Goal: Task Accomplishment & Management: Complete application form

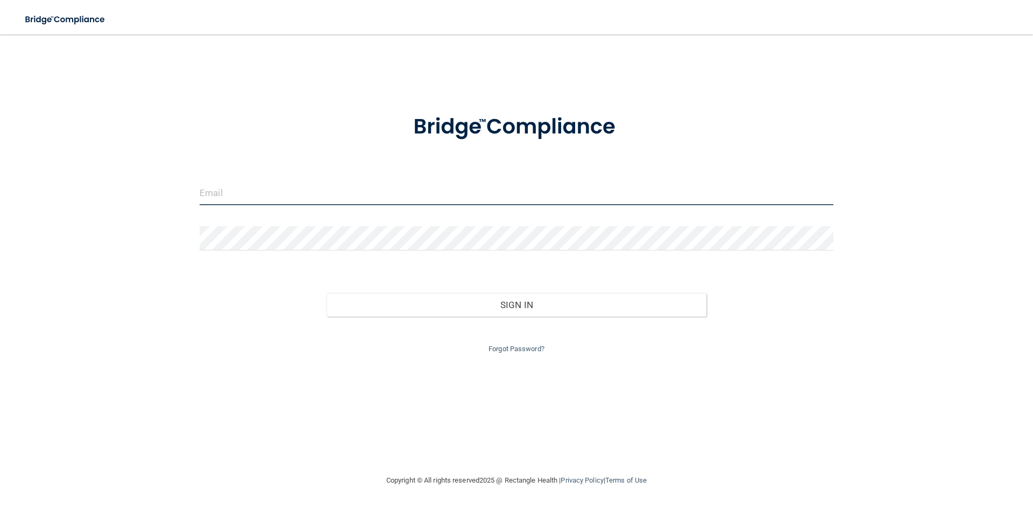
click at [325, 195] on input "email" at bounding box center [517, 193] width 634 height 24
type input "[EMAIL_ADDRESS][DOMAIN_NAME]"
click at [485, 267] on form "[EMAIL_ADDRESS][DOMAIN_NAME] Invalid email/password. You don't have permission …" at bounding box center [517, 227] width 634 height 256
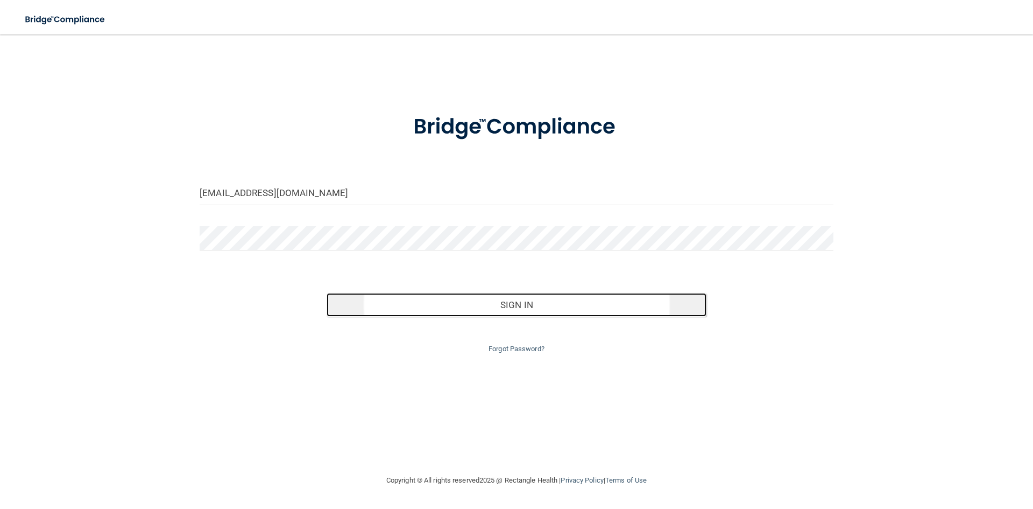
click at [510, 308] on button "Sign In" at bounding box center [517, 305] width 381 height 24
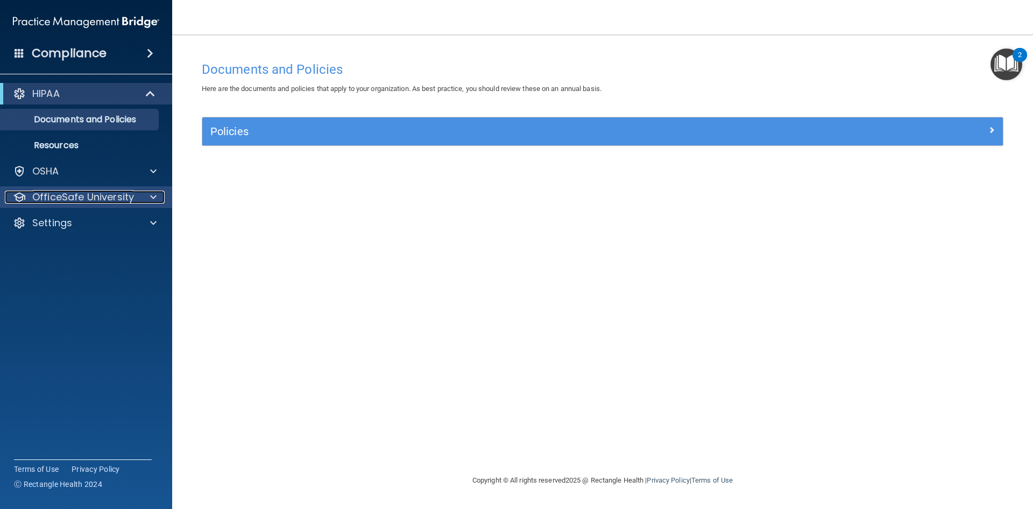
click at [145, 202] on div at bounding box center [151, 197] width 27 height 13
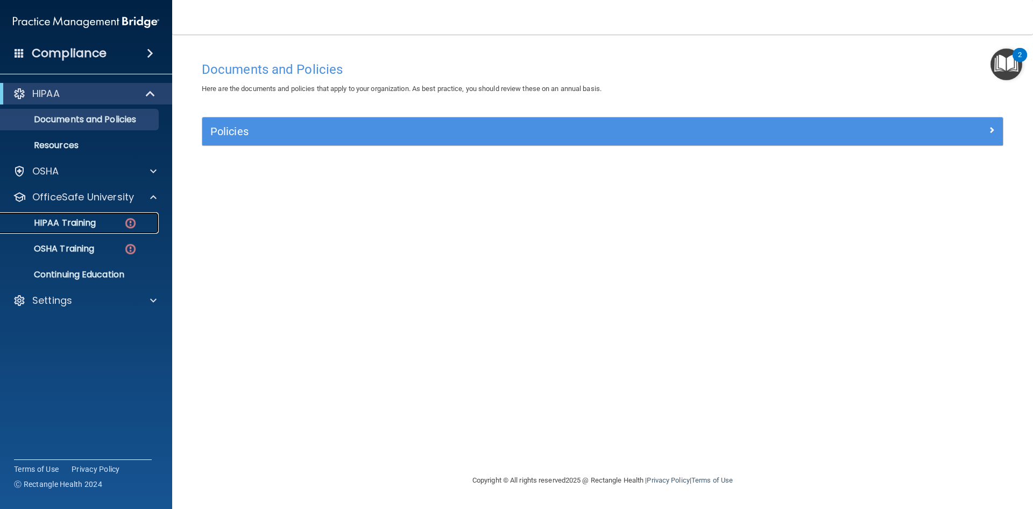
click at [113, 225] on div "HIPAA Training" at bounding box center [80, 222] width 147 height 11
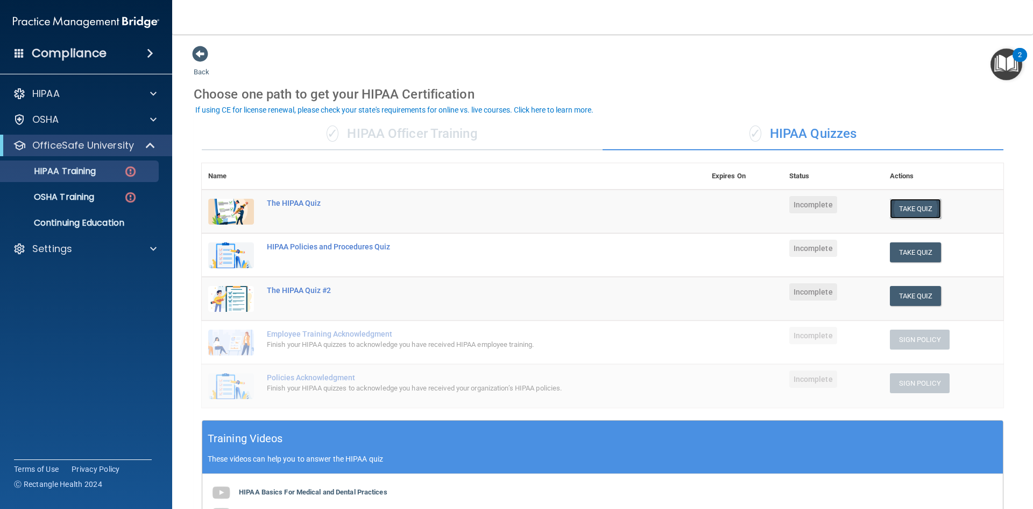
click at [903, 205] on button "Take Quiz" at bounding box center [916, 209] width 52 height 20
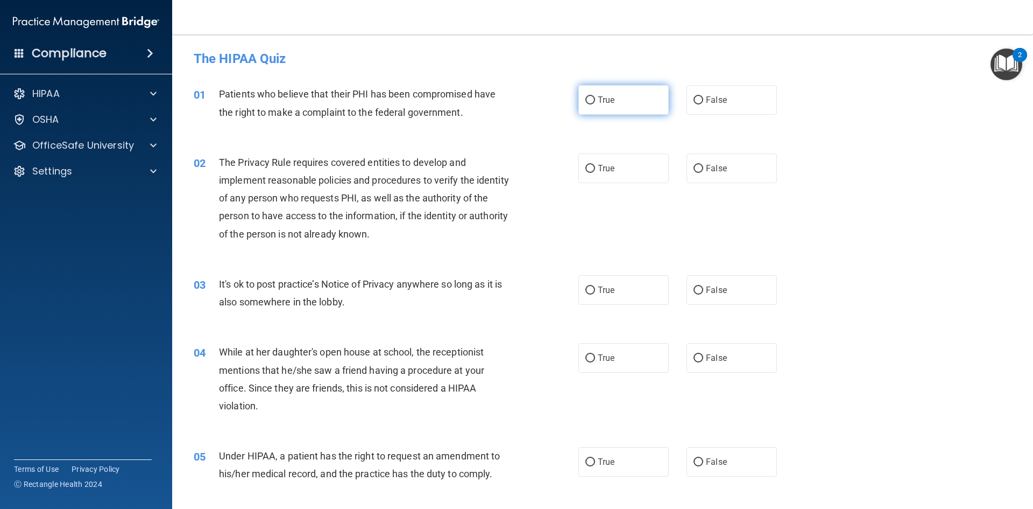
click at [586, 102] on input "True" at bounding box center [591, 100] width 10 height 8
radio input "true"
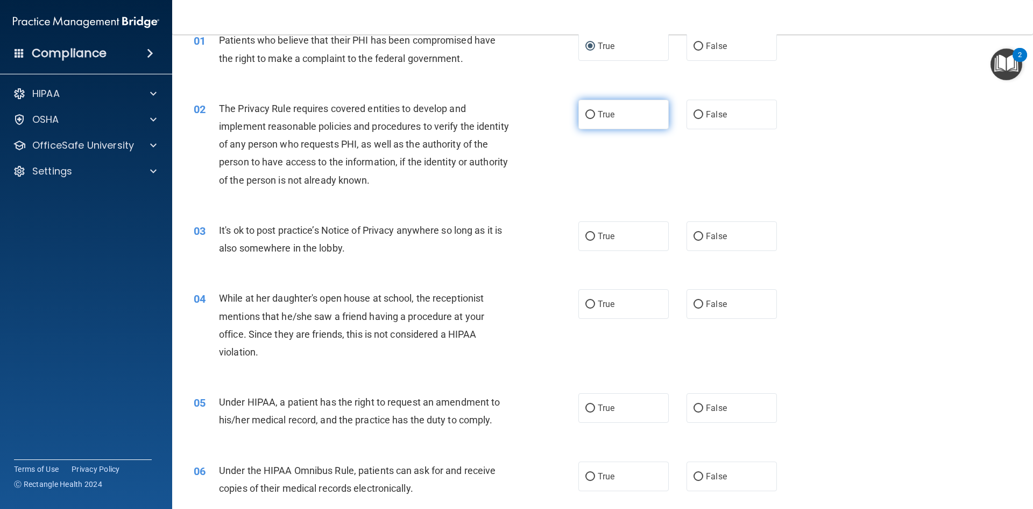
click at [587, 115] on input "True" at bounding box center [591, 115] width 10 height 8
radio input "true"
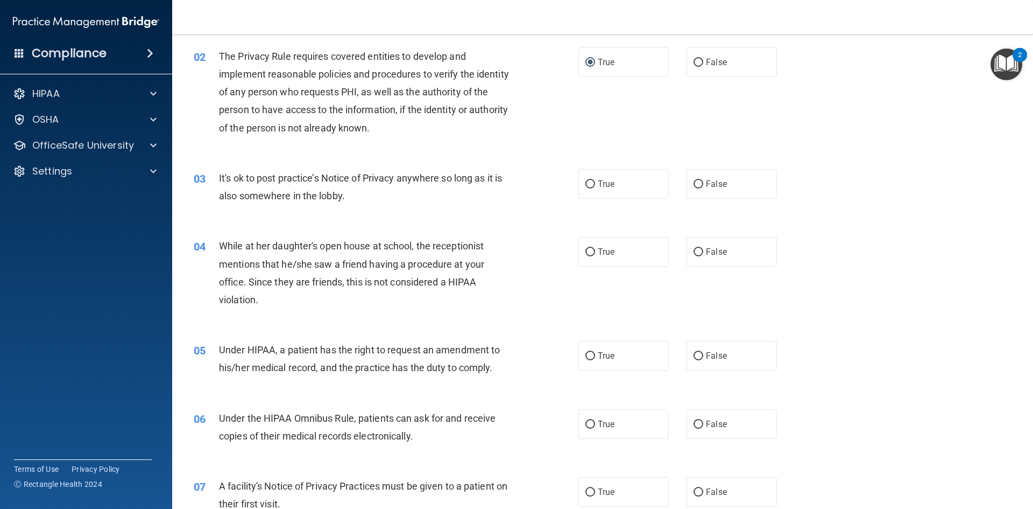
scroll to position [108, 0]
click at [698, 182] on input "False" at bounding box center [699, 183] width 10 height 8
radio input "true"
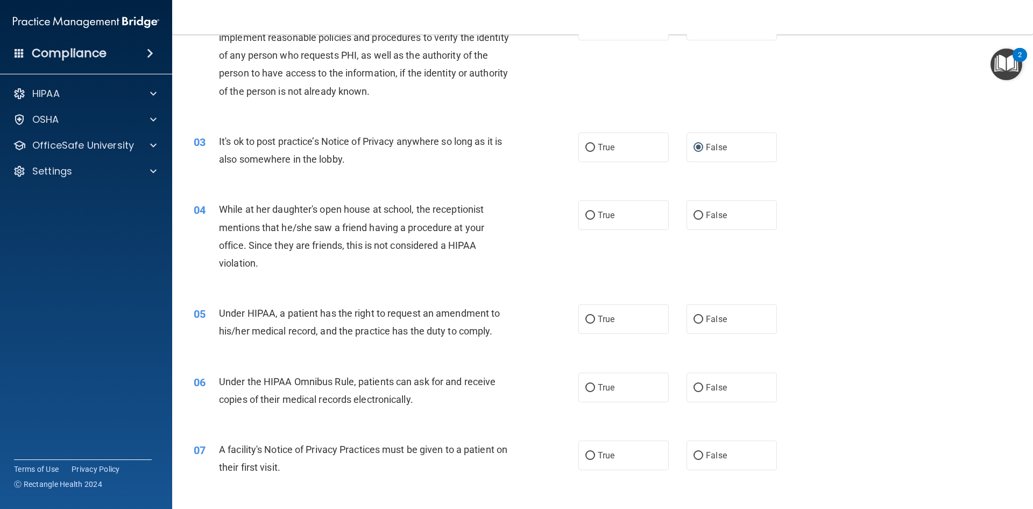
scroll to position [161, 0]
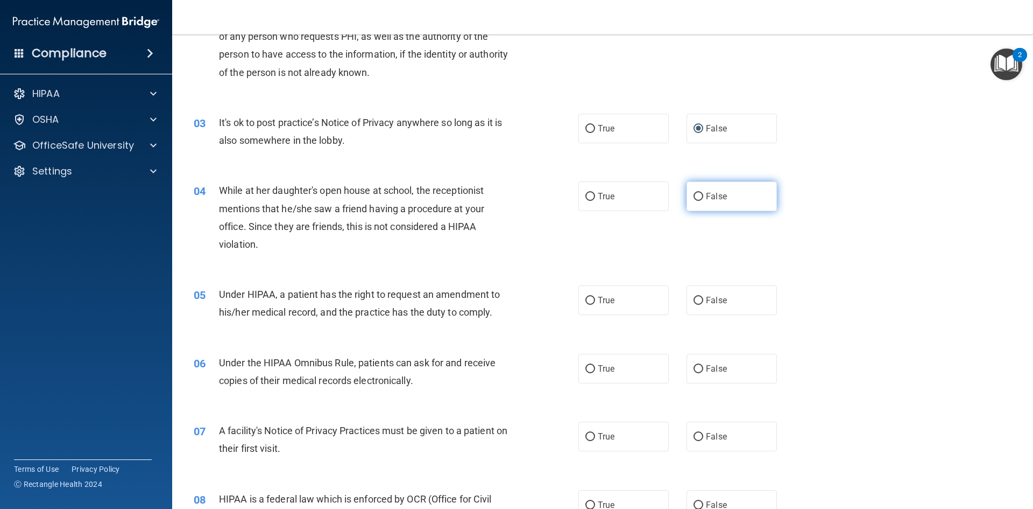
click at [696, 196] on input "False" at bounding box center [699, 197] width 10 height 8
radio input "true"
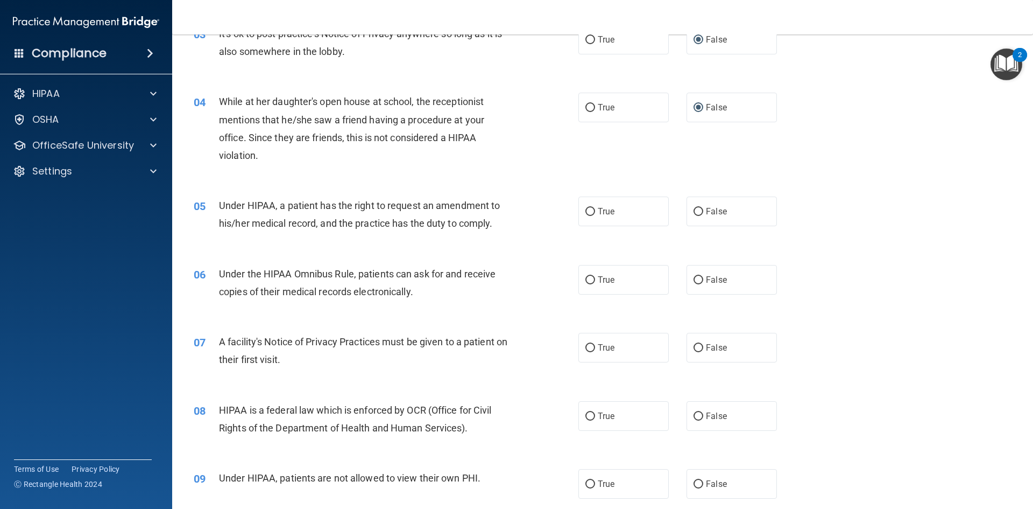
scroll to position [269, 0]
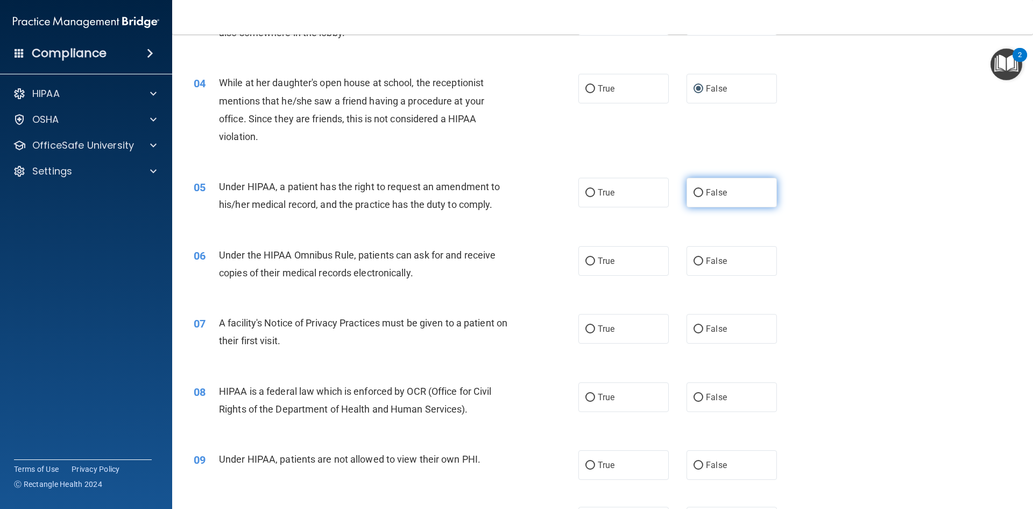
click at [694, 194] on input "False" at bounding box center [699, 193] width 10 height 8
radio input "true"
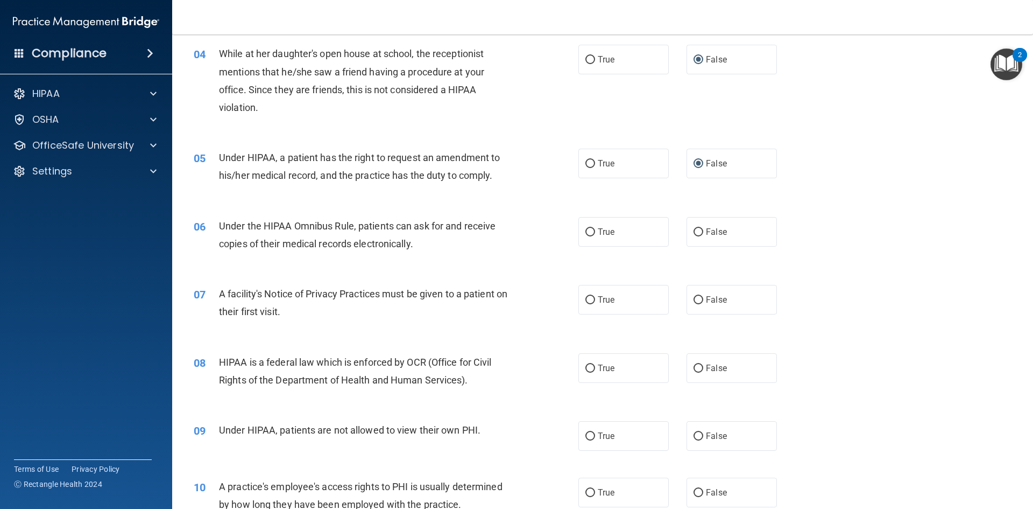
scroll to position [323, 0]
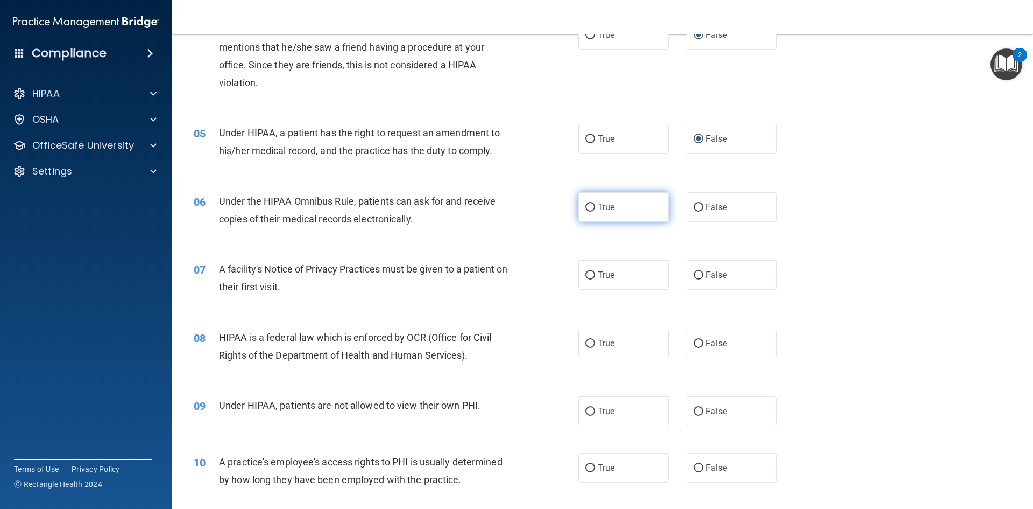
click at [592, 206] on label "True" at bounding box center [624, 207] width 90 height 30
click at [592, 206] on input "True" at bounding box center [591, 207] width 10 height 8
radio input "true"
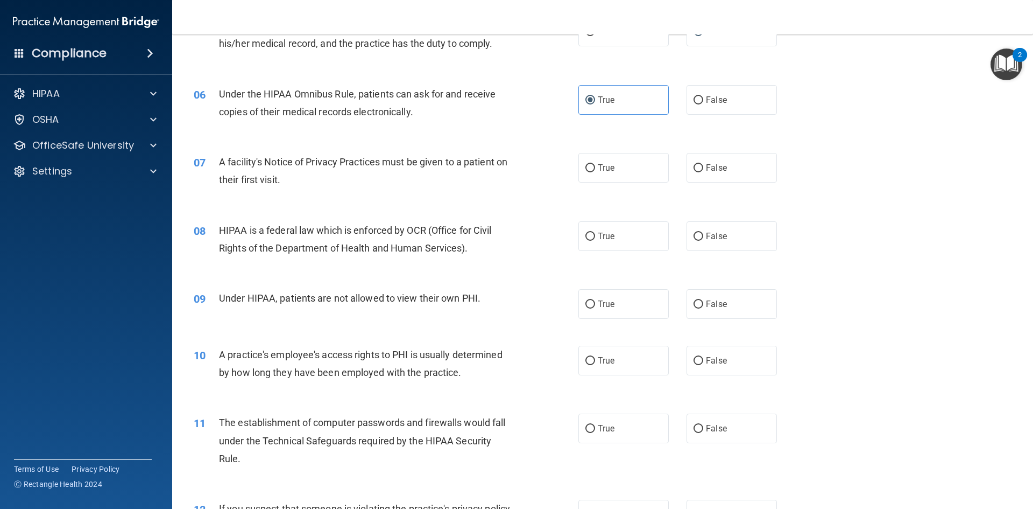
scroll to position [431, 0]
click at [589, 165] on input "True" at bounding box center [591, 168] width 10 height 8
radio input "true"
click at [583, 229] on label "True" at bounding box center [624, 236] width 90 height 30
click at [586, 232] on input "True" at bounding box center [591, 236] width 10 height 8
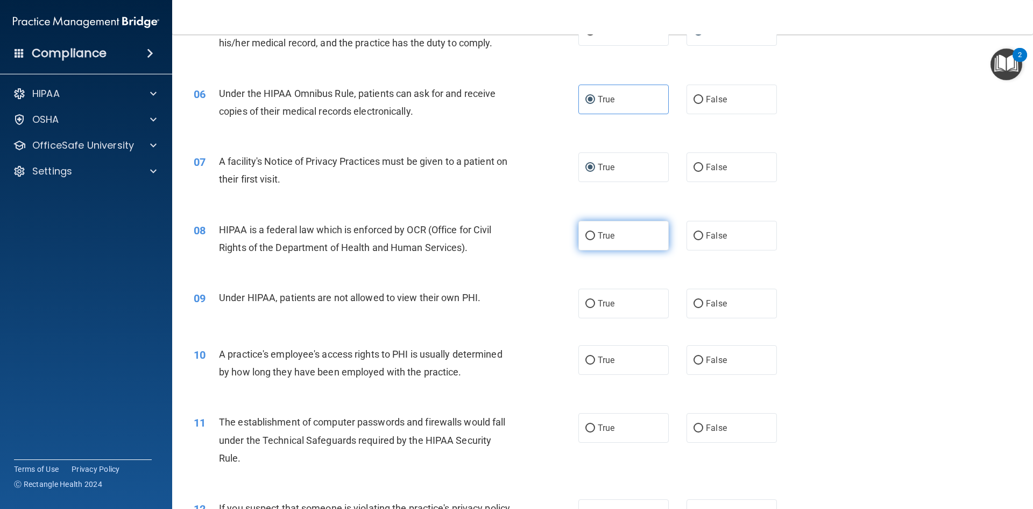
radio input "true"
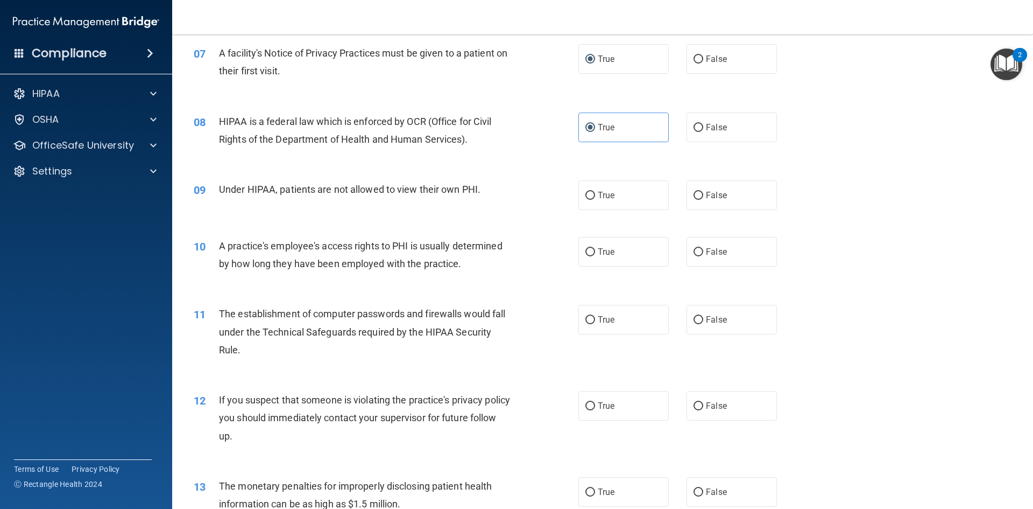
scroll to position [592, 0]
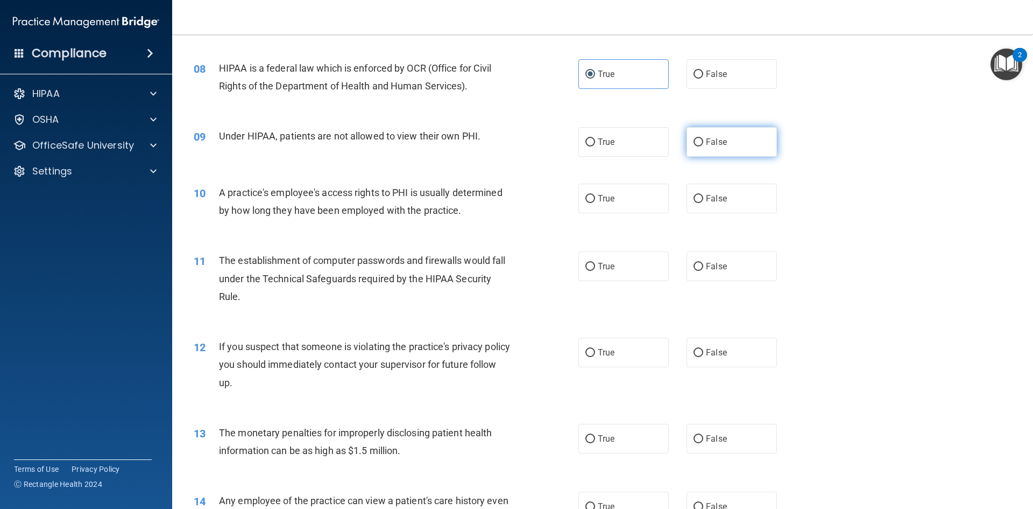
click at [696, 145] on input "False" at bounding box center [699, 142] width 10 height 8
radio input "true"
click at [700, 202] on label "False" at bounding box center [732, 199] width 90 height 30
click at [700, 202] on input "False" at bounding box center [699, 199] width 10 height 8
radio input "true"
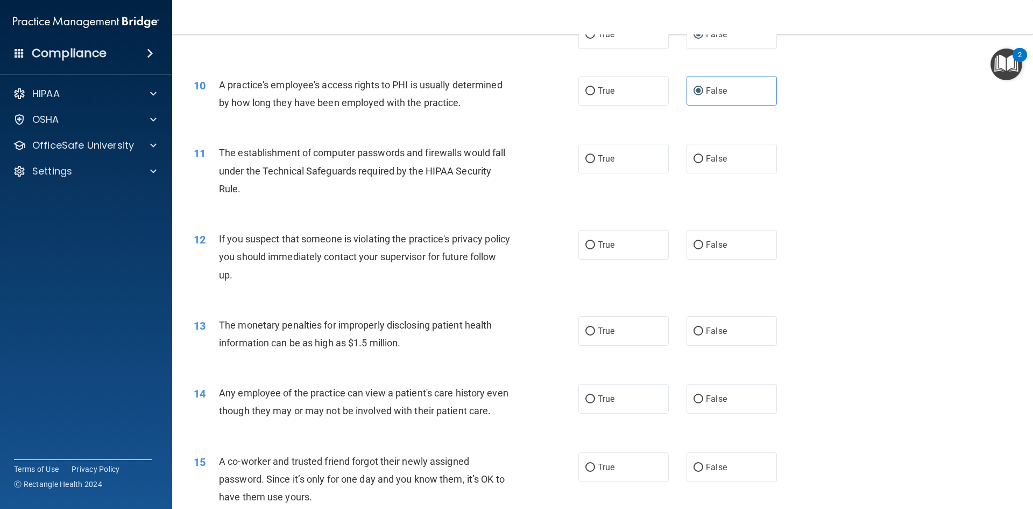
scroll to position [753, 0]
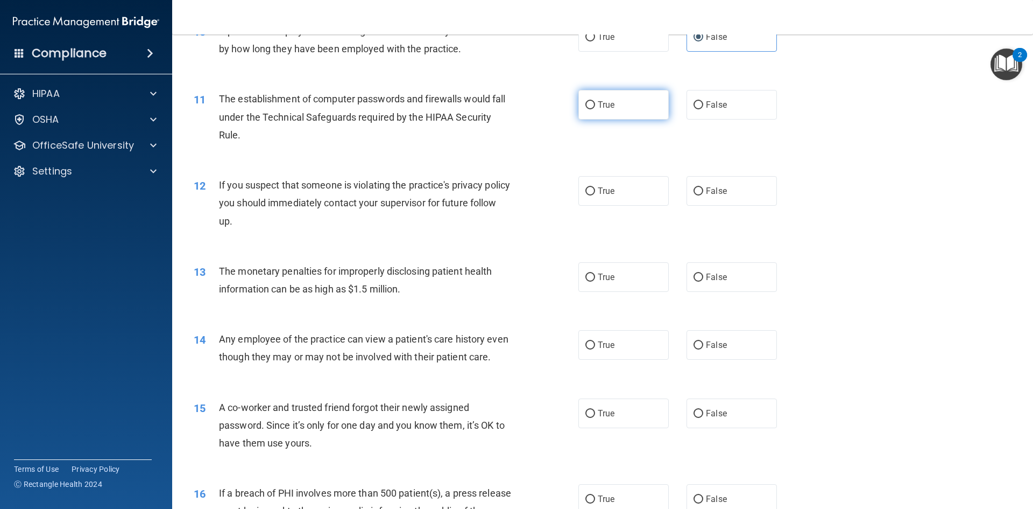
click at [590, 112] on label "True" at bounding box center [624, 105] width 90 height 30
click at [590, 109] on input "True" at bounding box center [591, 105] width 10 height 8
radio input "true"
click at [586, 193] on input "True" at bounding box center [591, 191] width 10 height 8
radio input "true"
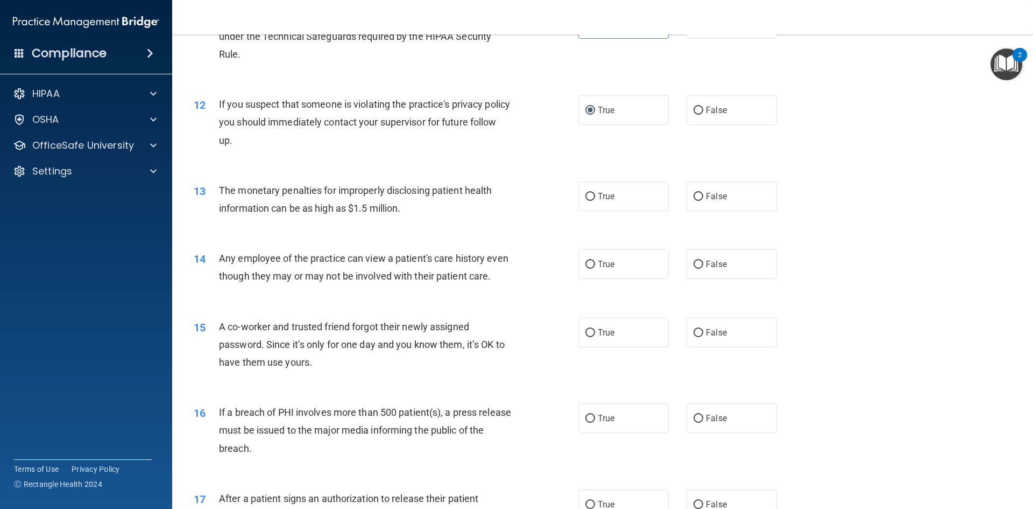
scroll to position [861, 0]
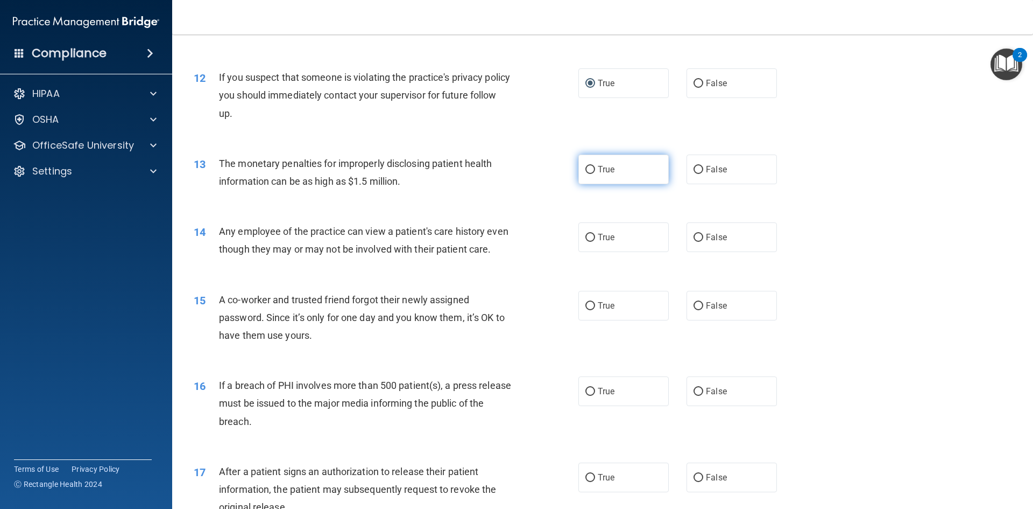
click at [581, 170] on label "True" at bounding box center [624, 169] width 90 height 30
click at [586, 170] on input "True" at bounding box center [591, 170] width 10 height 8
radio input "true"
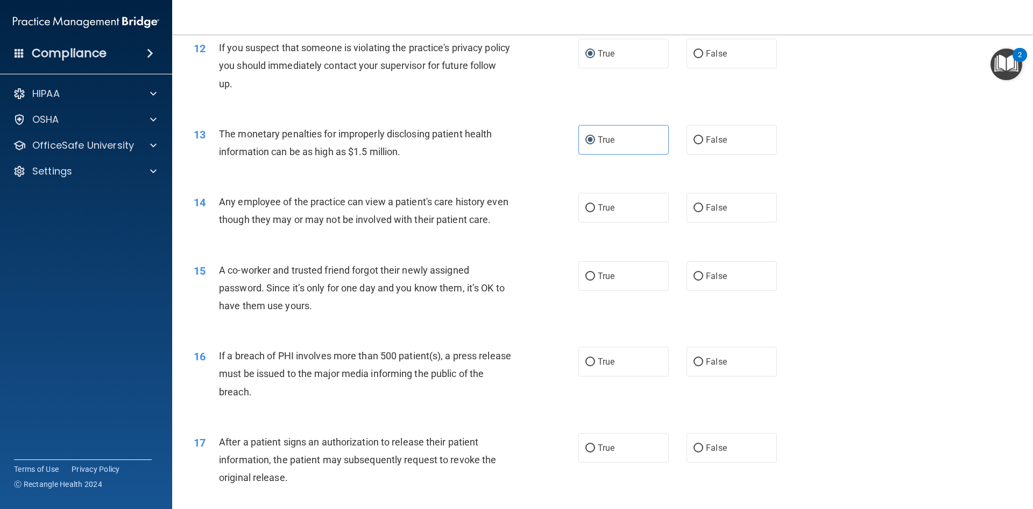
scroll to position [915, 0]
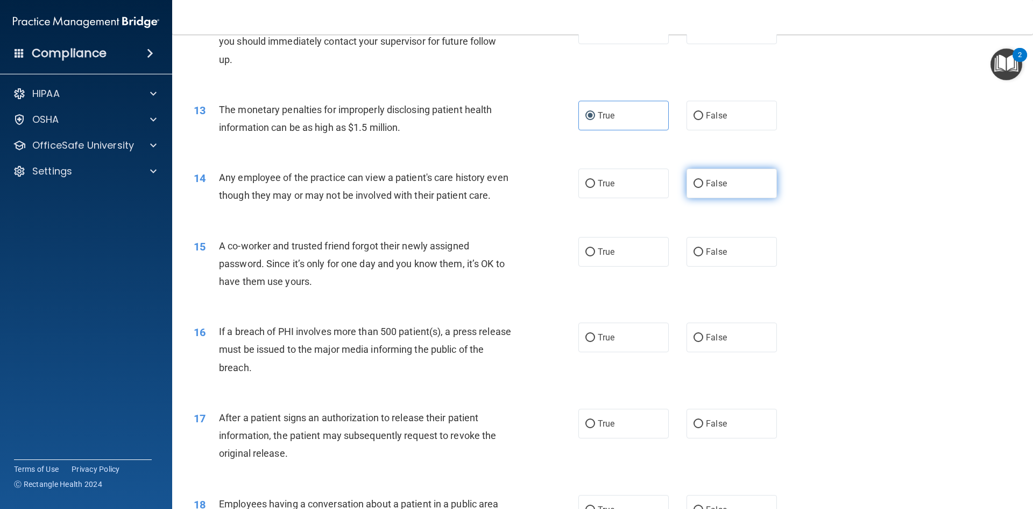
click at [694, 183] on input "False" at bounding box center [699, 184] width 10 height 8
radio input "true"
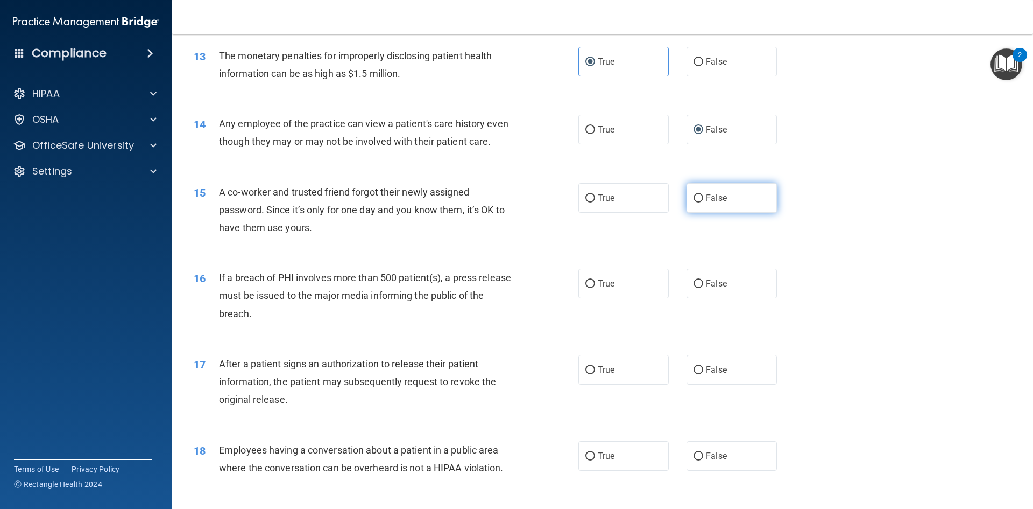
click at [694, 202] on input "False" at bounding box center [699, 198] width 10 height 8
radio input "true"
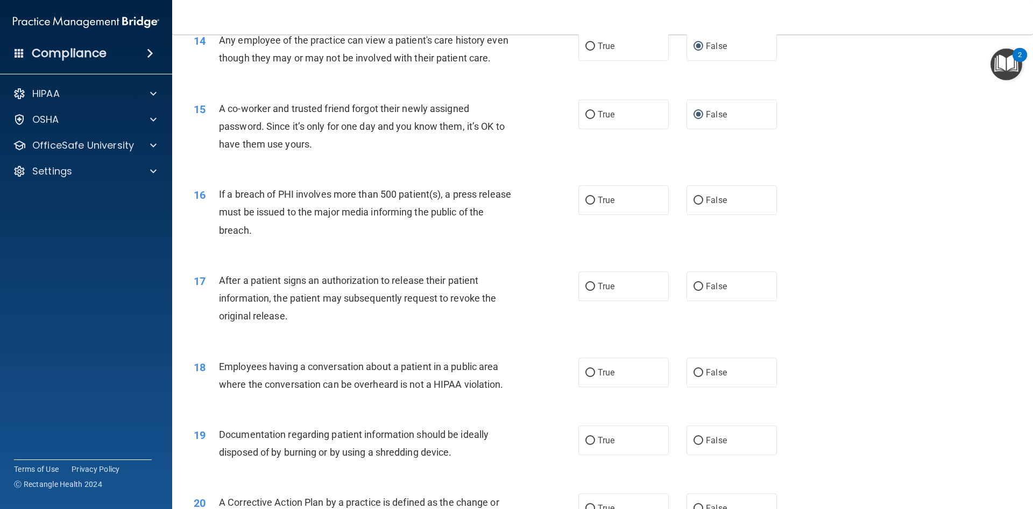
scroll to position [1076, 0]
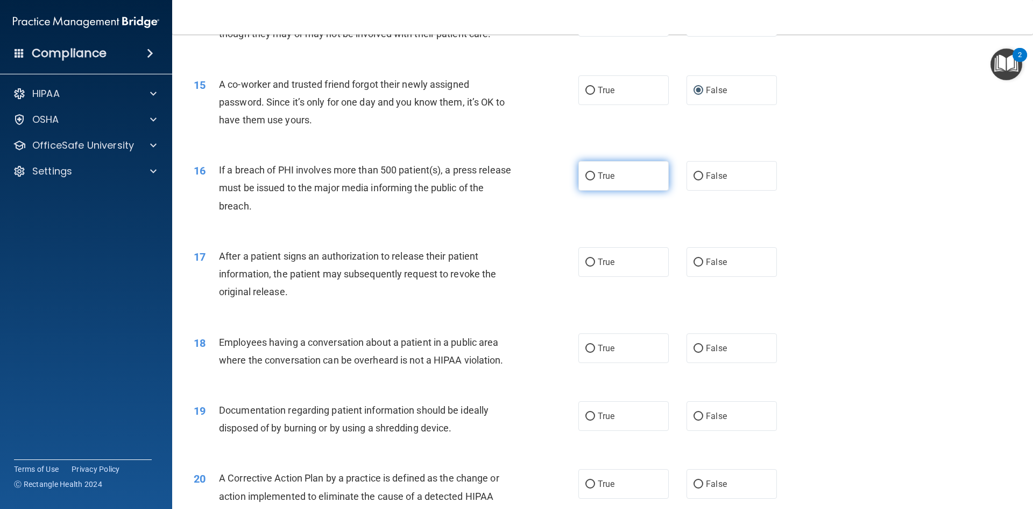
click at [587, 180] on input "True" at bounding box center [591, 176] width 10 height 8
radio input "true"
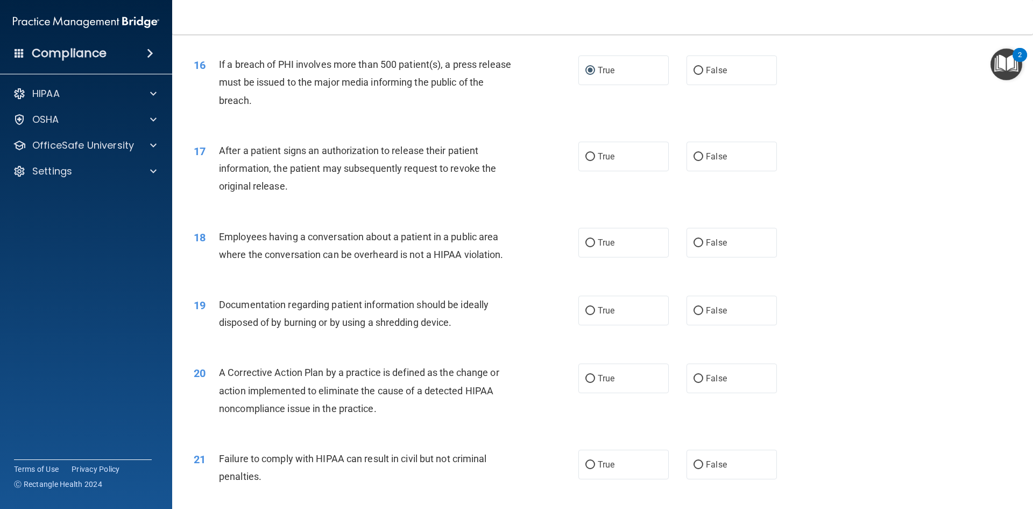
scroll to position [1184, 0]
click at [586, 159] on input "True" at bounding box center [591, 155] width 10 height 8
radio input "true"
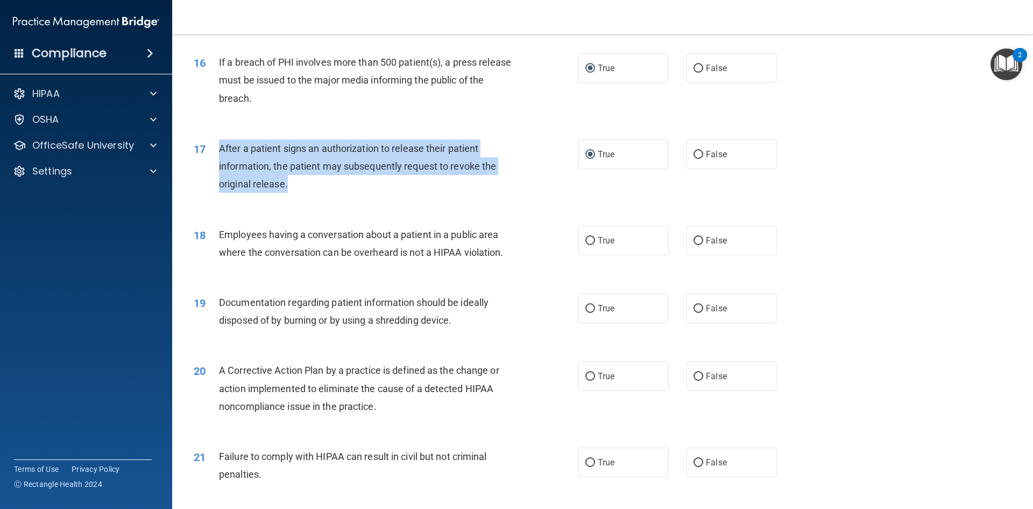
drag, startPoint x: 219, startPoint y: 167, endPoint x: 297, endPoint y: 204, distance: 86.2
click at [297, 193] on div "After a patient signs an authorization to release their patient information, th…" at bounding box center [369, 166] width 301 height 54
copy span "After a patient signs an authorization to release their patient information, th…"
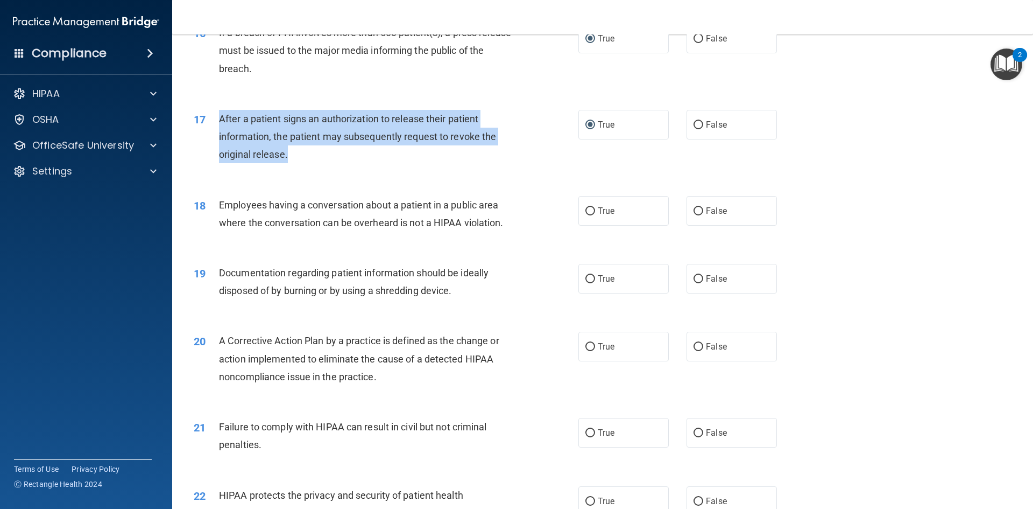
scroll to position [1238, 0]
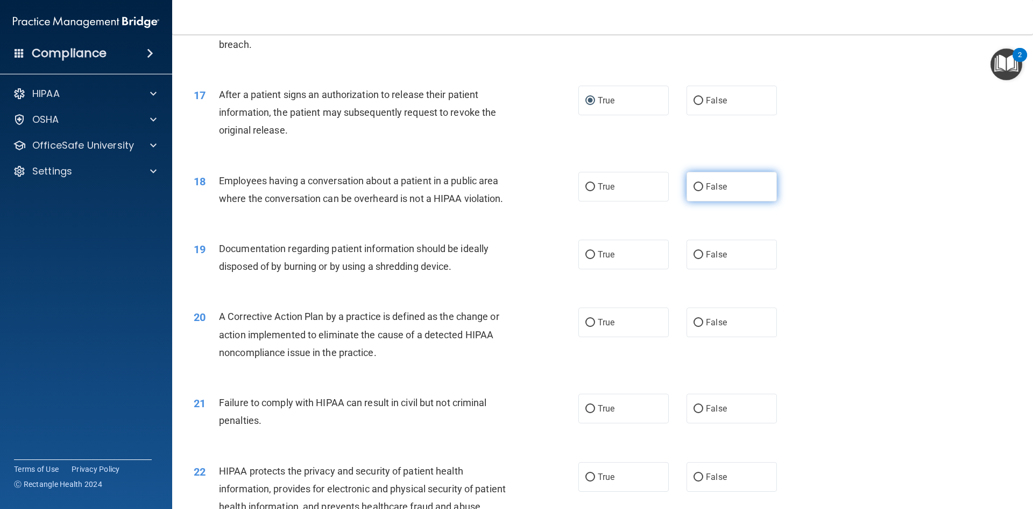
click at [698, 199] on label "False" at bounding box center [732, 187] width 90 height 30
click at [698, 191] on input "False" at bounding box center [699, 187] width 10 height 8
radio input "true"
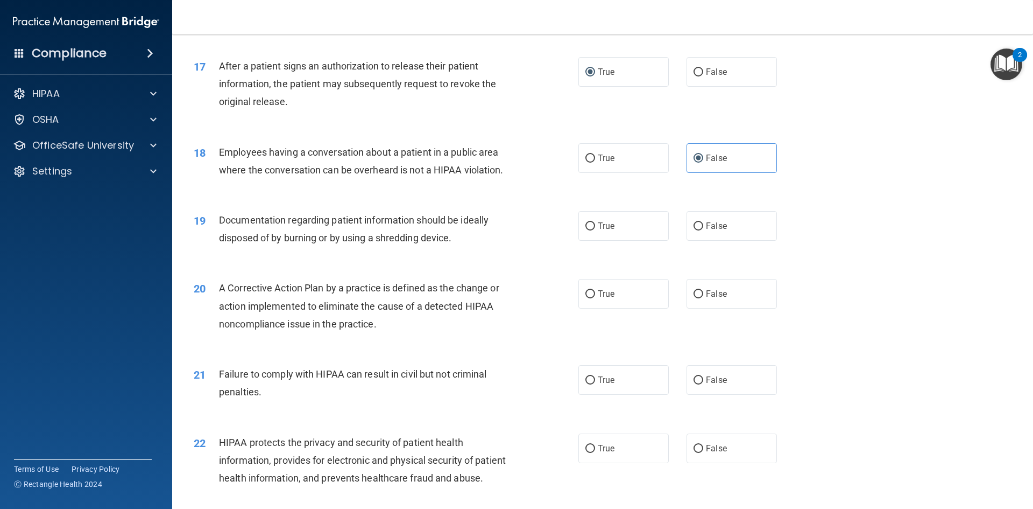
scroll to position [1292, 0]
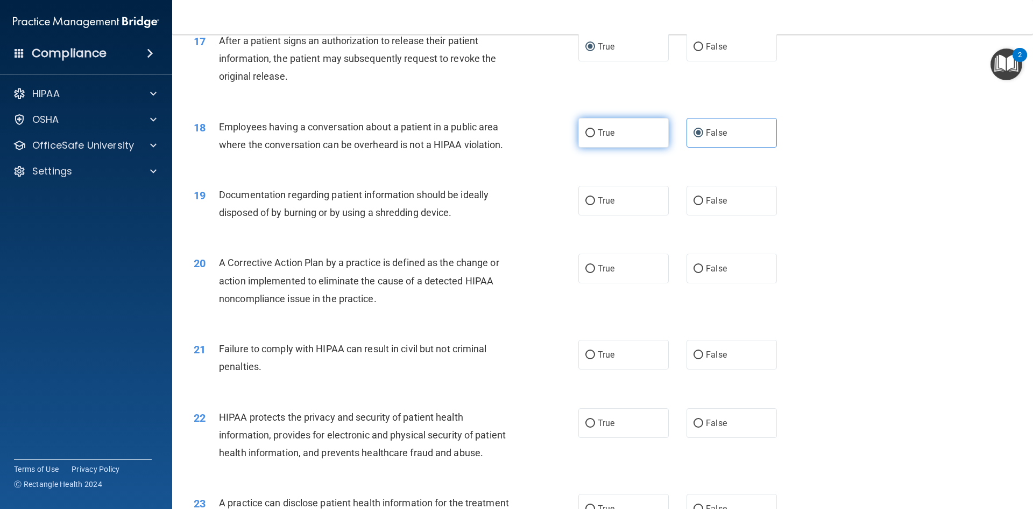
click at [590, 137] on input "True" at bounding box center [591, 133] width 10 height 8
radio input "true"
radio input "false"
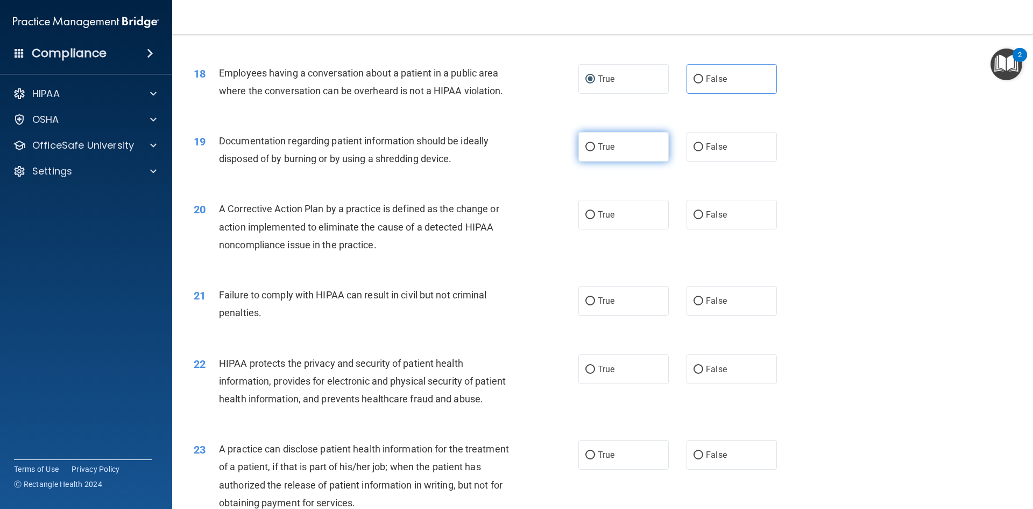
click at [590, 151] on input "True" at bounding box center [591, 147] width 10 height 8
radio input "true"
click at [607, 220] on span "True" at bounding box center [606, 214] width 17 height 10
click at [595, 219] on input "True" at bounding box center [591, 215] width 10 height 8
radio input "true"
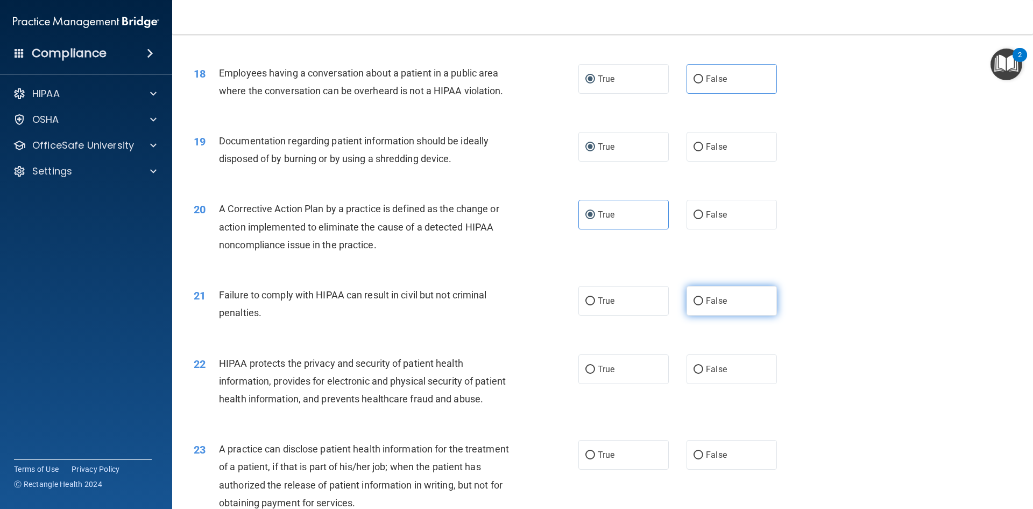
click at [696, 305] on input "False" at bounding box center [699, 301] width 10 height 8
radio input "true"
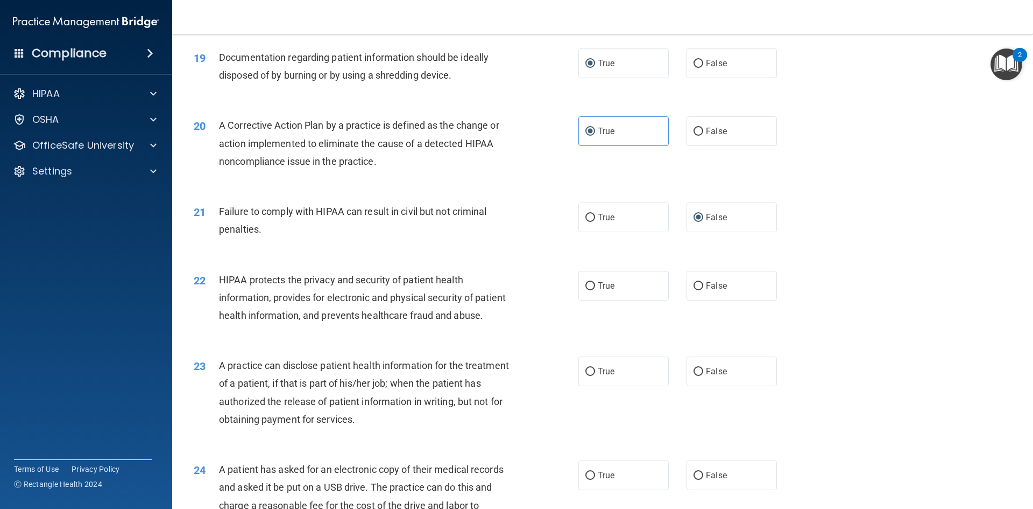
scroll to position [1453, 0]
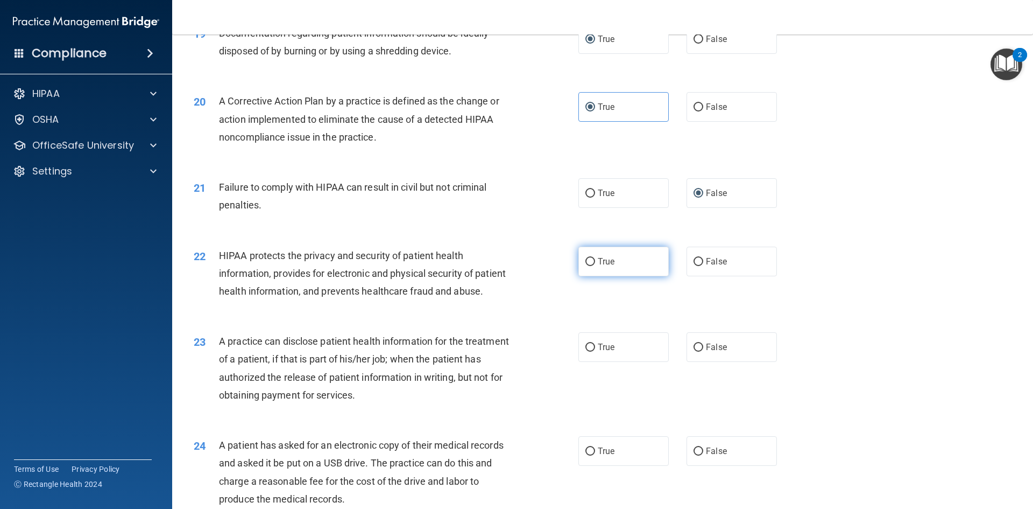
click at [586, 266] on input "True" at bounding box center [591, 262] width 10 height 8
radio input "true"
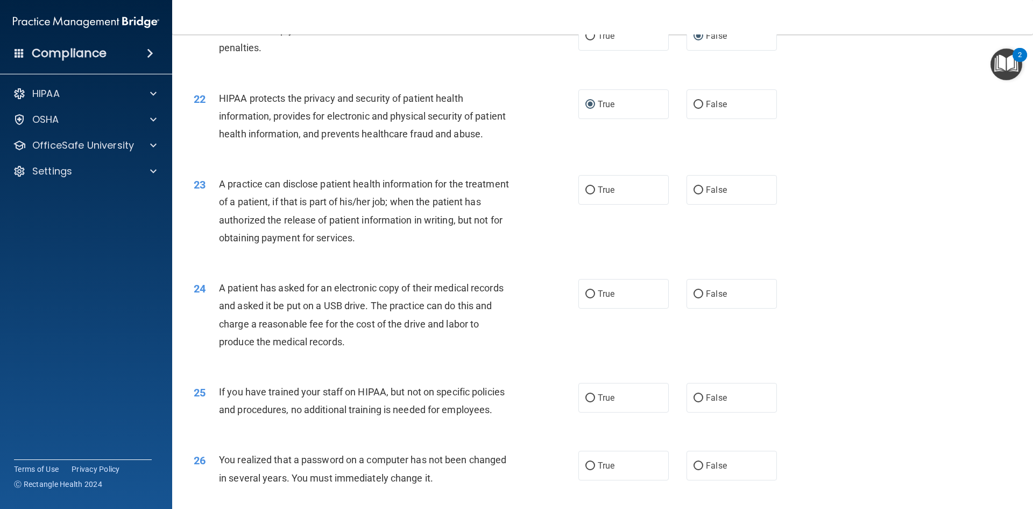
scroll to position [1615, 0]
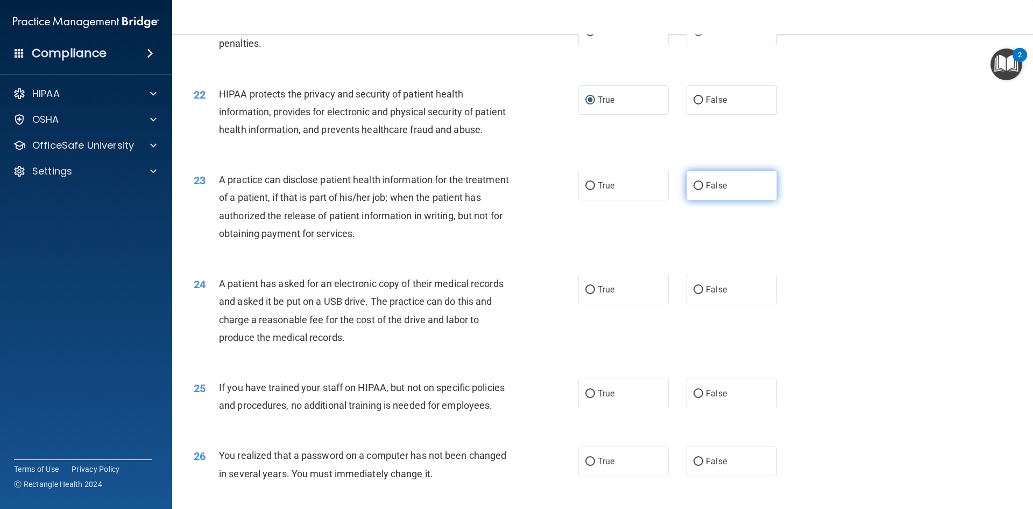
click at [698, 200] on label "False" at bounding box center [732, 186] width 90 height 30
click at [698, 190] on input "False" at bounding box center [699, 186] width 10 height 8
radio input "true"
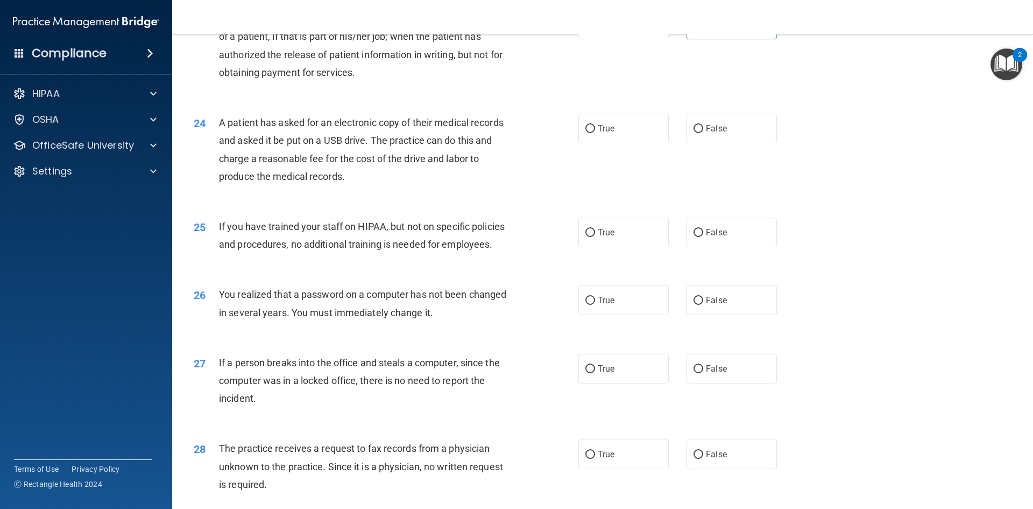
scroll to position [1776, 0]
click at [598, 133] on span "True" at bounding box center [606, 128] width 17 height 10
click at [595, 132] on input "True" at bounding box center [591, 128] width 10 height 8
radio input "true"
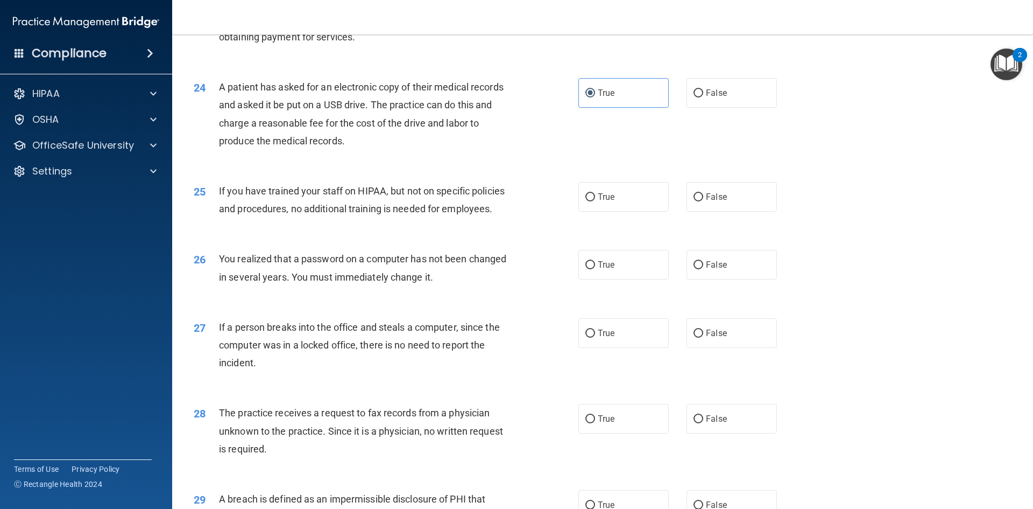
scroll to position [1830, 0]
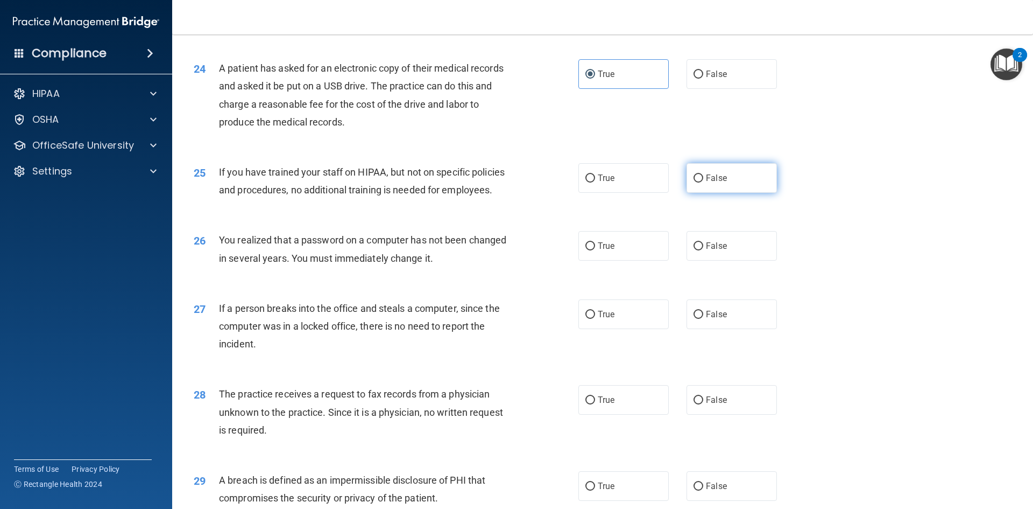
click at [706, 183] on span "False" at bounding box center [716, 178] width 21 height 10
click at [703, 182] on input "False" at bounding box center [699, 178] width 10 height 8
radio input "true"
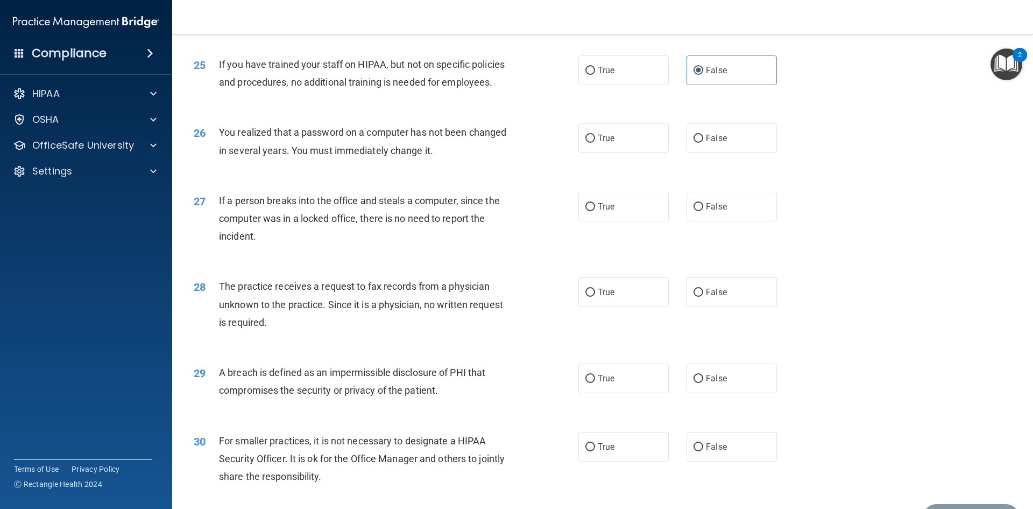
scroll to position [1991, 0]
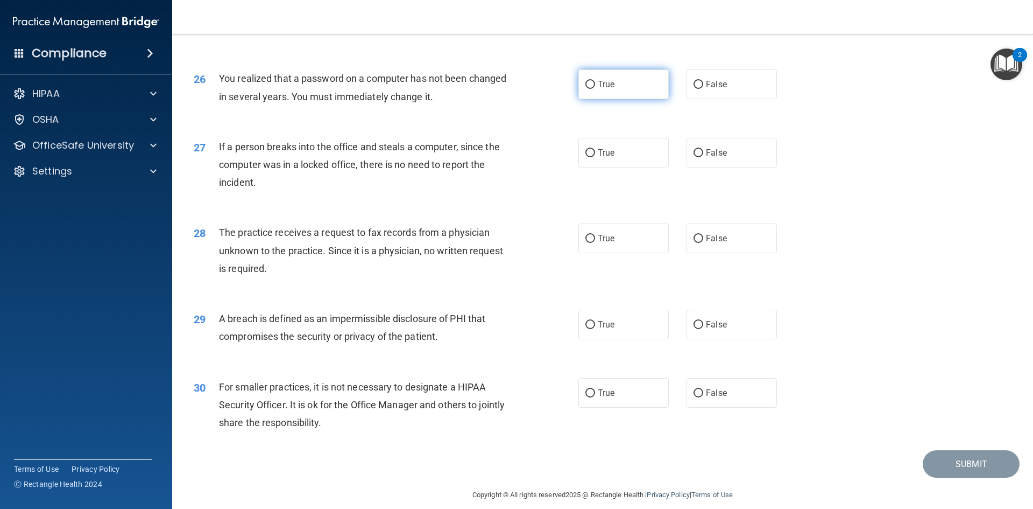
click at [607, 89] on span "True" at bounding box center [606, 84] width 17 height 10
click at [595, 89] on input "True" at bounding box center [591, 85] width 10 height 8
radio input "true"
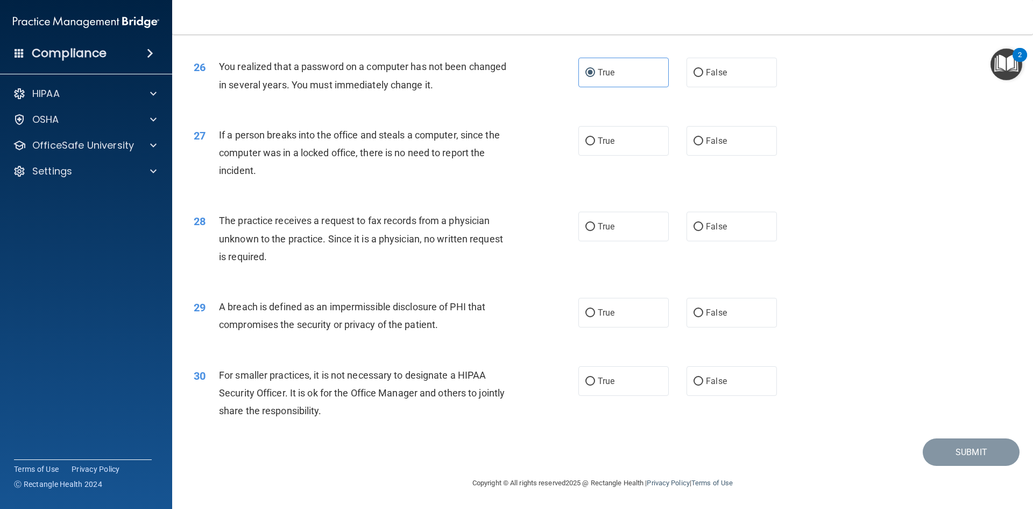
scroll to position [2039, 0]
click at [706, 144] on span "False" at bounding box center [716, 141] width 21 height 10
click at [703, 144] on input "False" at bounding box center [699, 141] width 10 height 8
radio input "true"
click at [706, 228] on span "False" at bounding box center [716, 226] width 21 height 10
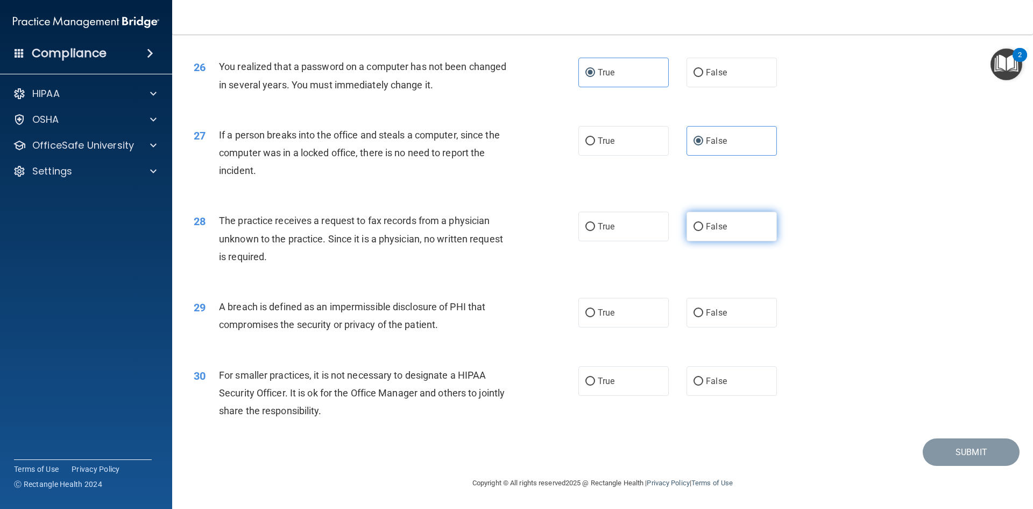
click at [703, 228] on input "False" at bounding box center [699, 227] width 10 height 8
radio input "true"
click at [591, 313] on label "True" at bounding box center [624, 313] width 90 height 30
click at [591, 313] on input "True" at bounding box center [591, 313] width 10 height 8
radio input "true"
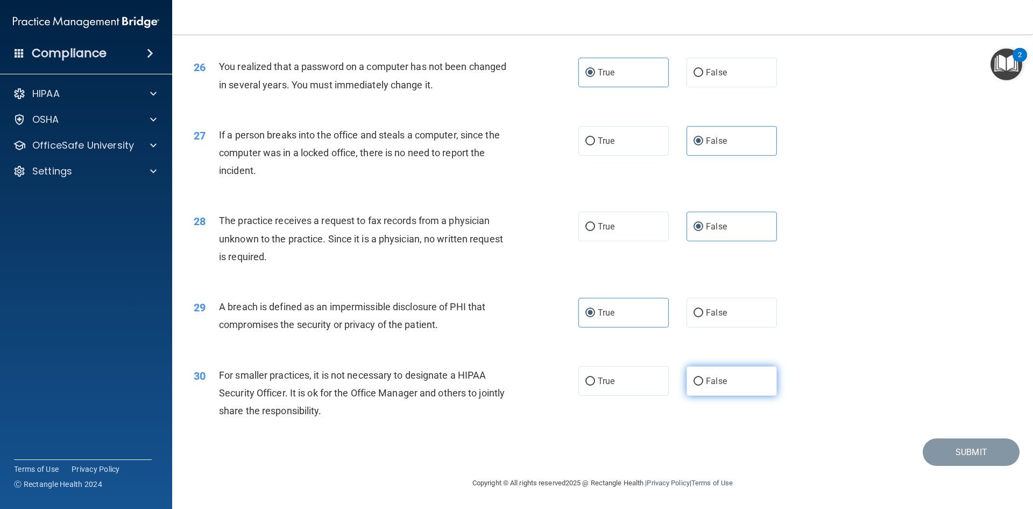
click at [697, 381] on input "False" at bounding box center [699, 381] width 10 height 8
radio input "true"
click at [942, 462] on button "Submit" at bounding box center [971, 451] width 97 height 27
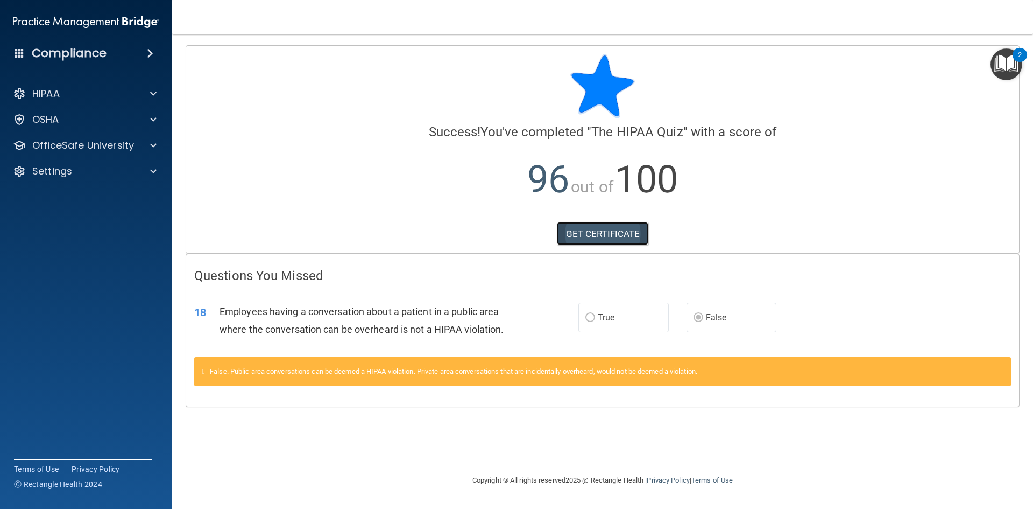
click at [608, 233] on link "GET CERTIFICATE" at bounding box center [603, 234] width 92 height 24
click at [156, 149] on span at bounding box center [153, 145] width 6 height 13
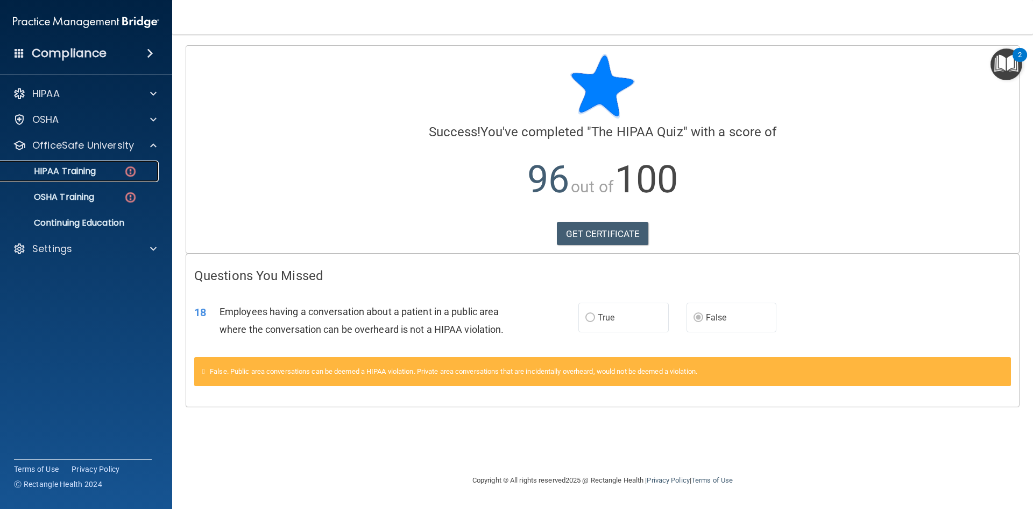
click at [91, 176] on p "HIPAA Training" at bounding box center [51, 171] width 89 height 11
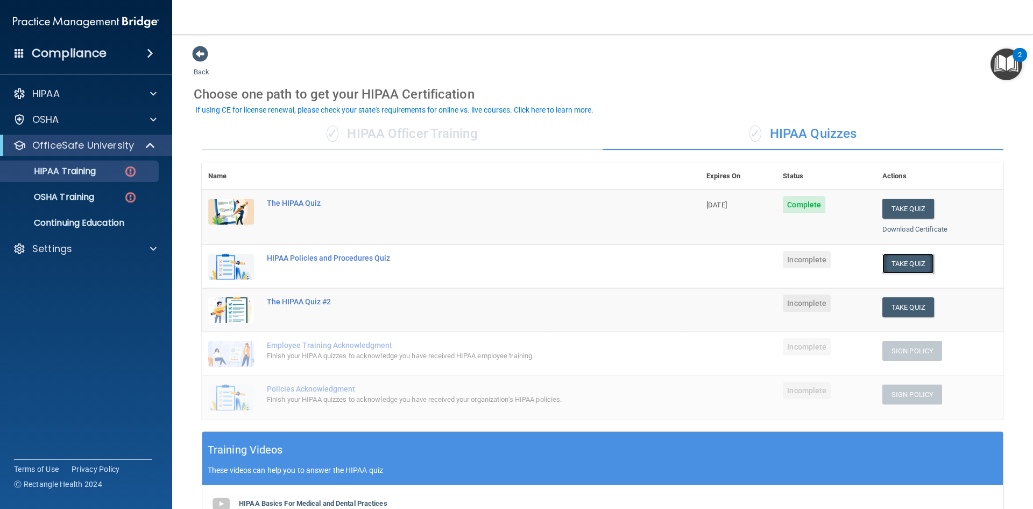
click at [913, 262] on button "Take Quiz" at bounding box center [909, 263] width 52 height 20
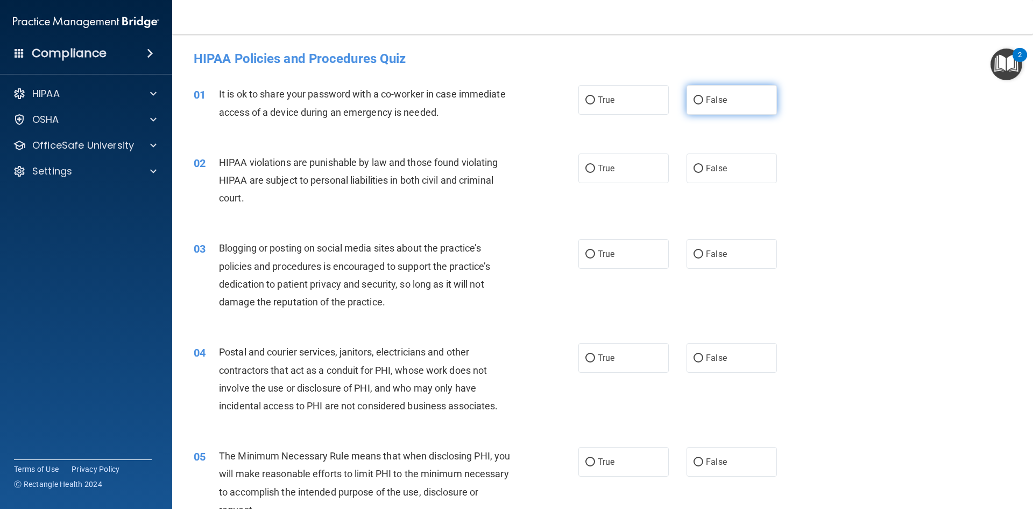
click at [695, 103] on input "False" at bounding box center [699, 100] width 10 height 8
radio input "true"
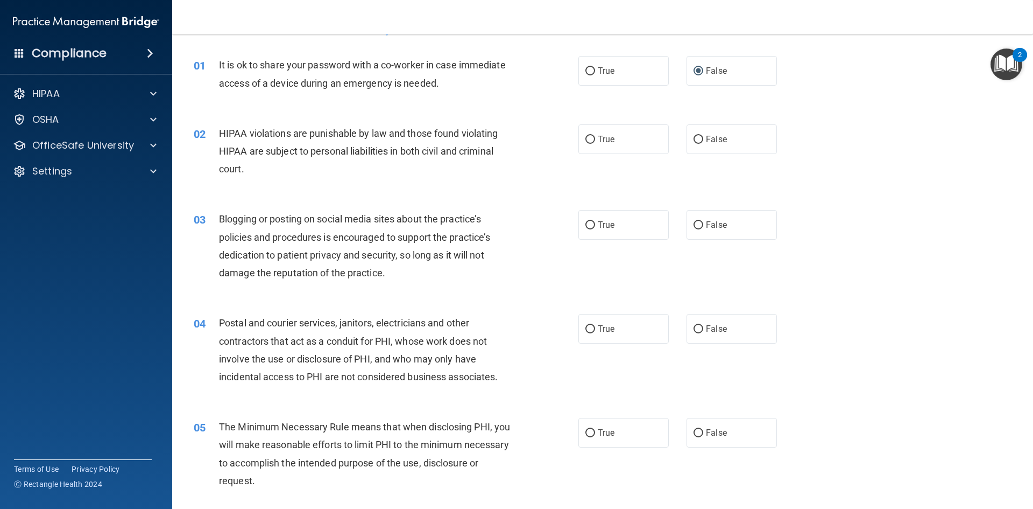
scroll to position [54, 0]
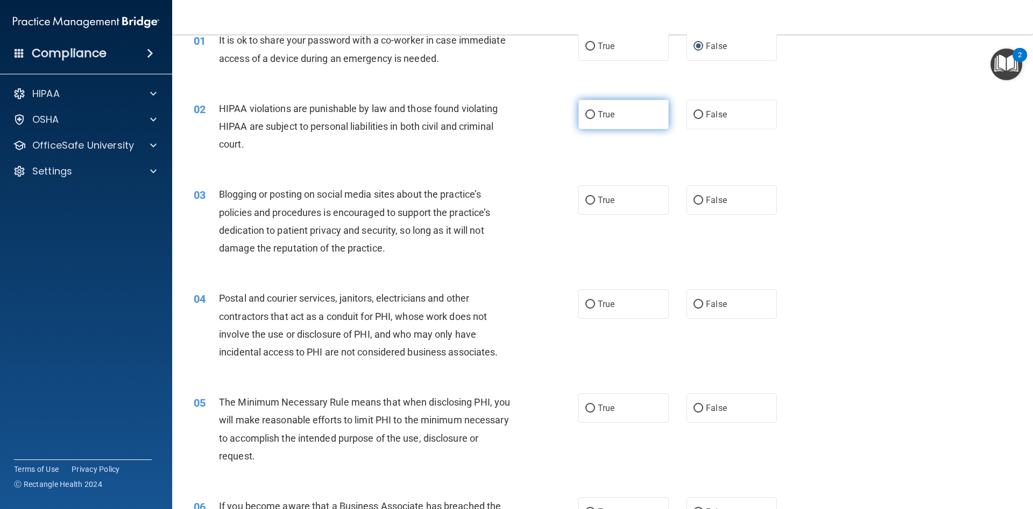
click at [594, 115] on label "True" at bounding box center [624, 115] width 90 height 30
click at [594, 115] on input "True" at bounding box center [591, 115] width 10 height 8
radio input "true"
click at [592, 198] on label "True" at bounding box center [624, 200] width 90 height 30
click at [592, 198] on input "True" at bounding box center [591, 200] width 10 height 8
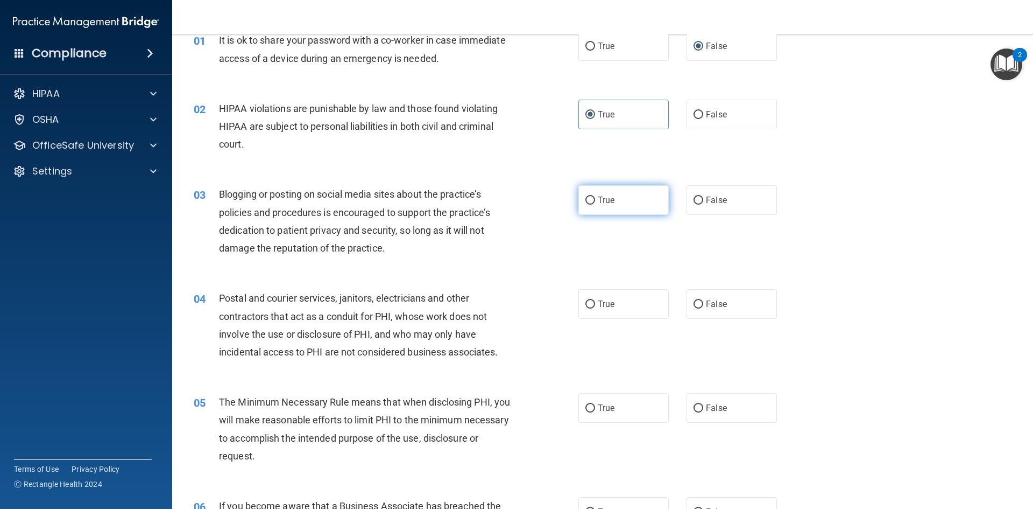
radio input "true"
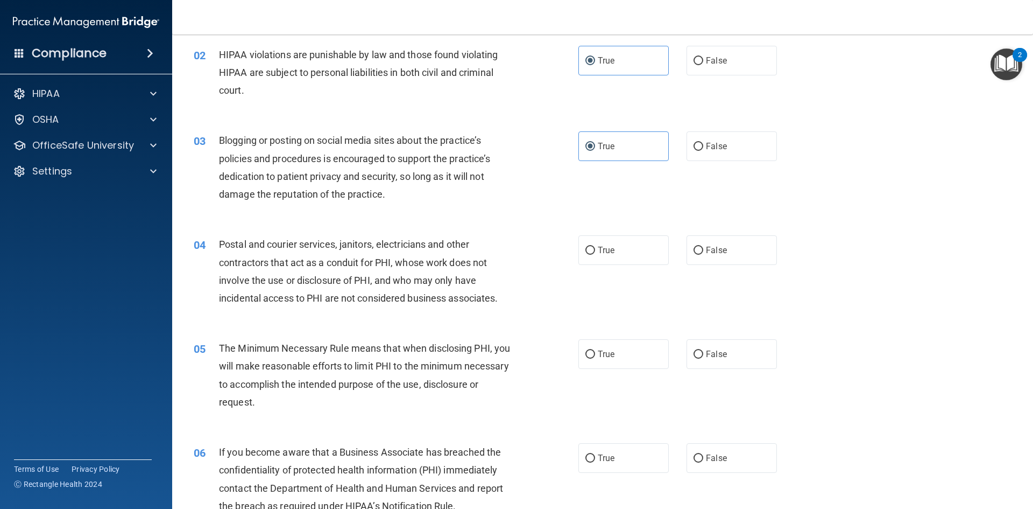
scroll to position [161, 0]
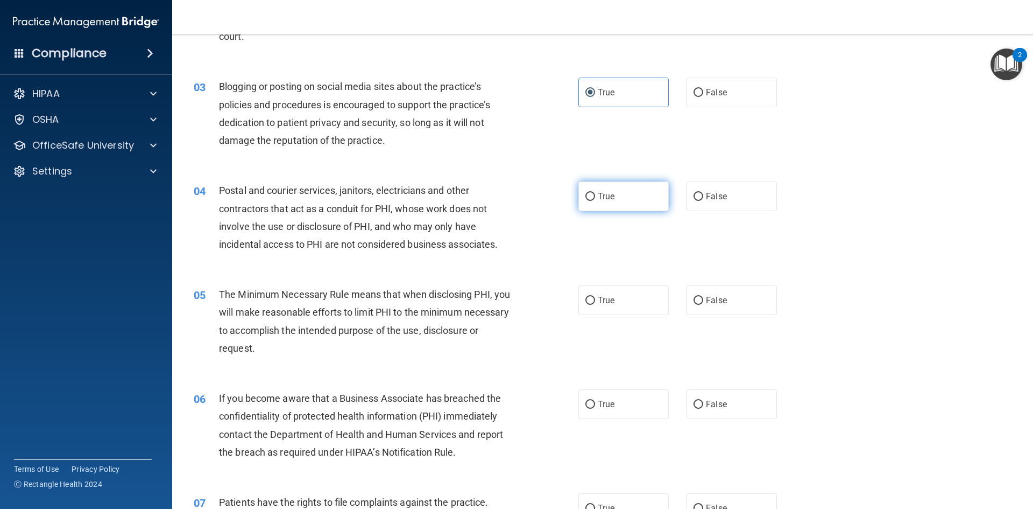
click at [603, 195] on span "True" at bounding box center [606, 196] width 17 height 10
click at [595, 195] on input "True" at bounding box center [591, 197] width 10 height 8
radio input "true"
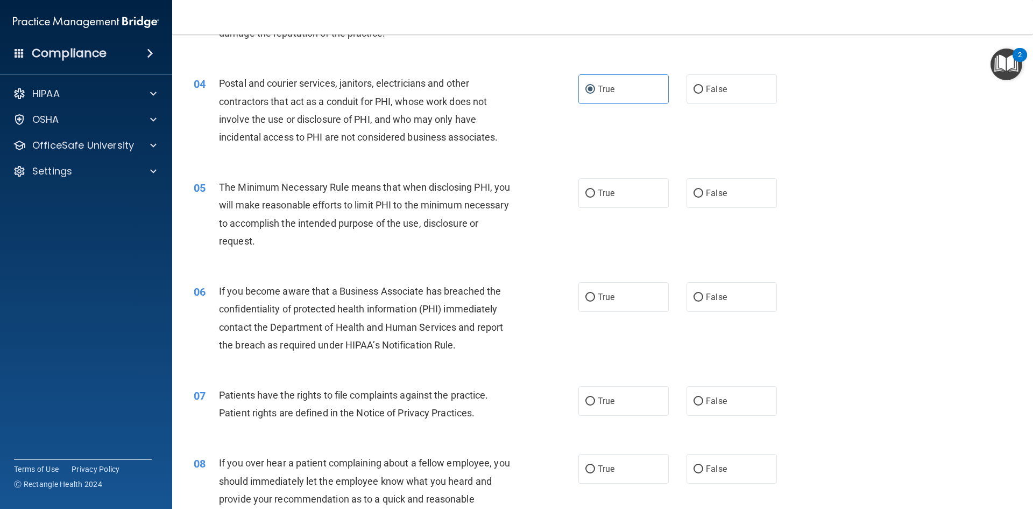
scroll to position [269, 0]
click at [587, 196] on input "True" at bounding box center [591, 193] width 10 height 8
radio input "true"
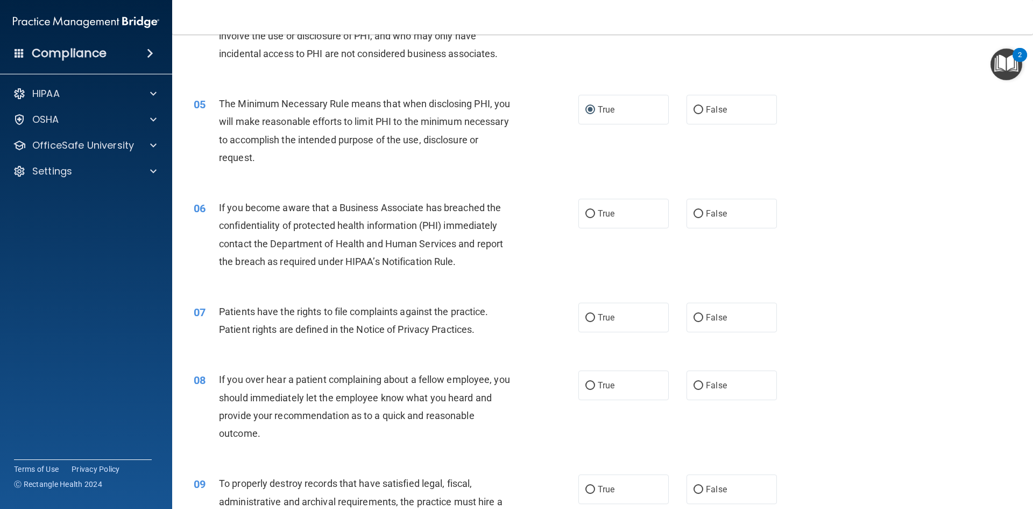
scroll to position [377, 0]
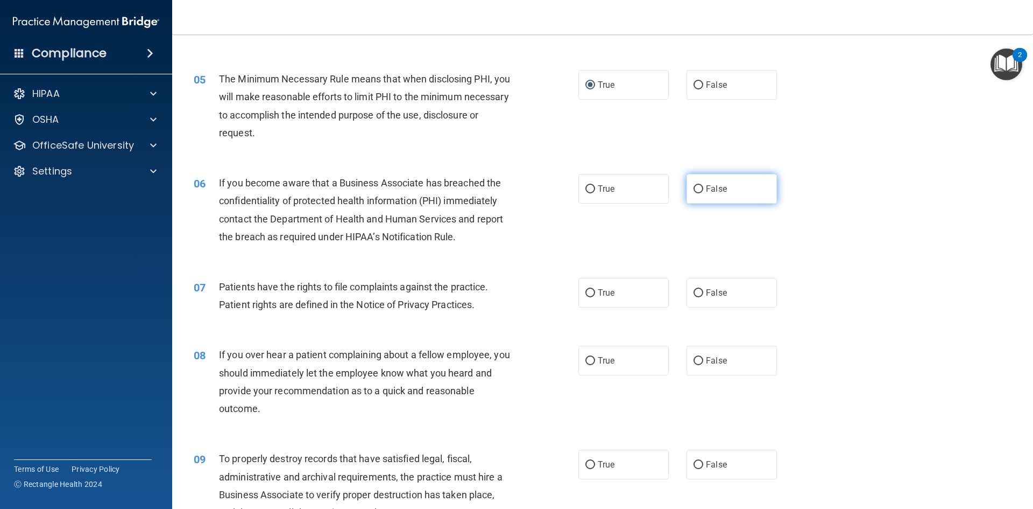
click at [694, 189] on input "False" at bounding box center [699, 189] width 10 height 8
radio input "true"
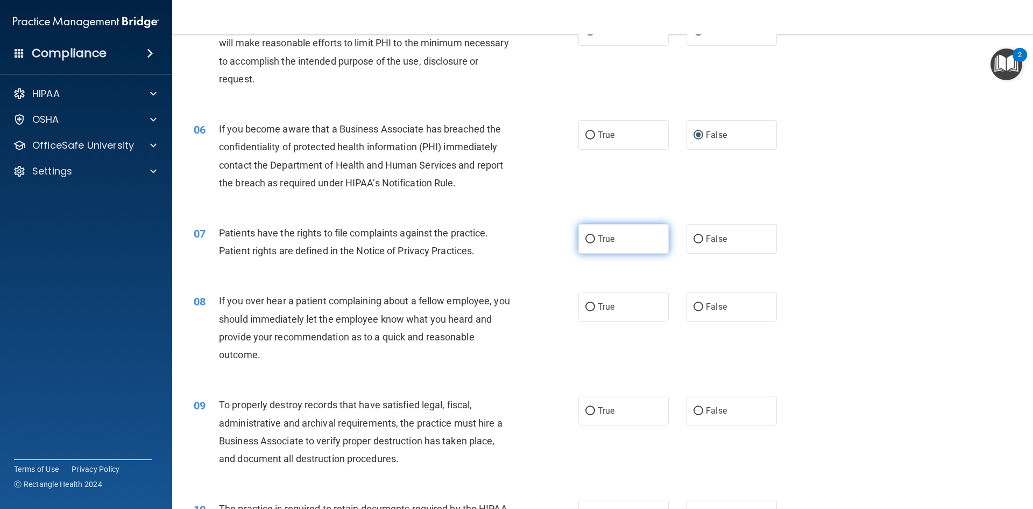
click at [591, 241] on label "True" at bounding box center [624, 239] width 90 height 30
click at [591, 241] on input "True" at bounding box center [591, 239] width 10 height 8
radio input "true"
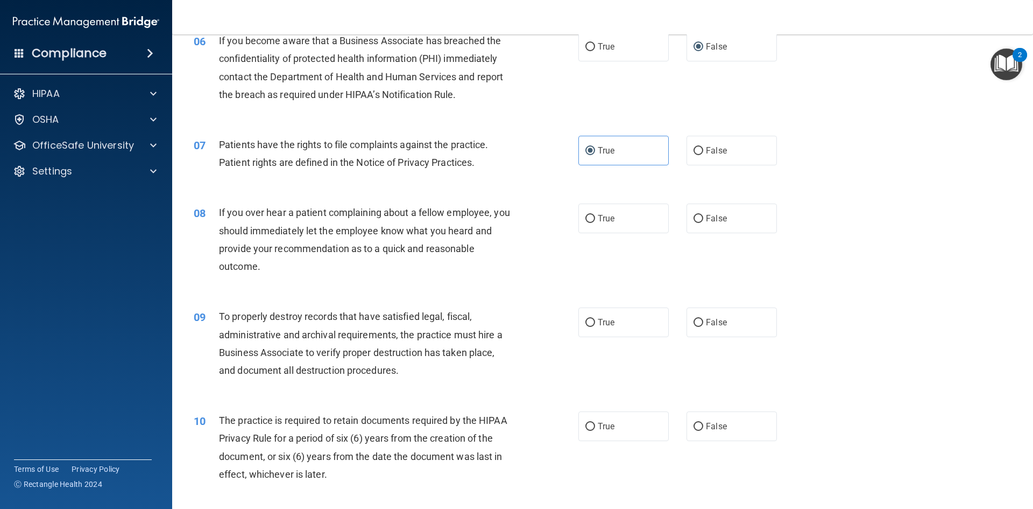
scroll to position [538, 0]
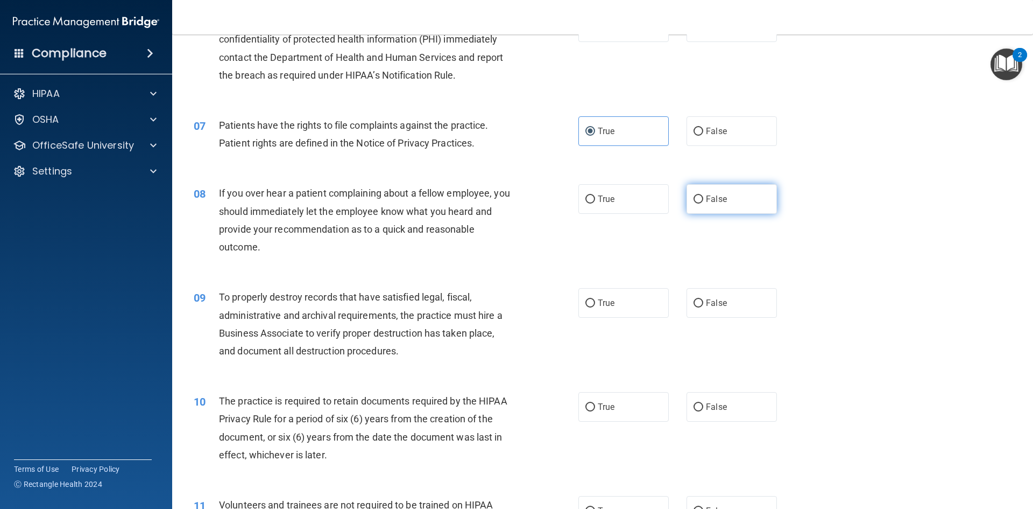
click at [700, 199] on label "False" at bounding box center [732, 199] width 90 height 30
click at [700, 199] on input "False" at bounding box center [699, 199] width 10 height 8
radio input "true"
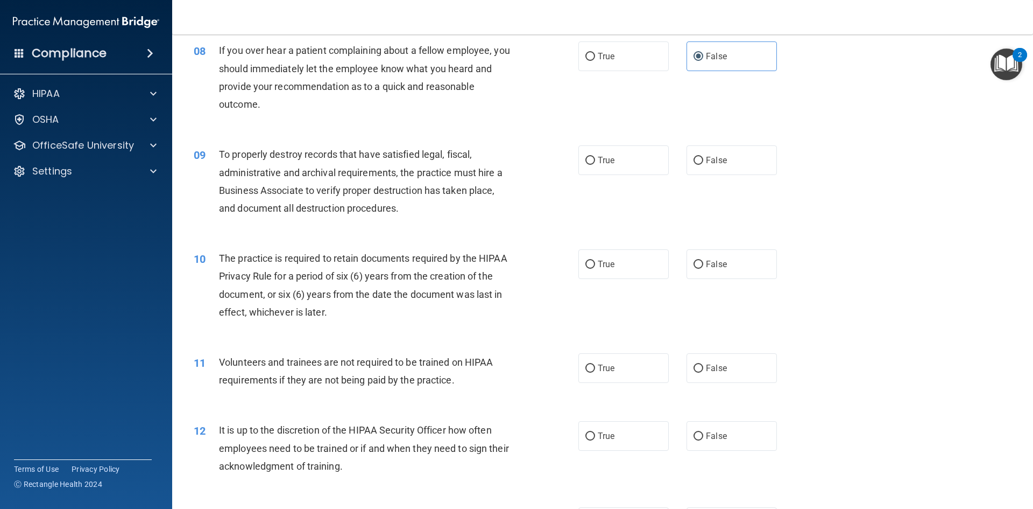
scroll to position [700, 0]
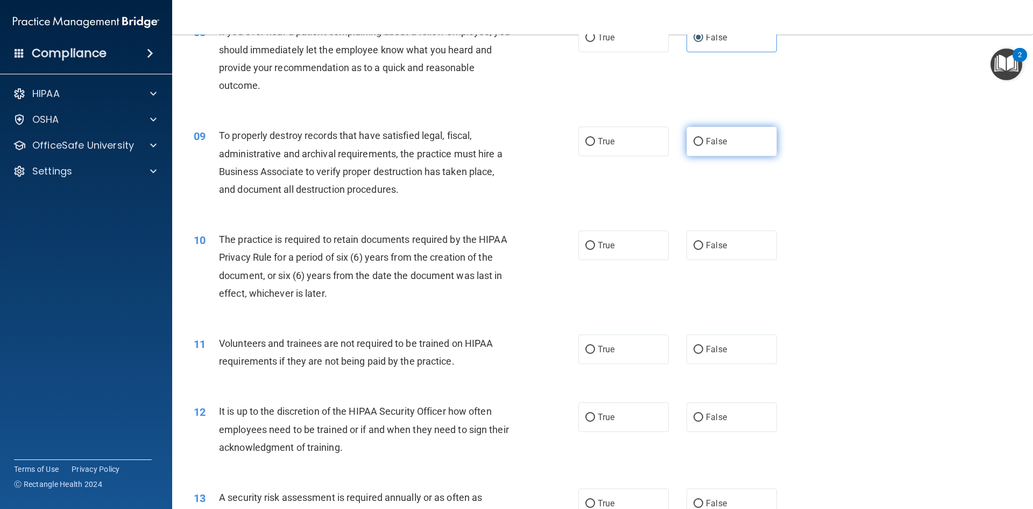
click at [700, 142] on label "False" at bounding box center [732, 141] width 90 height 30
click at [700, 142] on input "False" at bounding box center [699, 142] width 10 height 8
radio input "true"
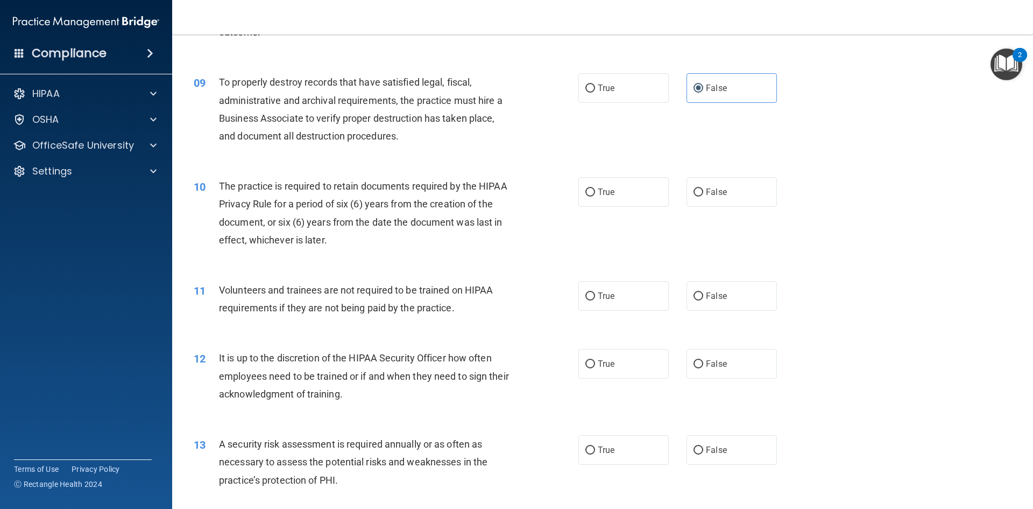
scroll to position [753, 0]
click at [579, 186] on label "True" at bounding box center [624, 192] width 90 height 30
click at [586, 188] on input "True" at bounding box center [591, 192] width 10 height 8
radio input "true"
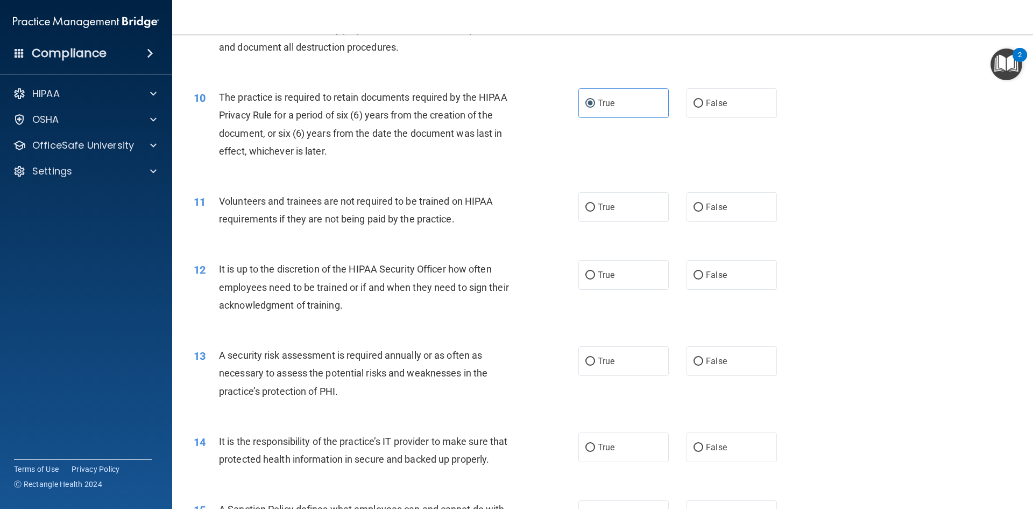
scroll to position [861, 0]
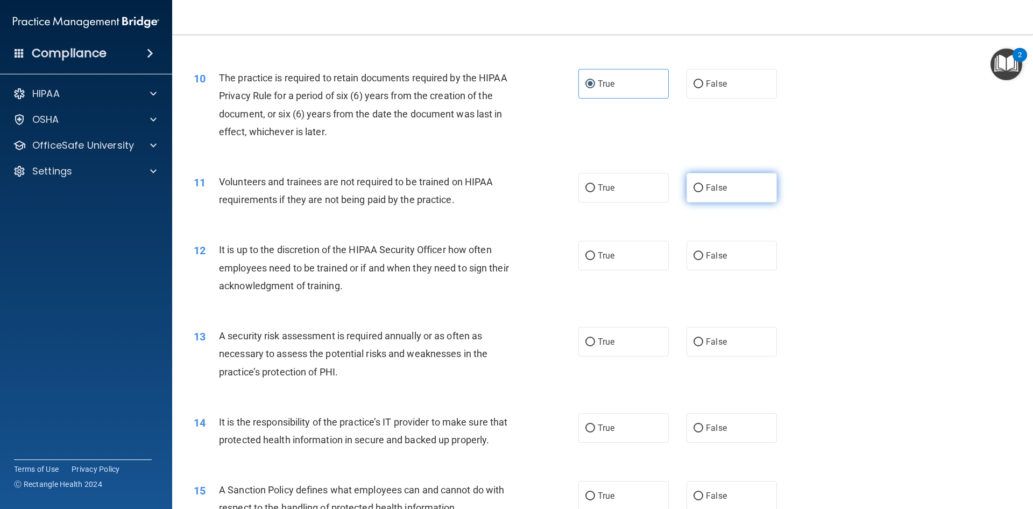
click at [696, 189] on input "False" at bounding box center [699, 188] width 10 height 8
radio input "true"
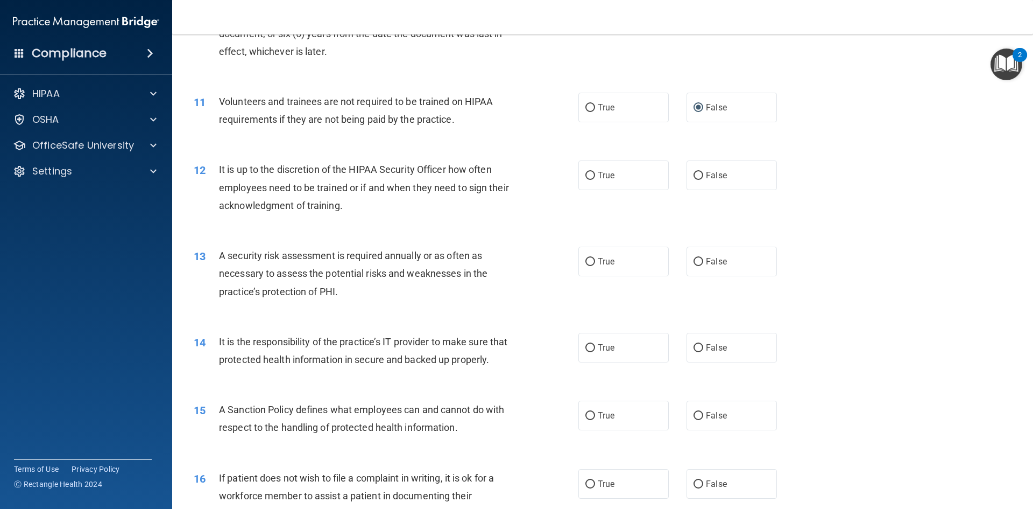
scroll to position [915, 0]
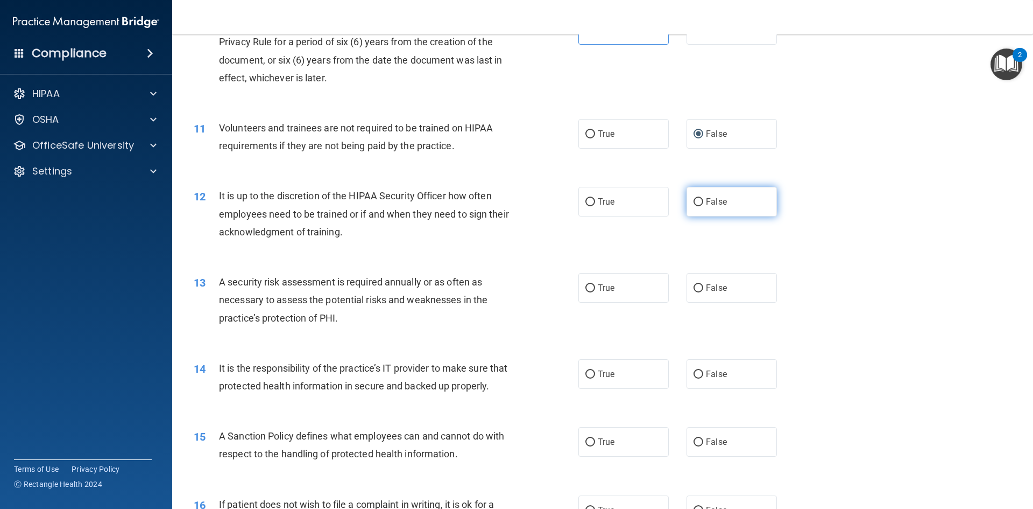
click at [706, 201] on span "False" at bounding box center [716, 201] width 21 height 10
click at [702, 201] on input "False" at bounding box center [699, 202] width 10 height 8
radio input "true"
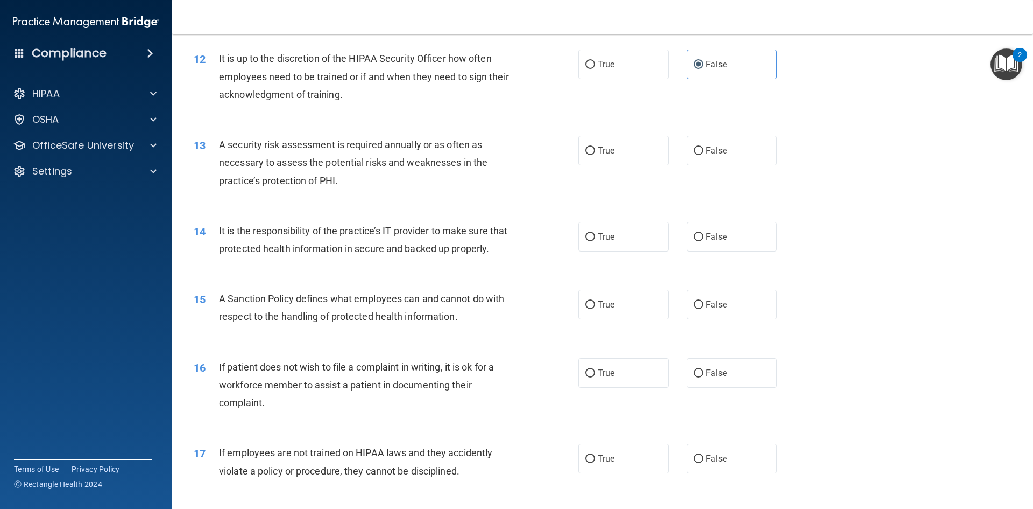
scroll to position [1076, 0]
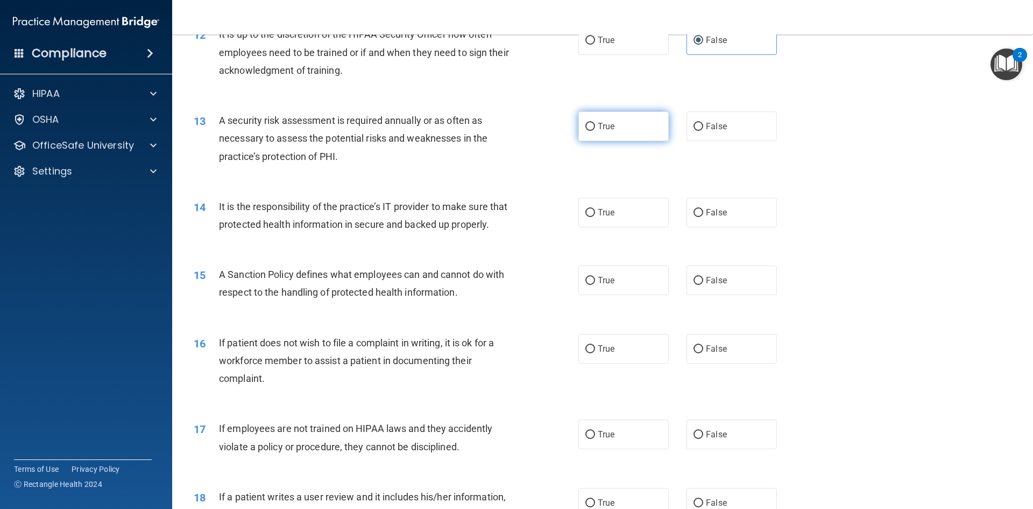
click at [588, 124] on input "True" at bounding box center [591, 127] width 10 height 8
radio input "true"
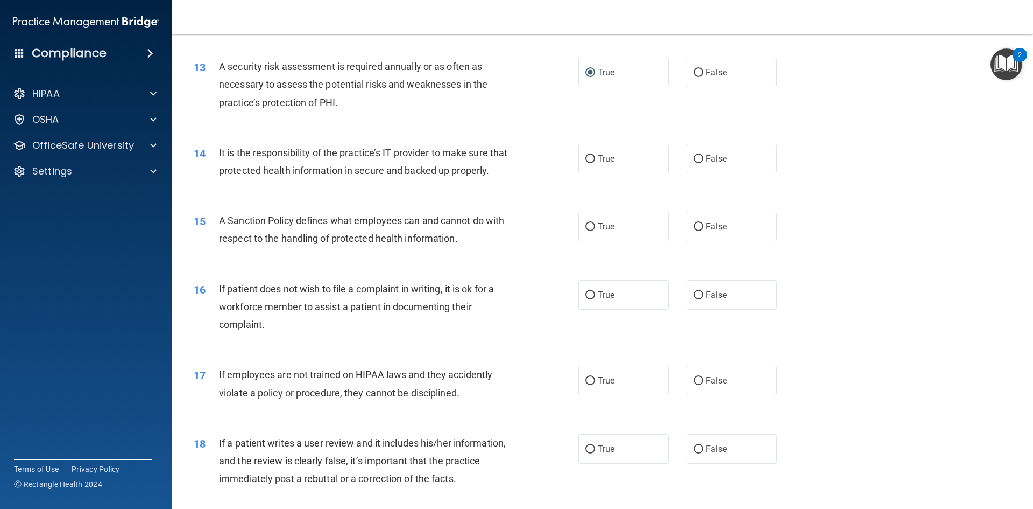
scroll to position [1184, 0]
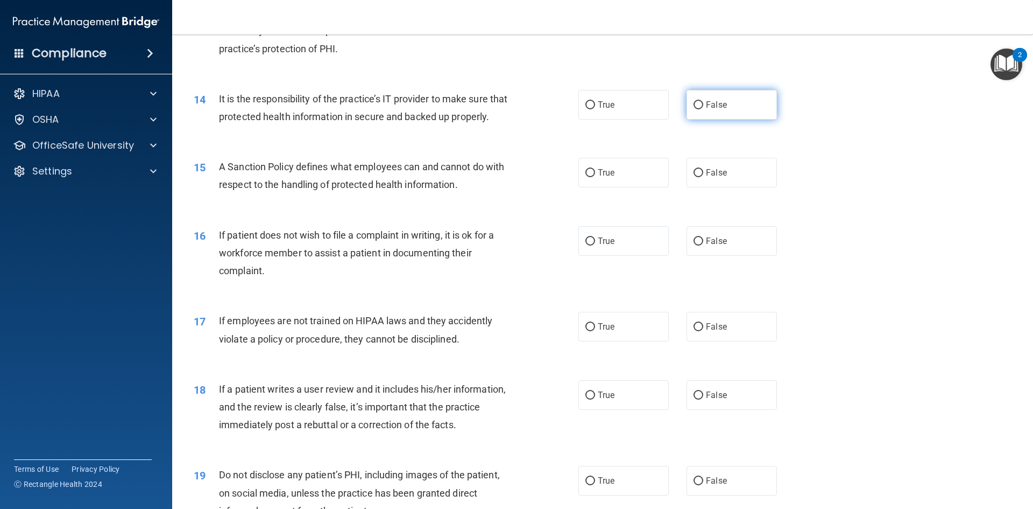
click at [694, 104] on input "False" at bounding box center [699, 105] width 10 height 8
radio input "true"
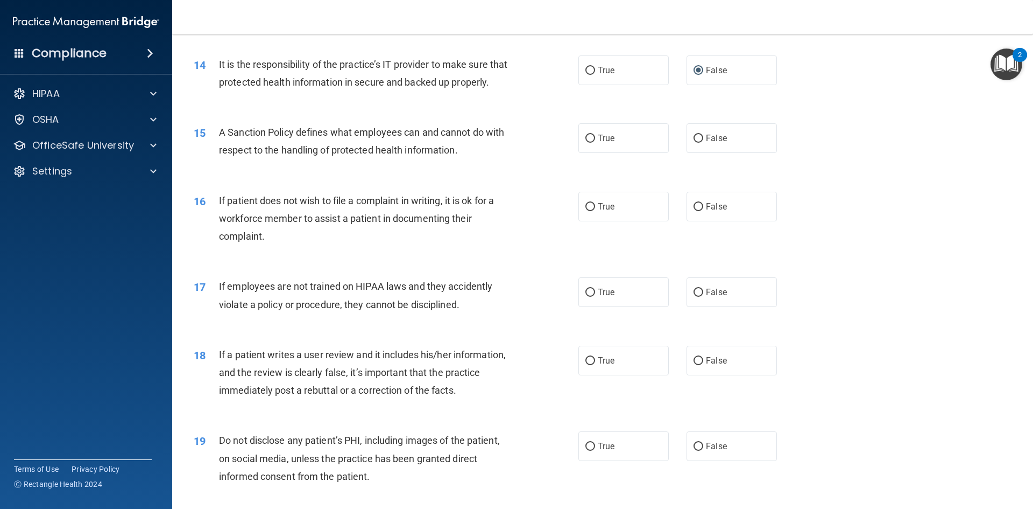
scroll to position [1238, 0]
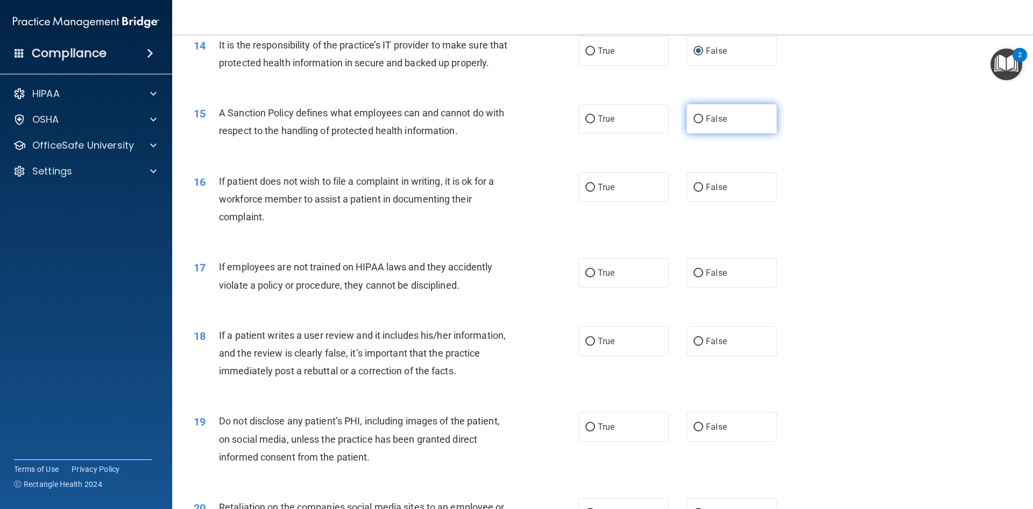
click at [693, 133] on label "False" at bounding box center [732, 119] width 90 height 30
click at [694, 123] on input "False" at bounding box center [699, 119] width 10 height 8
radio input "true"
click at [586, 192] on input "True" at bounding box center [591, 188] width 10 height 8
radio input "true"
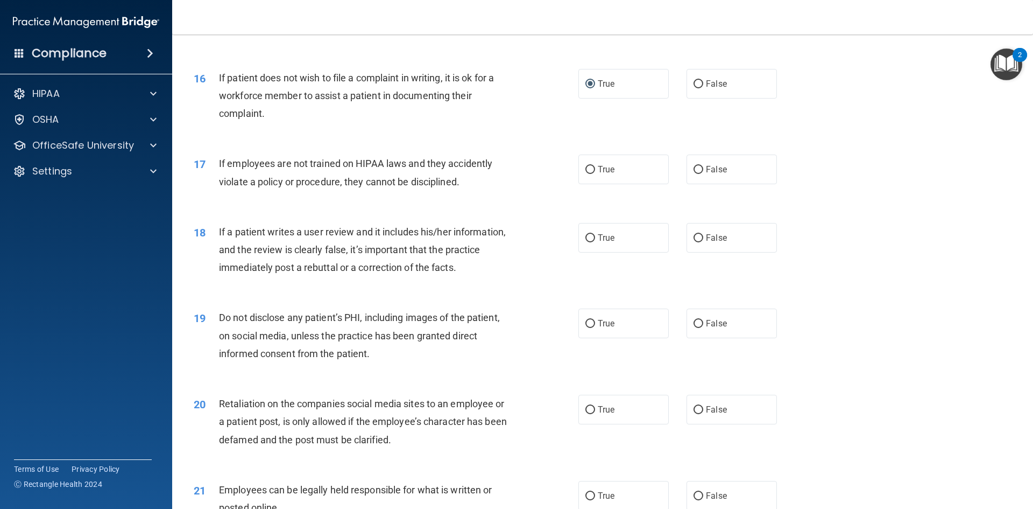
scroll to position [1346, 0]
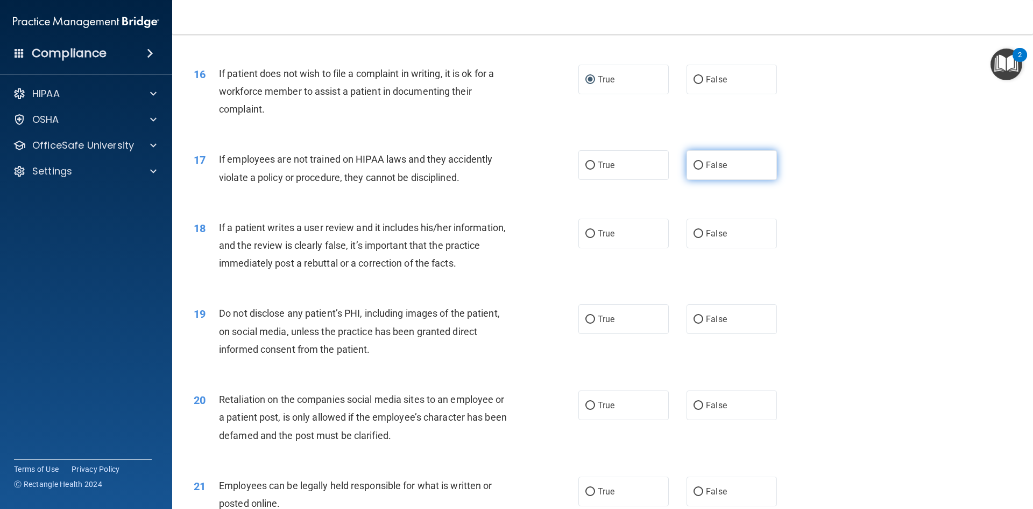
click at [694, 170] on input "False" at bounding box center [699, 165] width 10 height 8
radio input "true"
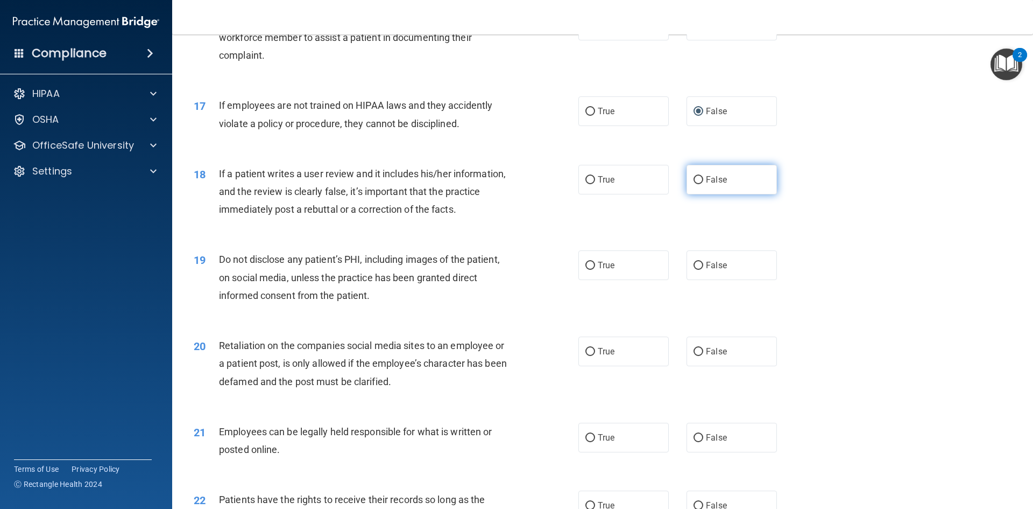
click at [695, 184] on input "False" at bounding box center [699, 180] width 10 height 8
radio input "true"
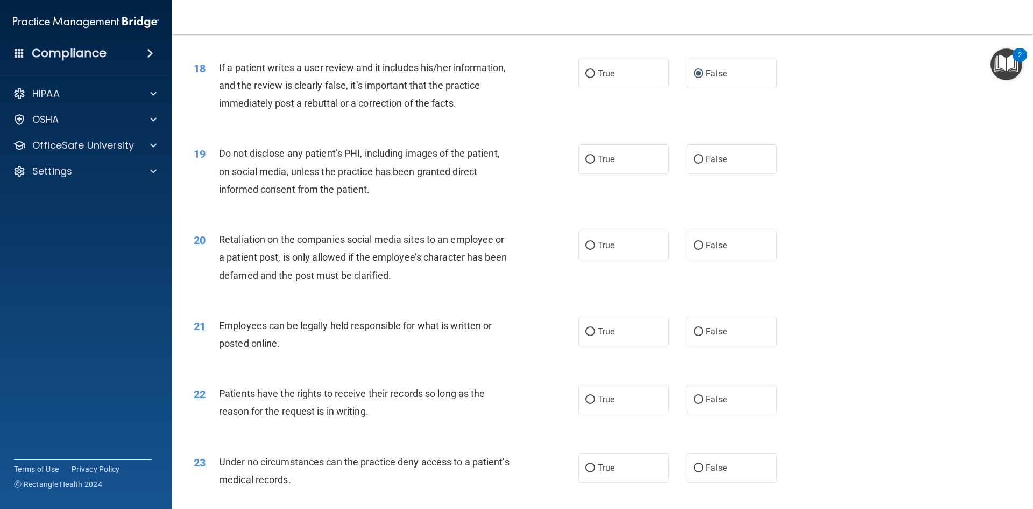
scroll to position [1507, 0]
click at [591, 172] on label "True" at bounding box center [624, 158] width 90 height 30
click at [591, 162] on input "True" at bounding box center [591, 158] width 10 height 8
radio input "true"
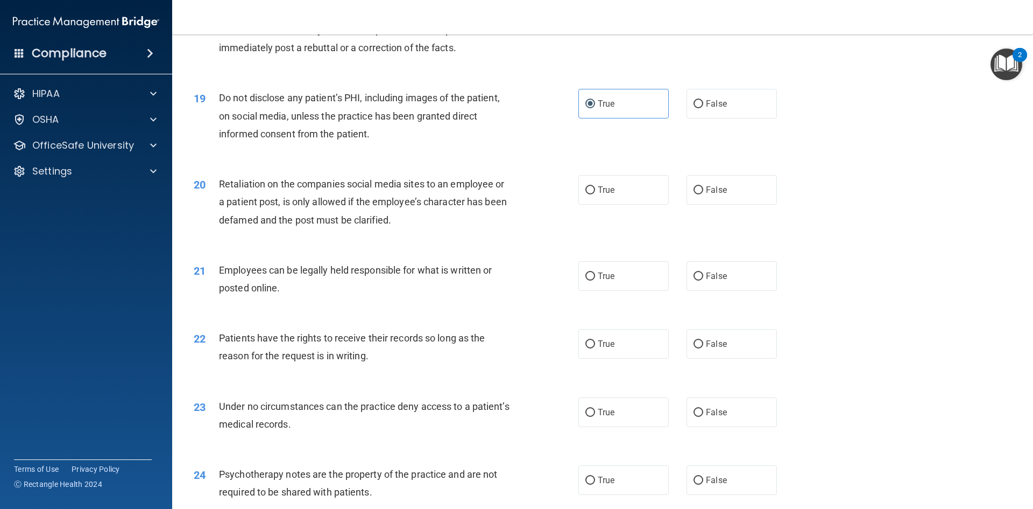
scroll to position [1615, 0]
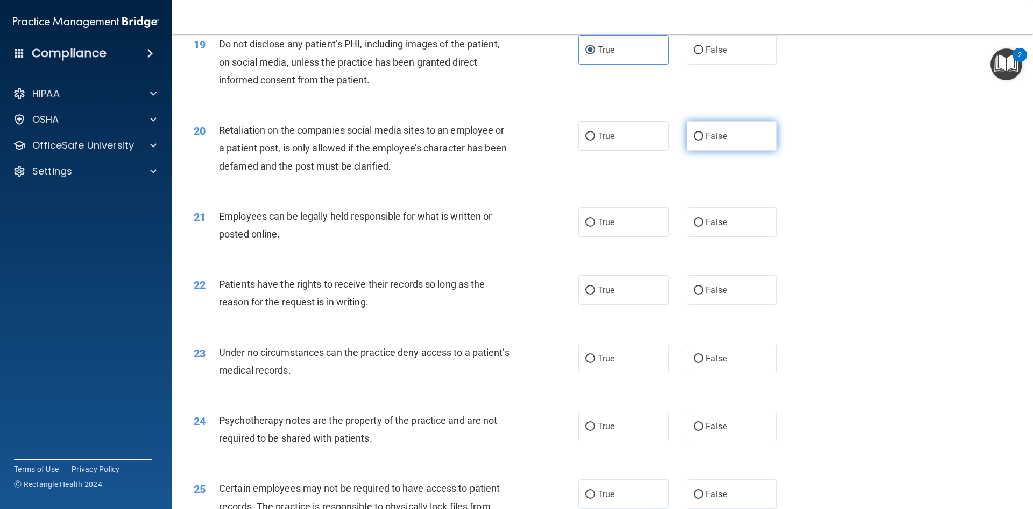
click at [694, 140] on input "False" at bounding box center [699, 136] width 10 height 8
radio input "true"
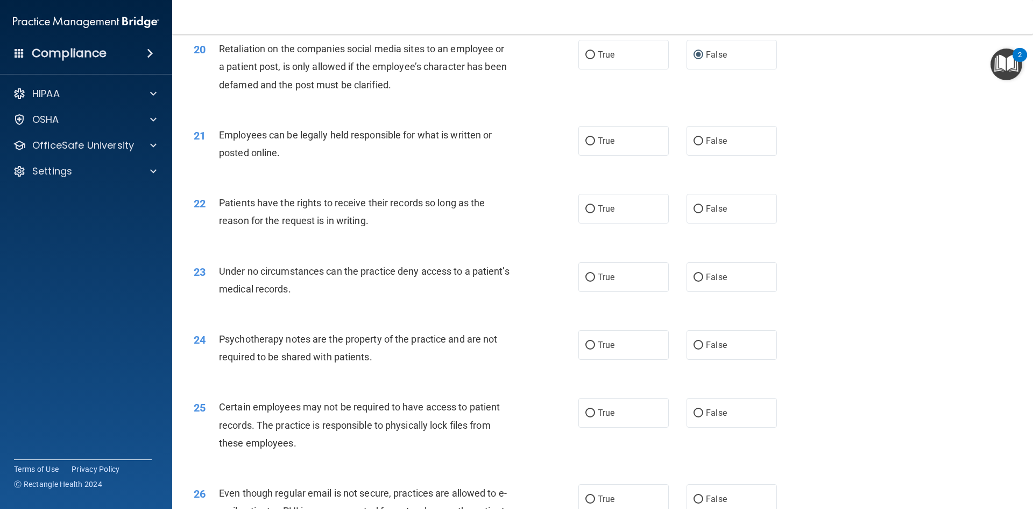
scroll to position [1722, 0]
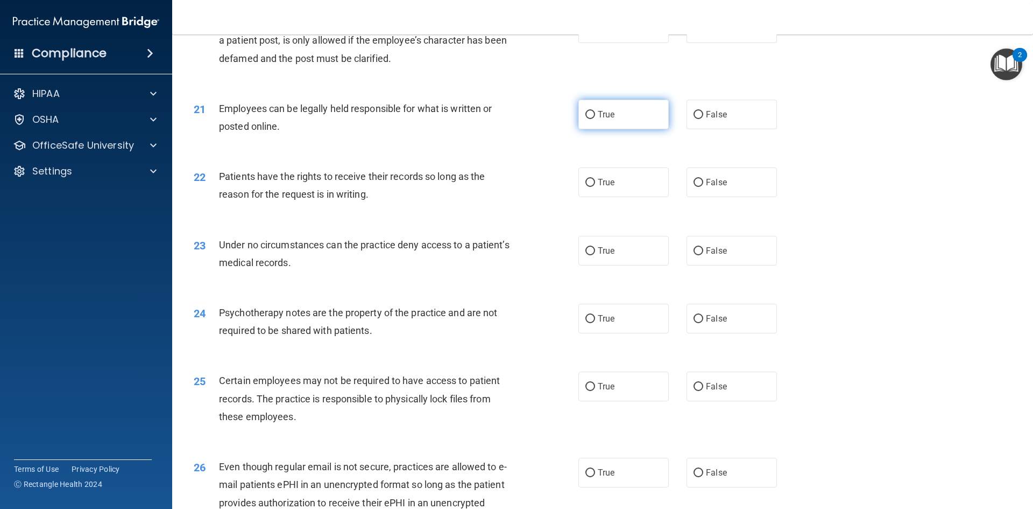
click at [586, 119] on input "True" at bounding box center [591, 115] width 10 height 8
radio input "true"
click at [590, 187] on input "True" at bounding box center [591, 183] width 10 height 8
radio input "true"
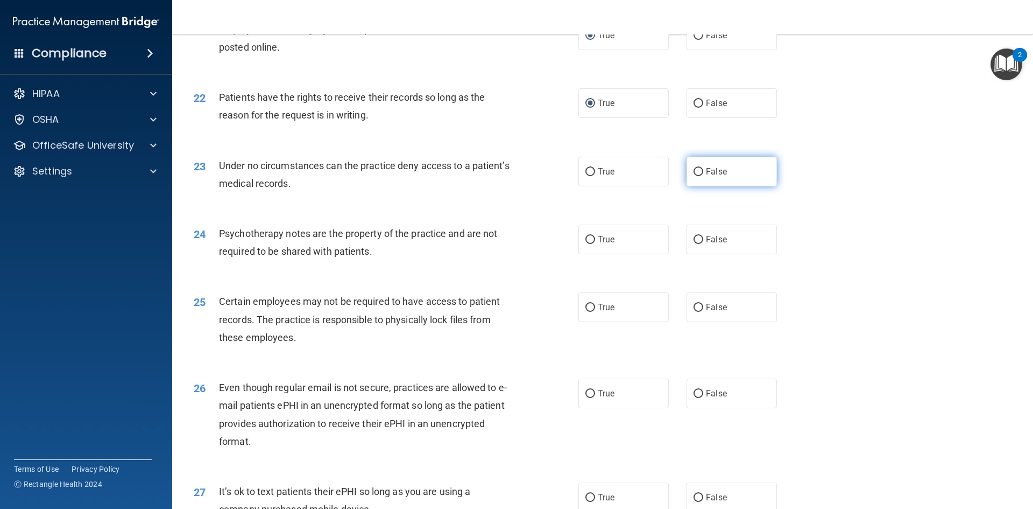
scroll to position [1776, 0]
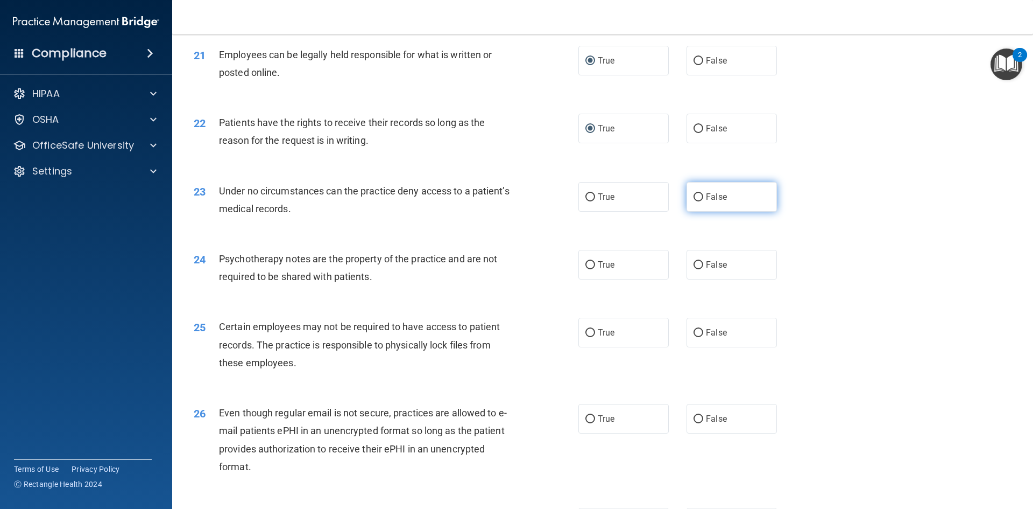
click at [691, 209] on label "False" at bounding box center [732, 197] width 90 height 30
click at [694, 201] on input "False" at bounding box center [699, 197] width 10 height 8
radio input "true"
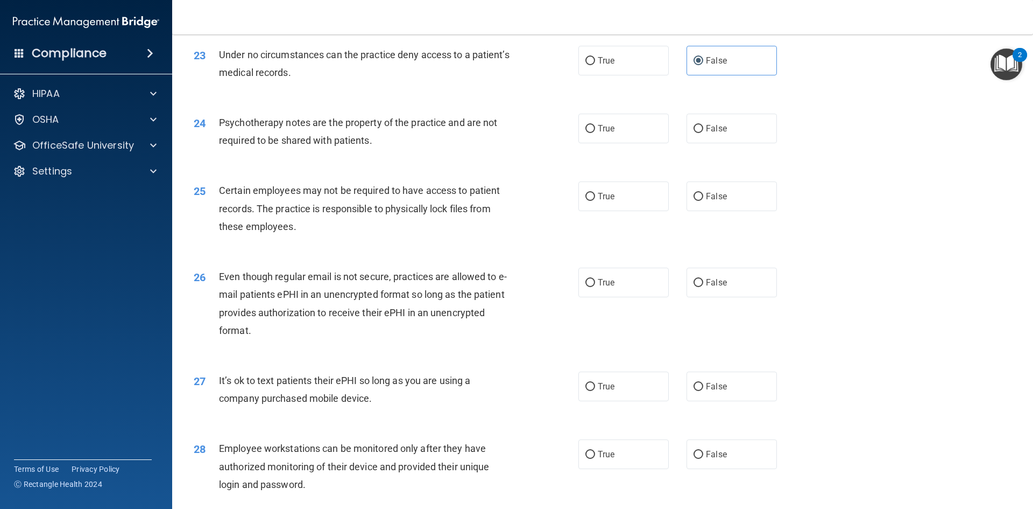
scroll to position [1938, 0]
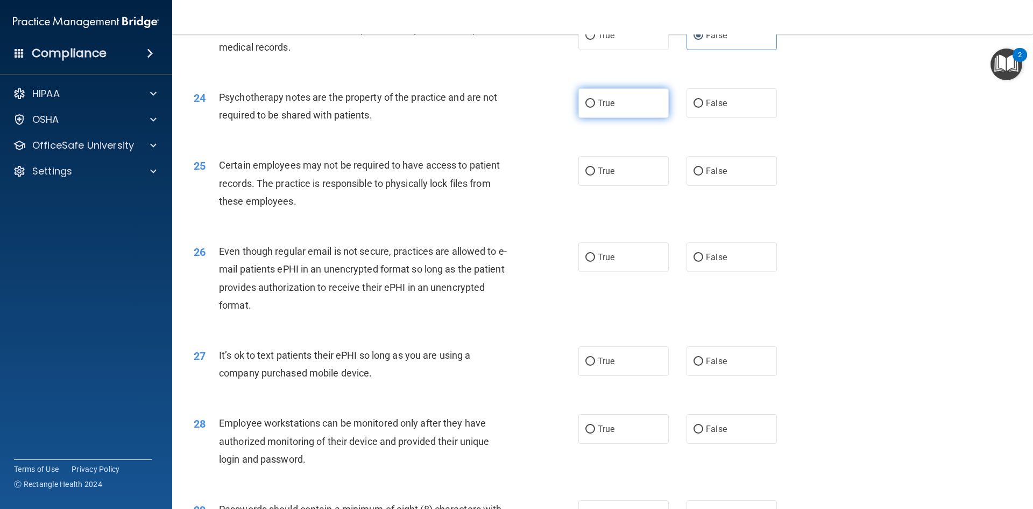
click at [589, 108] on input "True" at bounding box center [591, 104] width 10 height 8
radio input "true"
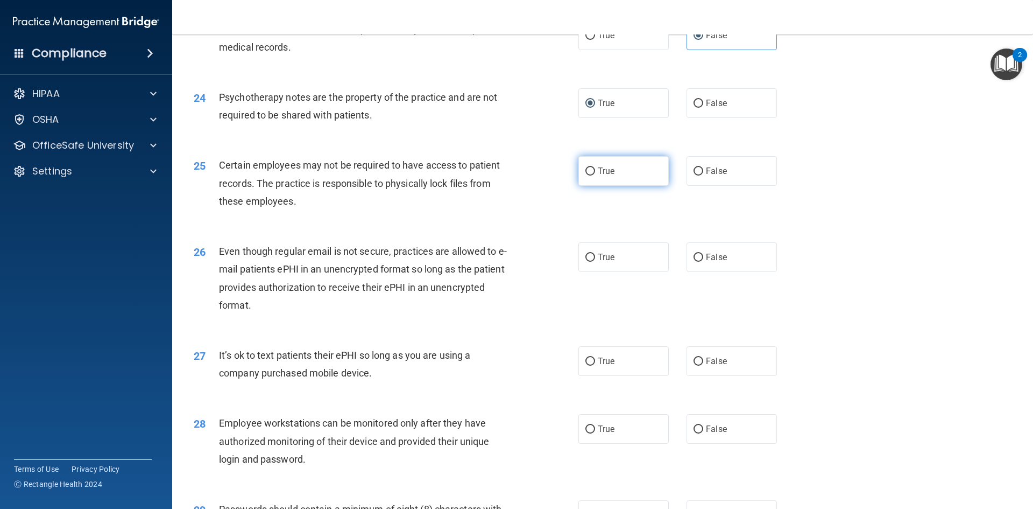
click at [589, 175] on input "True" at bounding box center [591, 171] width 10 height 8
radio input "true"
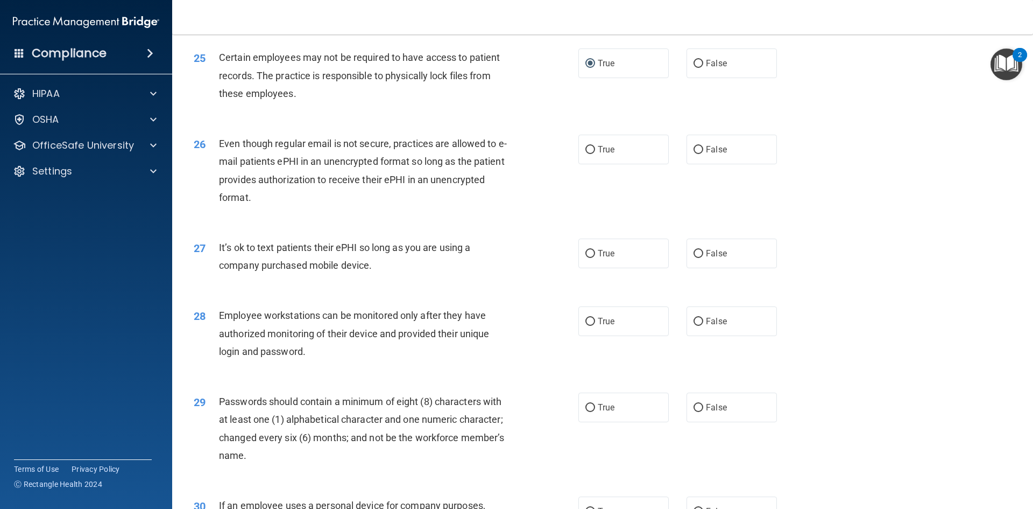
scroll to position [2099, 0]
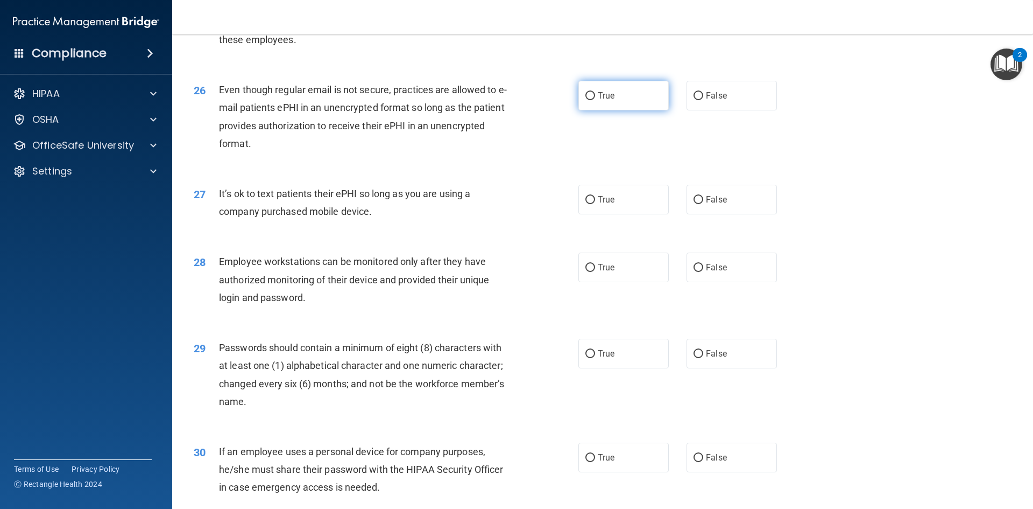
click at [586, 100] on input "True" at bounding box center [591, 96] width 10 height 8
radio input "true"
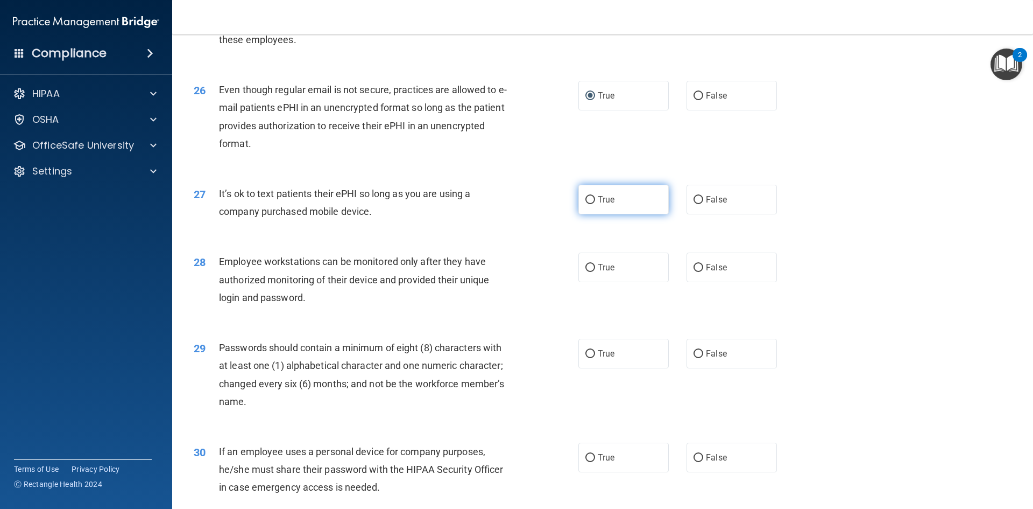
click at [589, 204] on input "True" at bounding box center [591, 200] width 10 height 8
radio input "true"
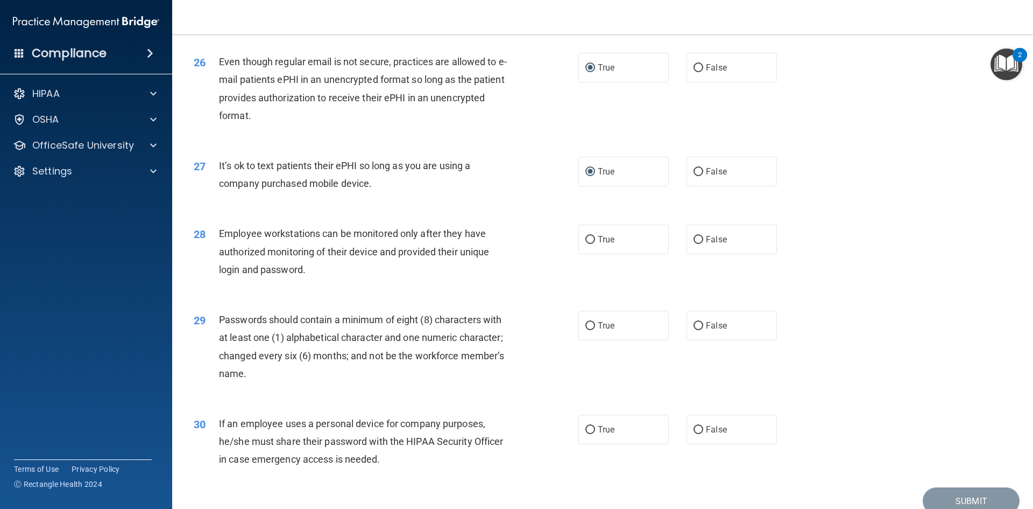
scroll to position [2193, 0]
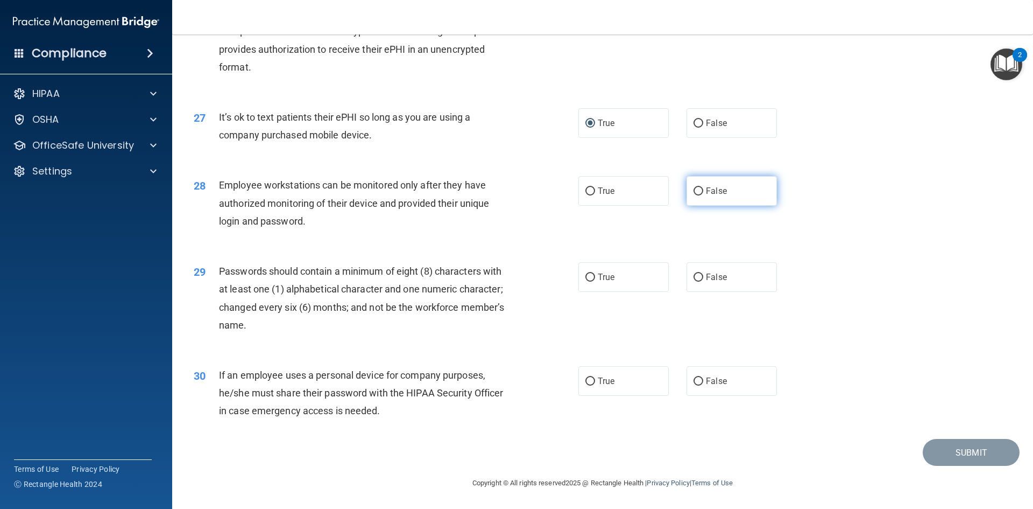
click at [694, 190] on input "False" at bounding box center [699, 191] width 10 height 8
radio input "true"
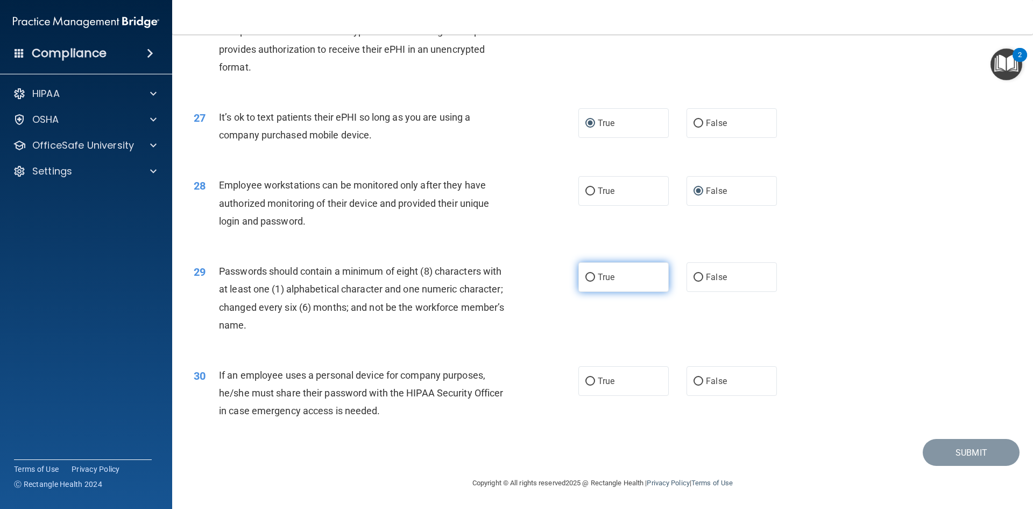
click at [589, 274] on input "True" at bounding box center [591, 277] width 10 height 8
radio input "true"
click at [695, 383] on input "False" at bounding box center [699, 381] width 10 height 8
radio input "true"
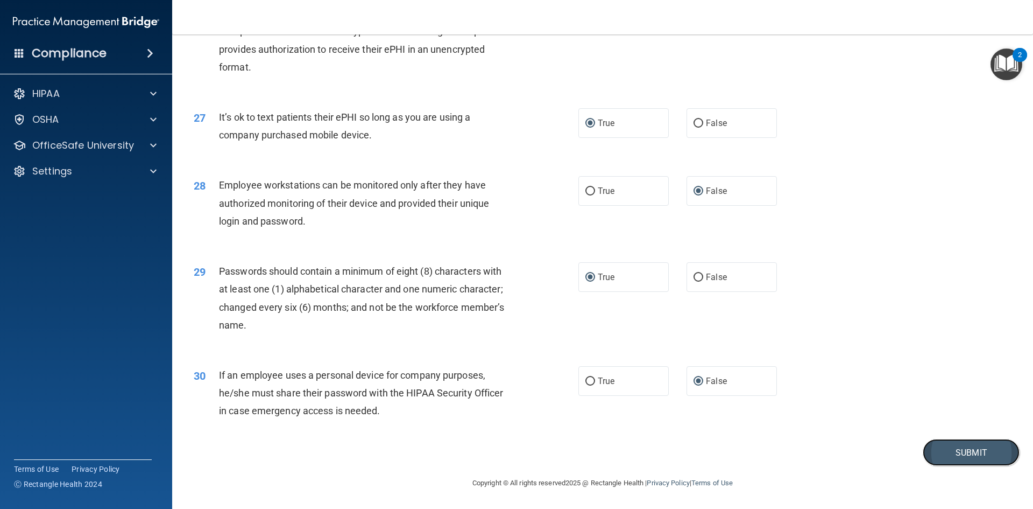
click at [950, 456] on button "Submit" at bounding box center [971, 452] width 97 height 27
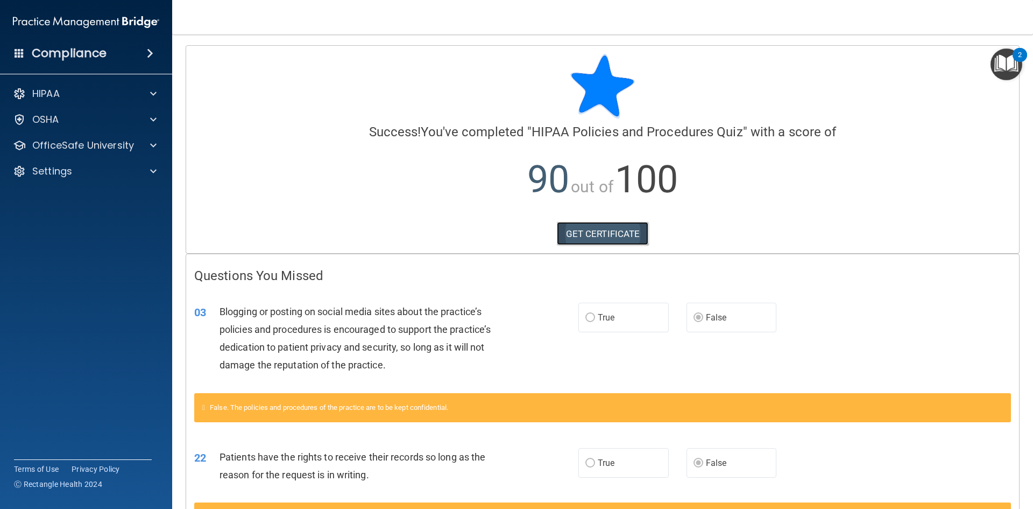
click at [587, 235] on link "GET CERTIFICATE" at bounding box center [603, 234] width 92 height 24
click at [111, 150] on p "OfficeSafe University" at bounding box center [83, 145] width 102 height 13
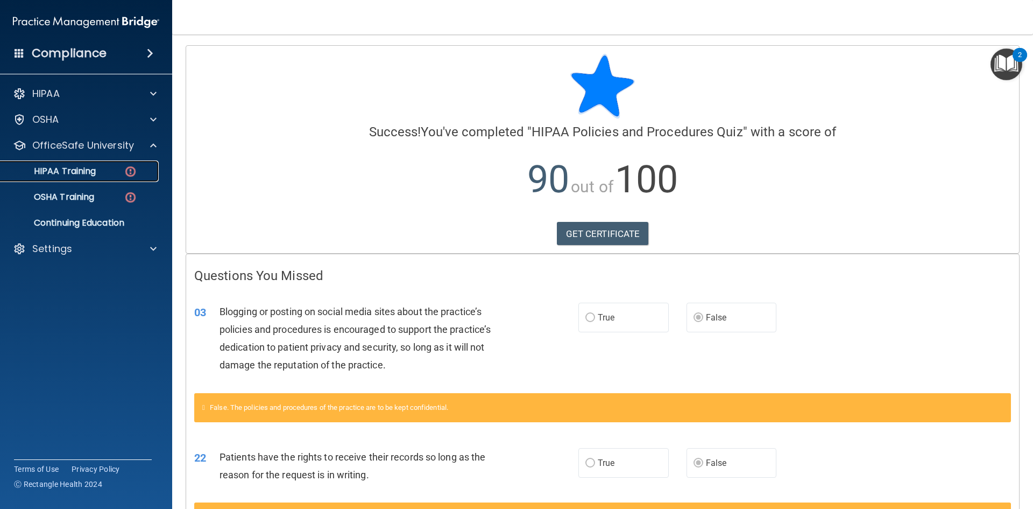
click at [120, 170] on div "HIPAA Training" at bounding box center [80, 171] width 147 height 11
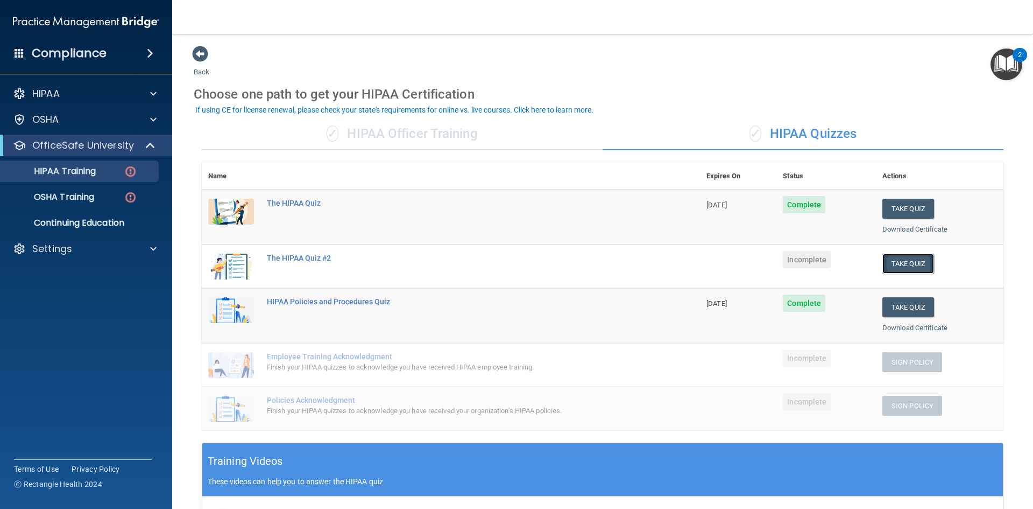
click at [896, 264] on button "Take Quiz" at bounding box center [909, 263] width 52 height 20
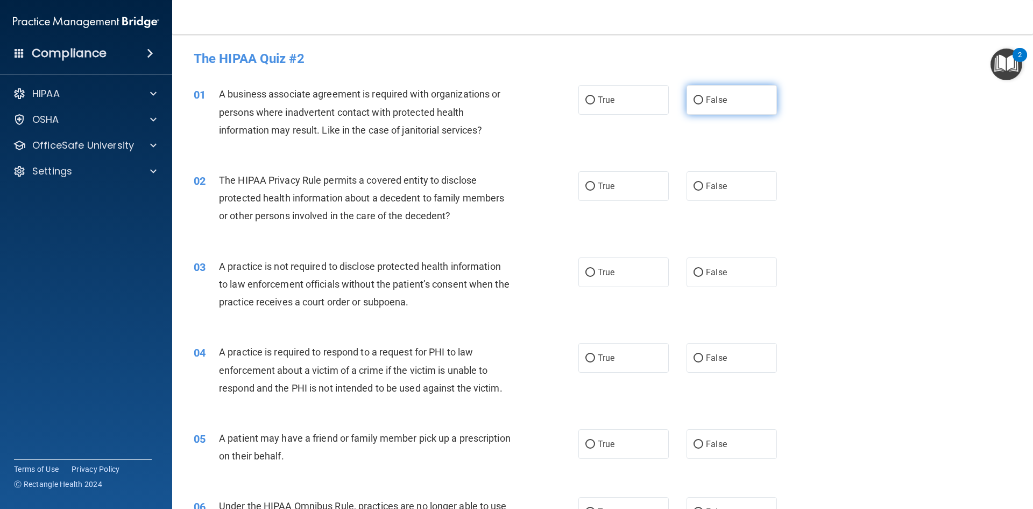
click at [694, 100] on input "False" at bounding box center [699, 100] width 10 height 8
radio input "true"
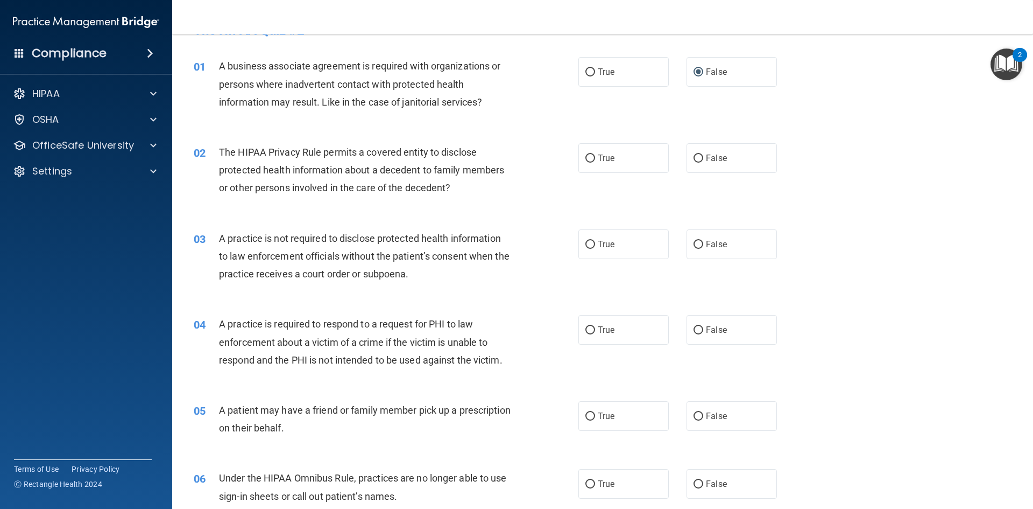
scroll to position [54, 0]
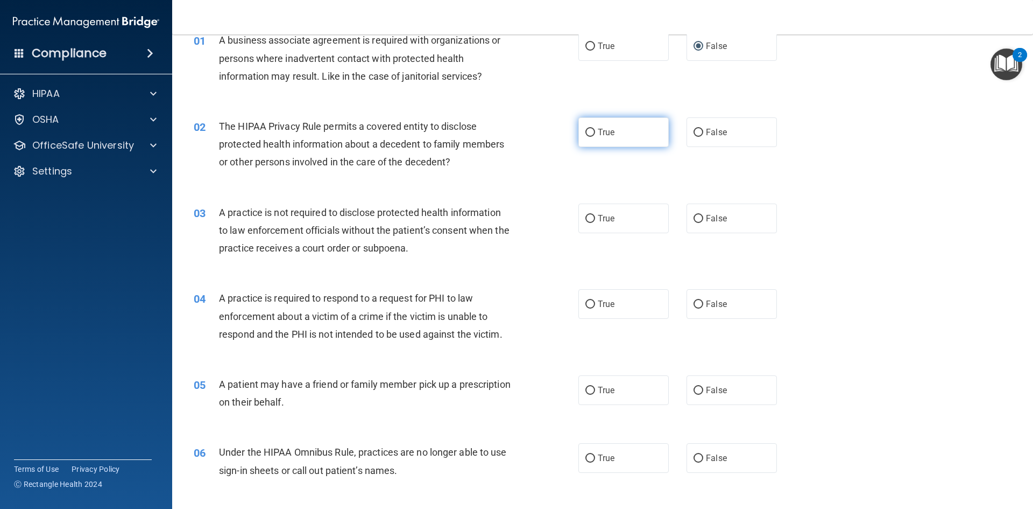
click at [589, 132] on input "True" at bounding box center [591, 133] width 10 height 8
radio input "true"
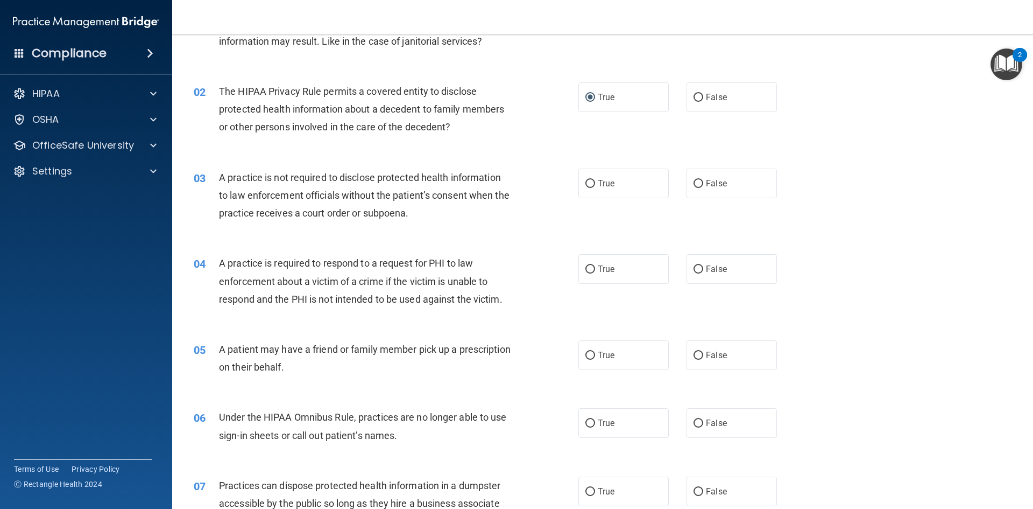
scroll to position [108, 0]
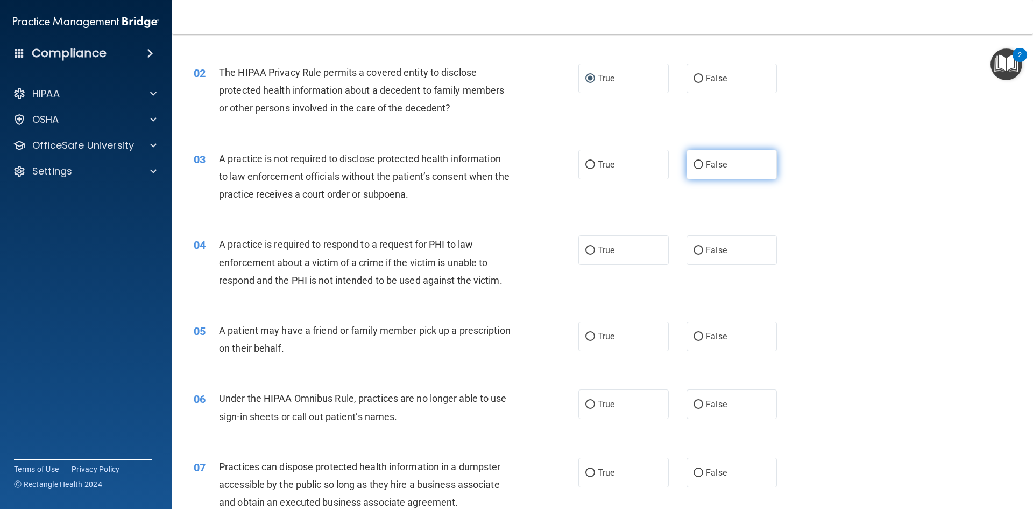
click at [696, 168] on input "False" at bounding box center [699, 165] width 10 height 8
radio input "true"
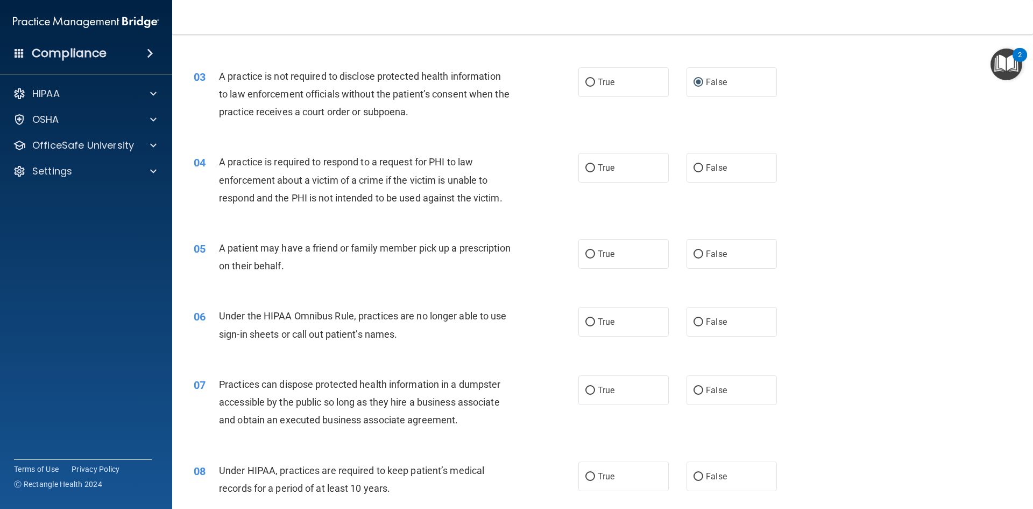
scroll to position [215, 0]
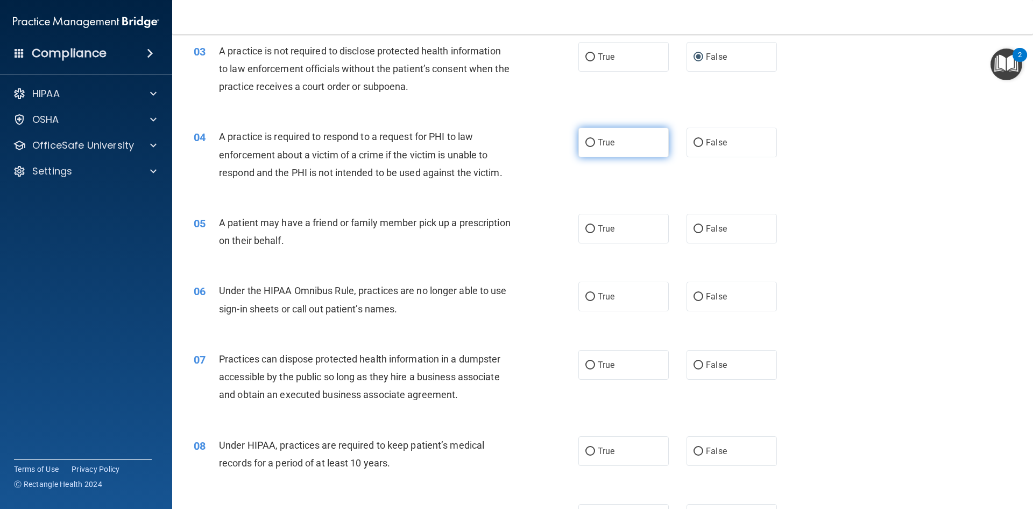
click at [600, 144] on span "True" at bounding box center [606, 142] width 17 height 10
click at [595, 144] on input "True" at bounding box center [591, 143] width 10 height 8
radio input "true"
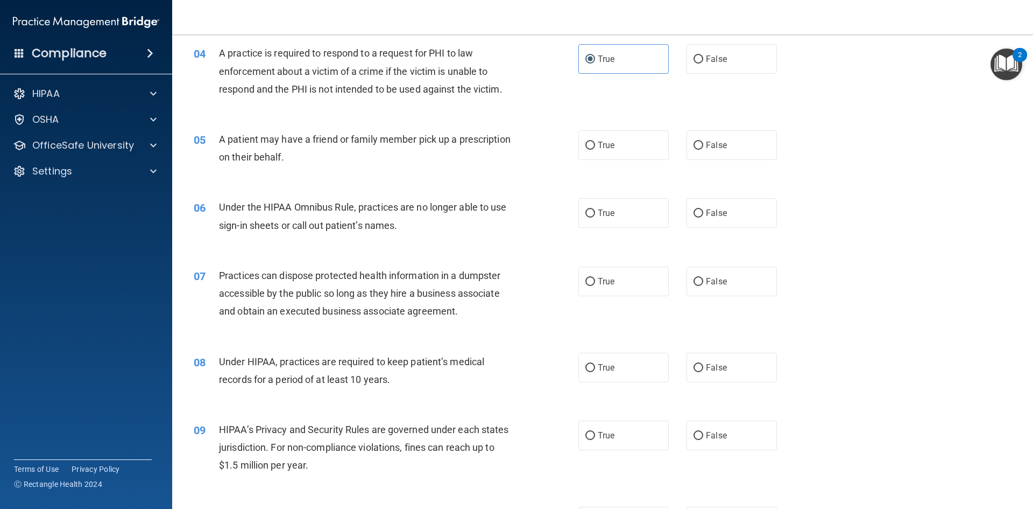
scroll to position [323, 0]
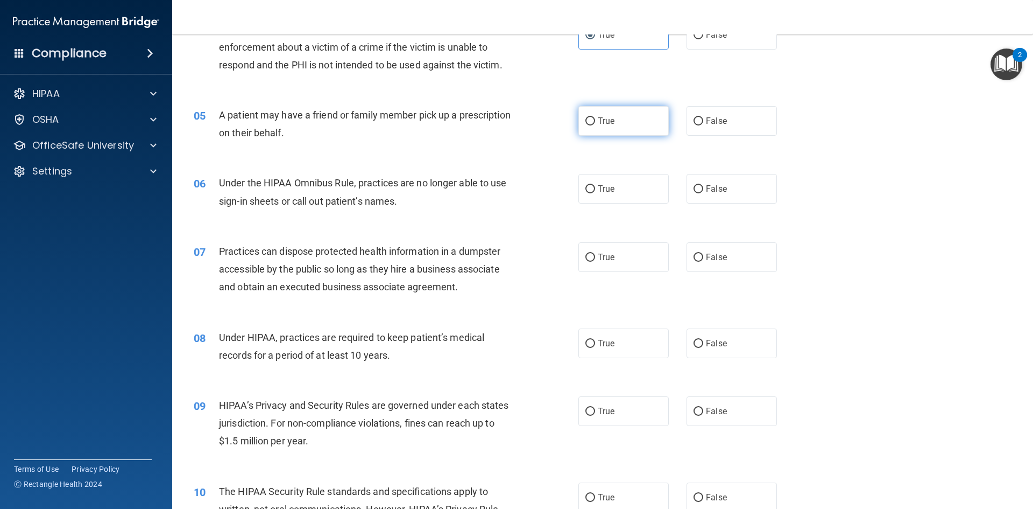
click at [586, 123] on input "True" at bounding box center [591, 121] width 10 height 8
radio input "true"
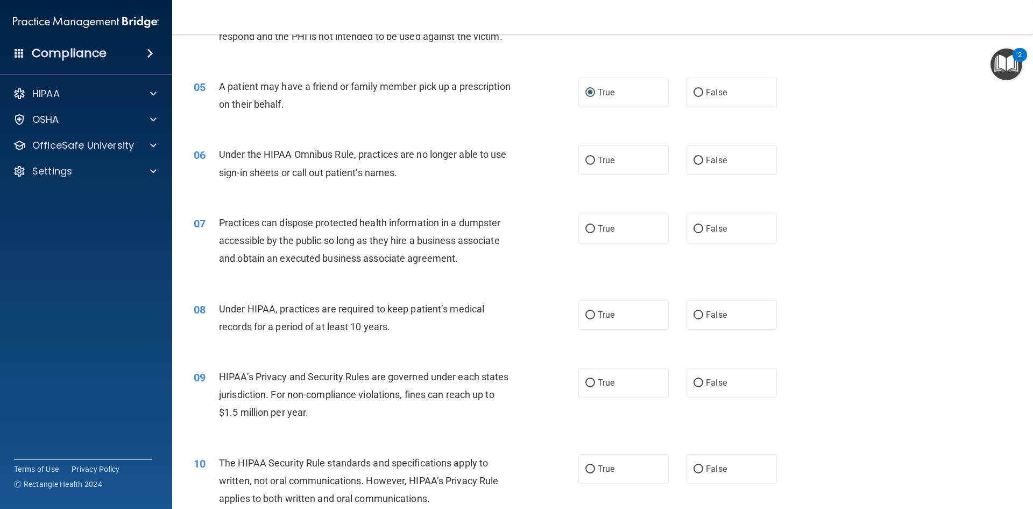
scroll to position [377, 0]
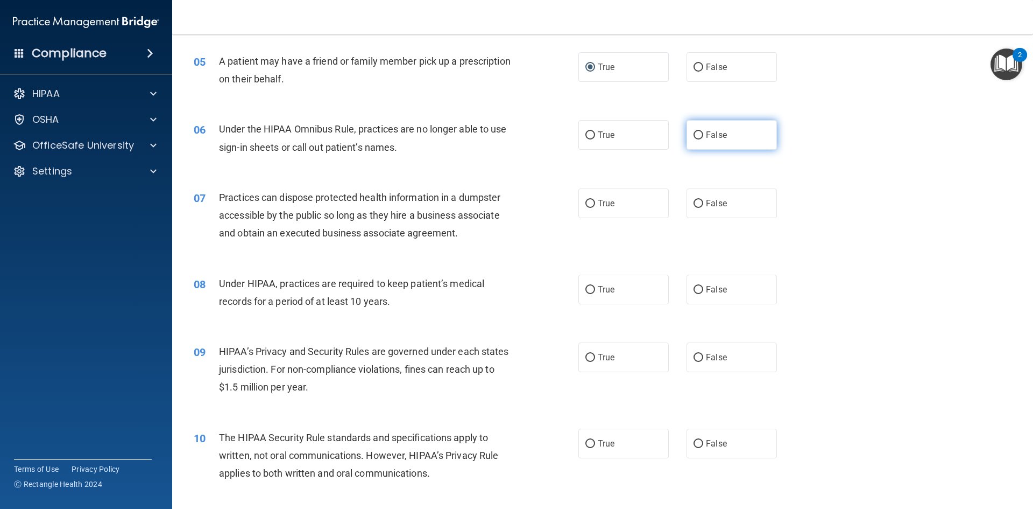
click at [694, 135] on input "False" at bounding box center [699, 135] width 10 height 8
radio input "true"
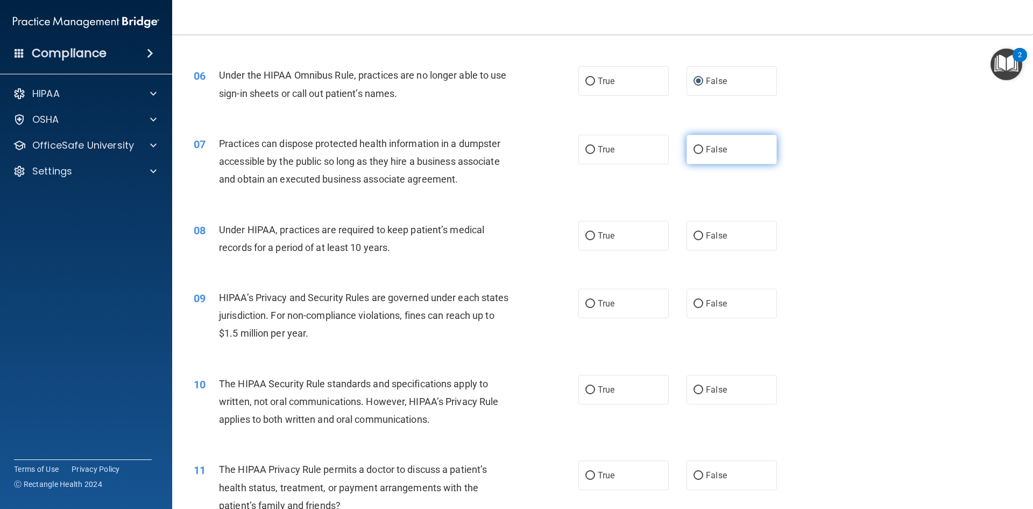
click at [726, 151] on label "False" at bounding box center [732, 150] width 90 height 30
click at [703, 151] on input "False" at bounding box center [699, 150] width 10 height 8
radio input "true"
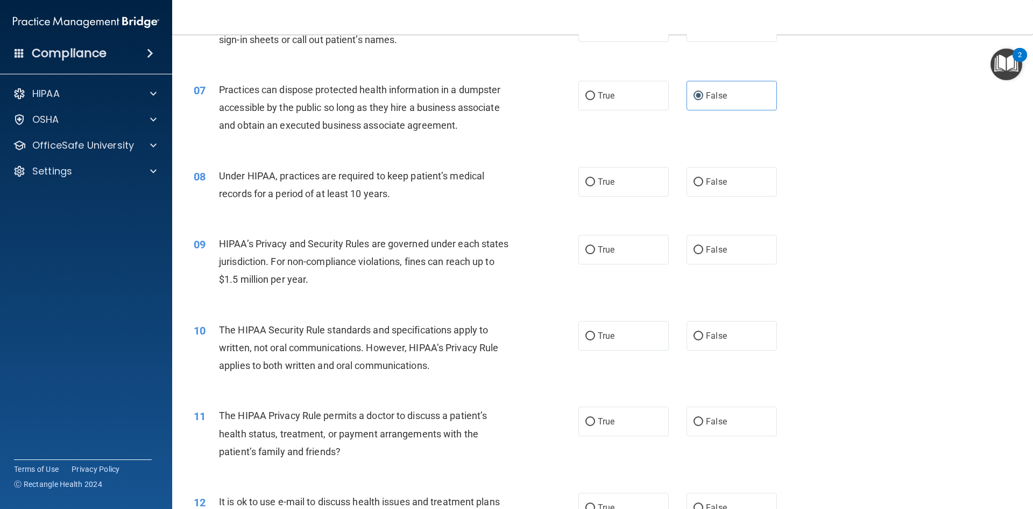
scroll to position [538, 0]
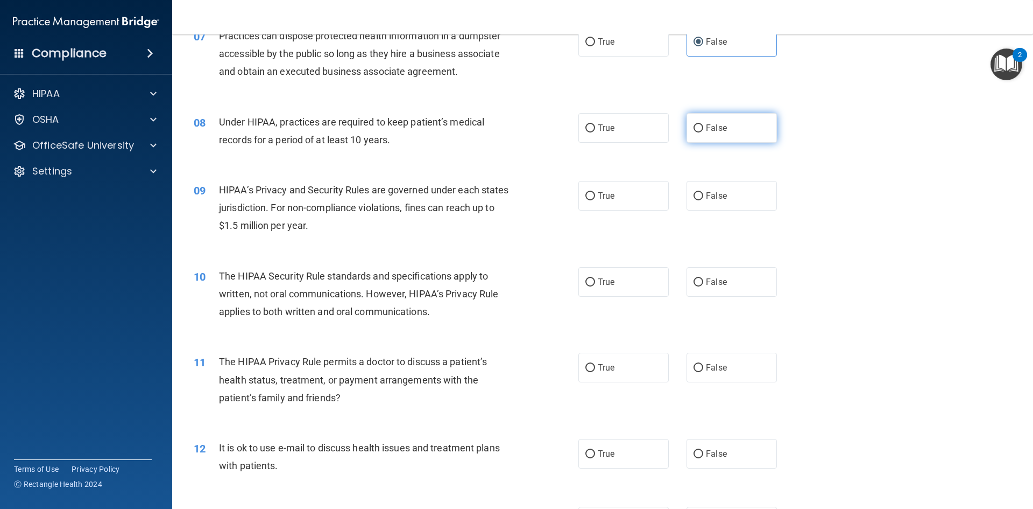
click at [697, 133] on label "False" at bounding box center [732, 128] width 90 height 30
click at [697, 132] on input "False" at bounding box center [699, 128] width 10 height 8
radio input "true"
click at [694, 203] on label "False" at bounding box center [732, 196] width 90 height 30
click at [694, 200] on input "False" at bounding box center [699, 196] width 10 height 8
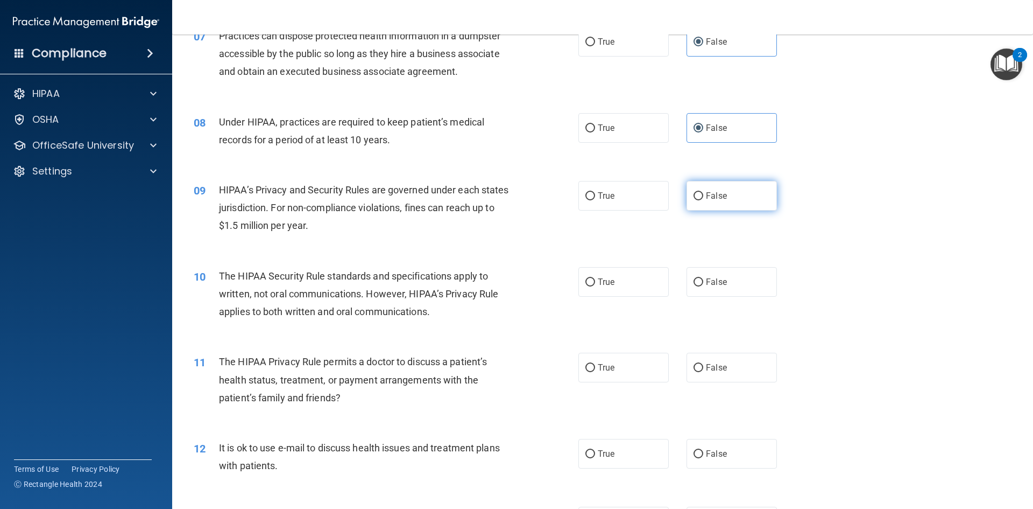
radio input "true"
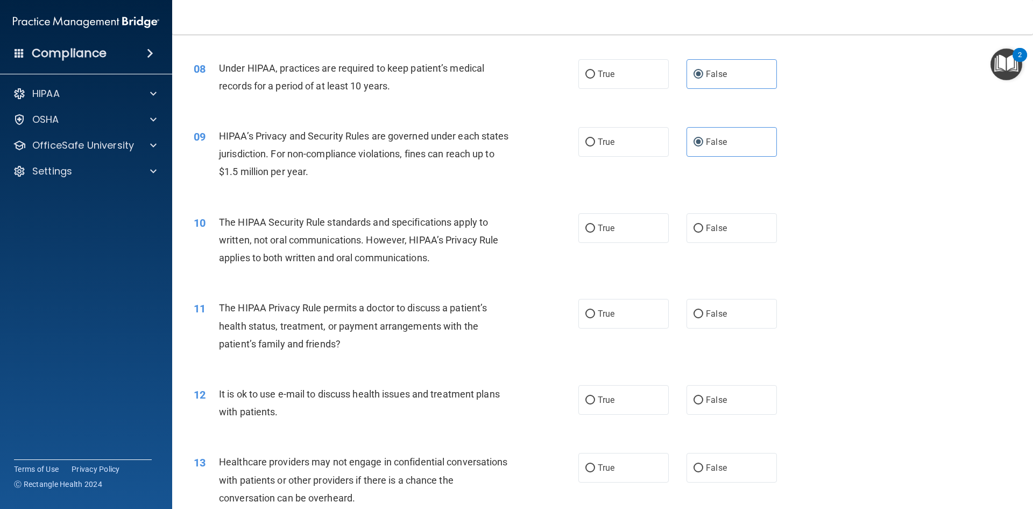
scroll to position [646, 0]
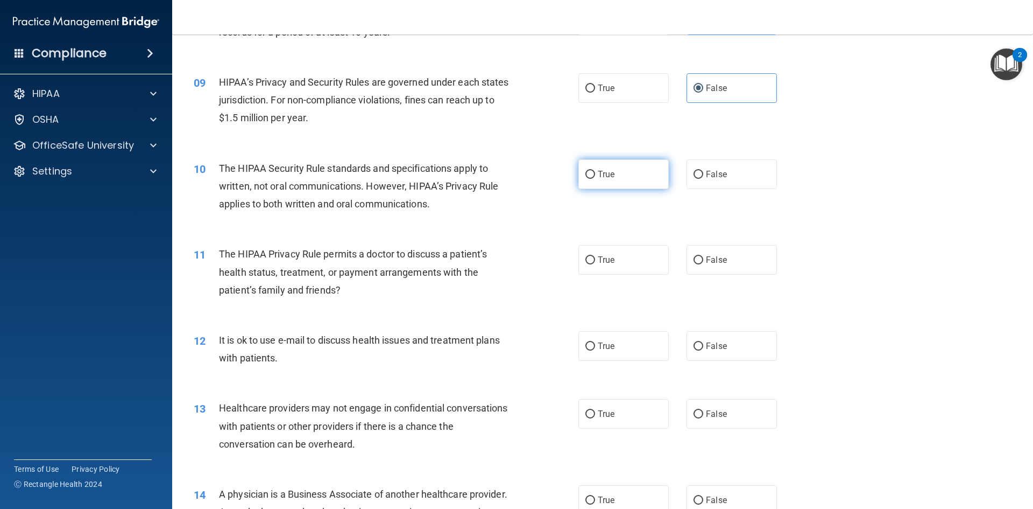
click at [586, 172] on input "True" at bounding box center [591, 175] width 10 height 8
radio input "true"
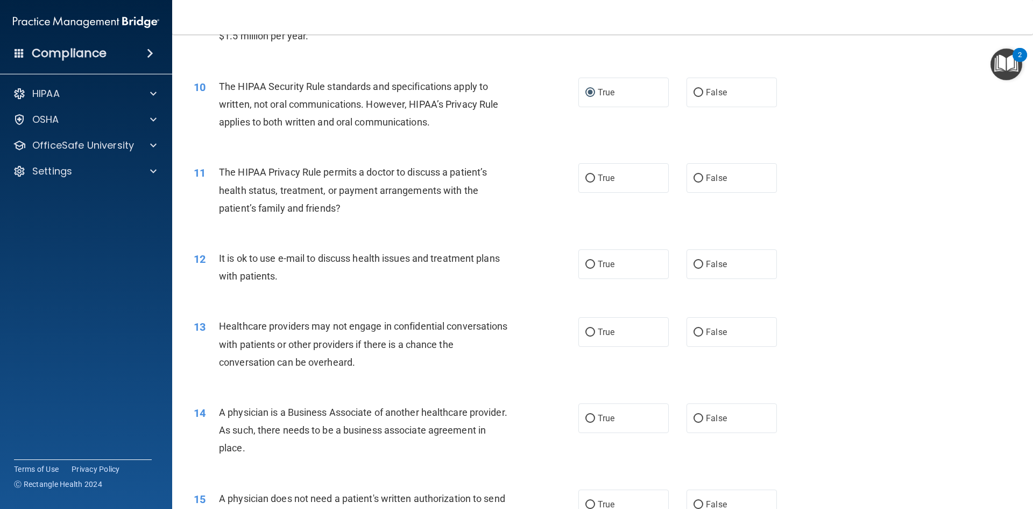
scroll to position [753, 0]
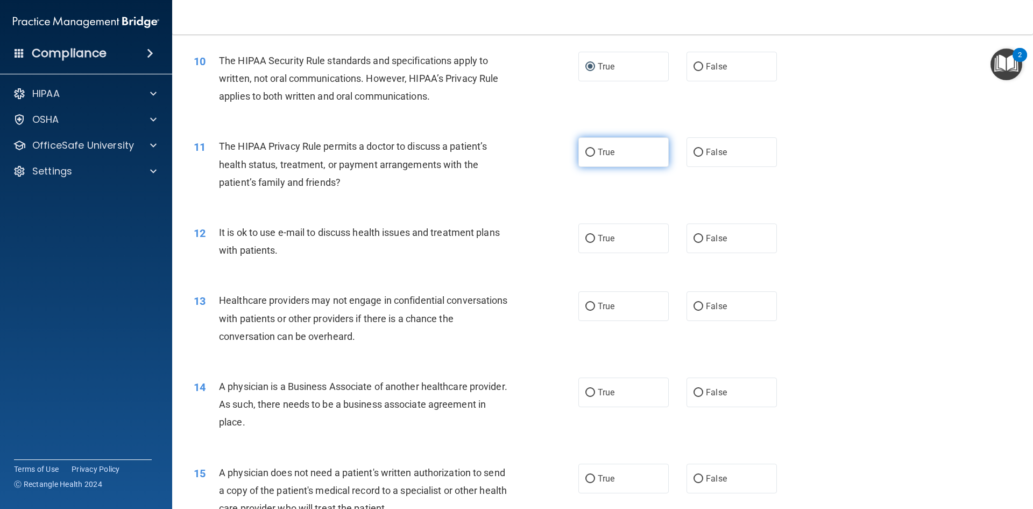
click at [588, 153] on input "True" at bounding box center [591, 153] width 10 height 8
radio input "true"
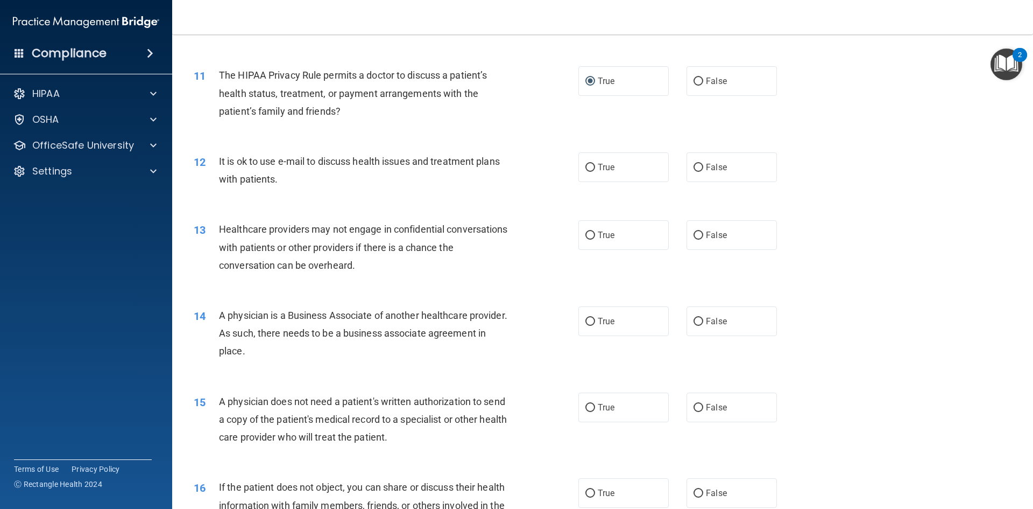
scroll to position [861, 0]
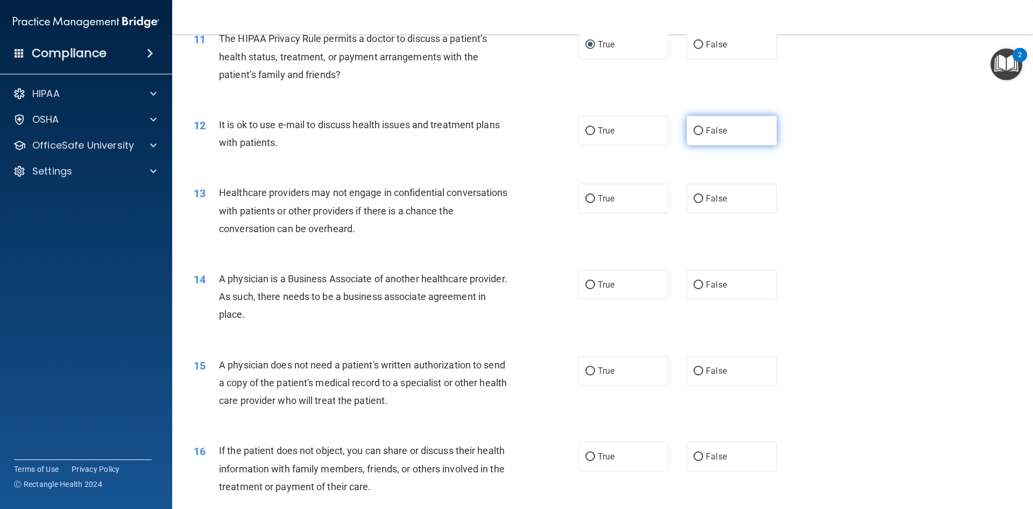
click at [695, 129] on input "False" at bounding box center [699, 131] width 10 height 8
radio input "true"
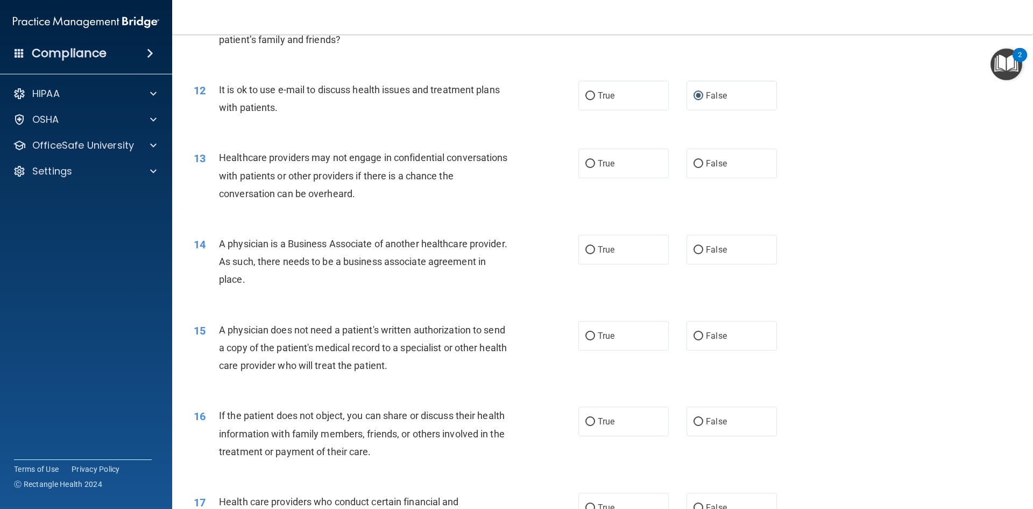
scroll to position [915, 0]
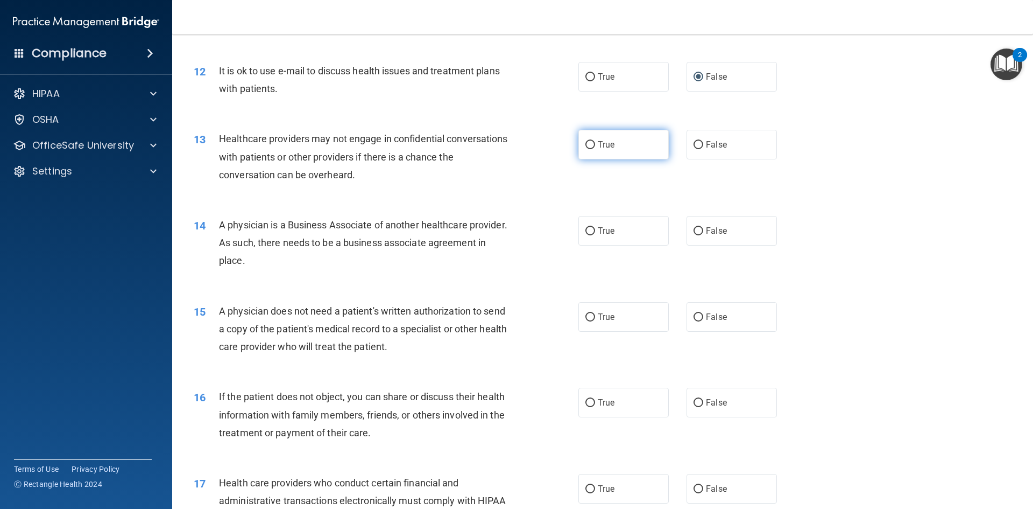
click at [588, 146] on input "True" at bounding box center [591, 145] width 10 height 8
radio input "true"
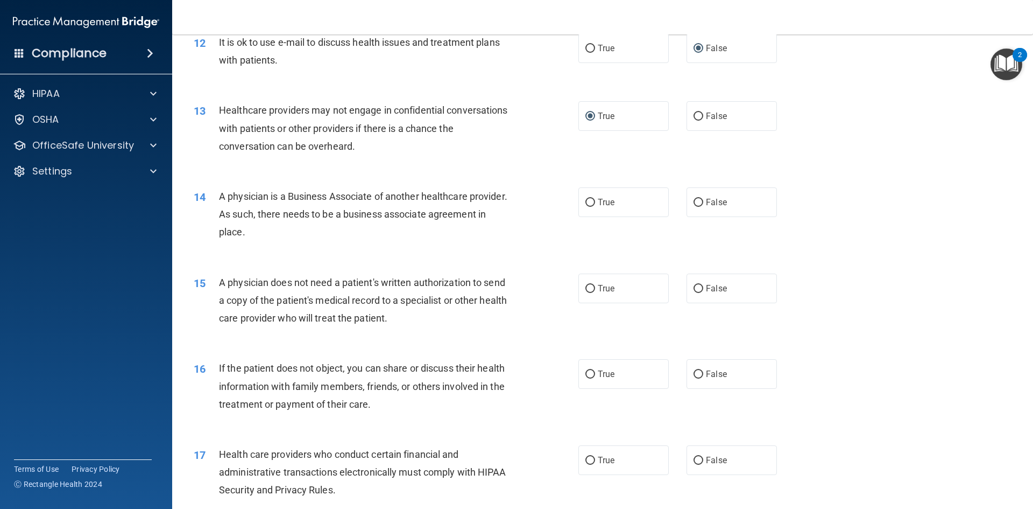
scroll to position [969, 0]
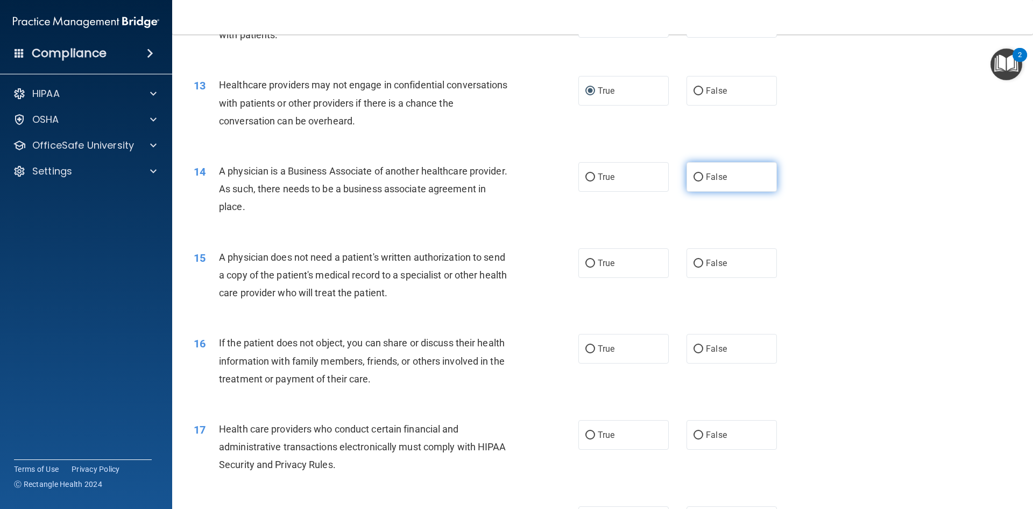
click at [692, 182] on label "False" at bounding box center [732, 177] width 90 height 30
click at [694, 181] on input "False" at bounding box center [699, 177] width 10 height 8
radio input "true"
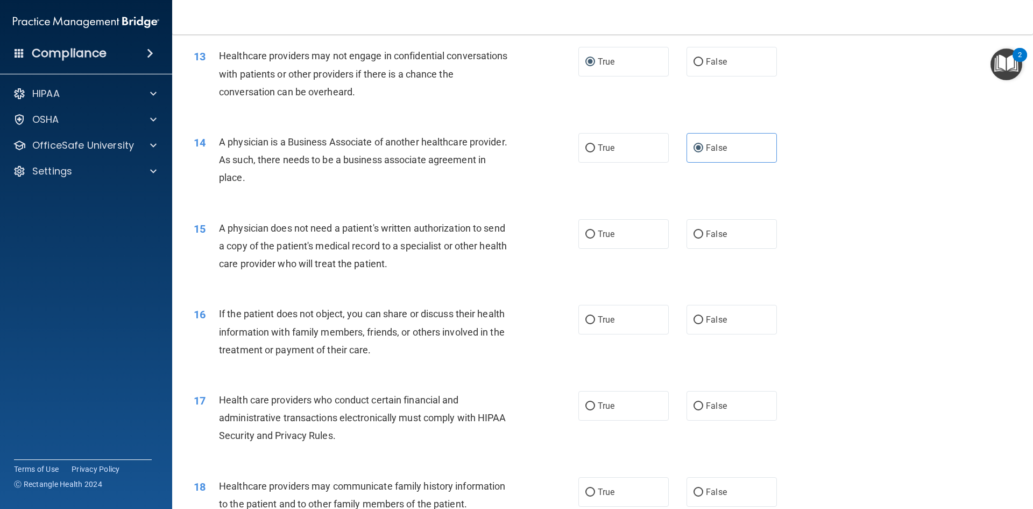
scroll to position [1023, 0]
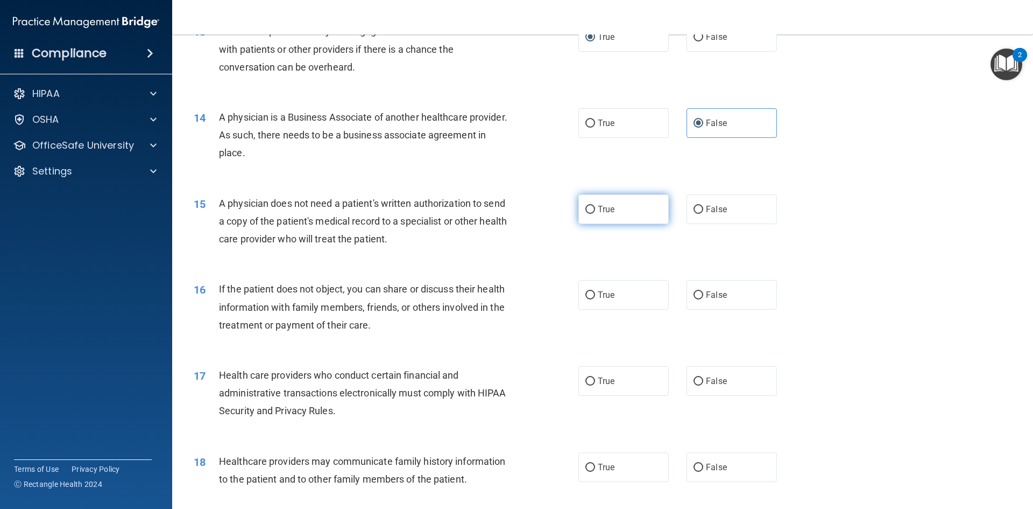
click at [586, 208] on input "True" at bounding box center [591, 210] width 10 height 8
radio input "true"
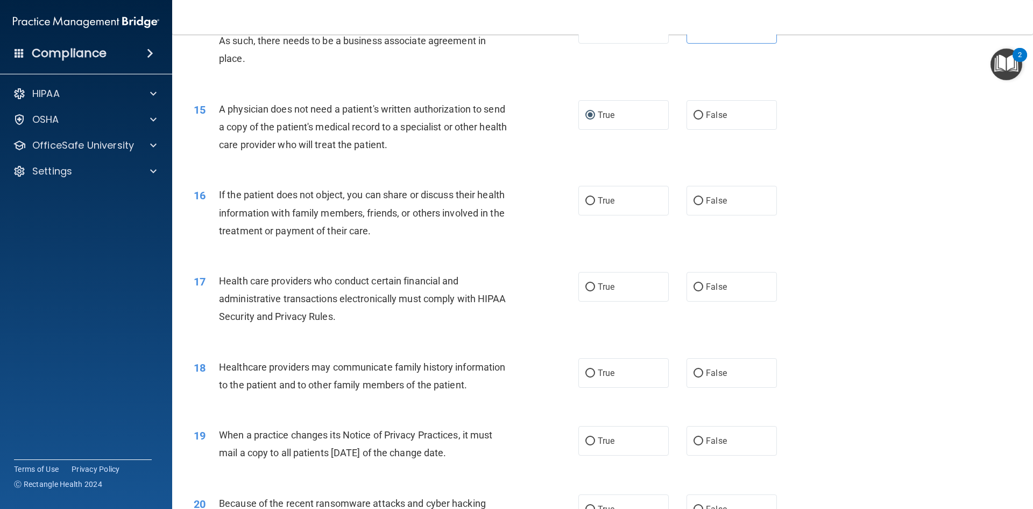
scroll to position [1130, 0]
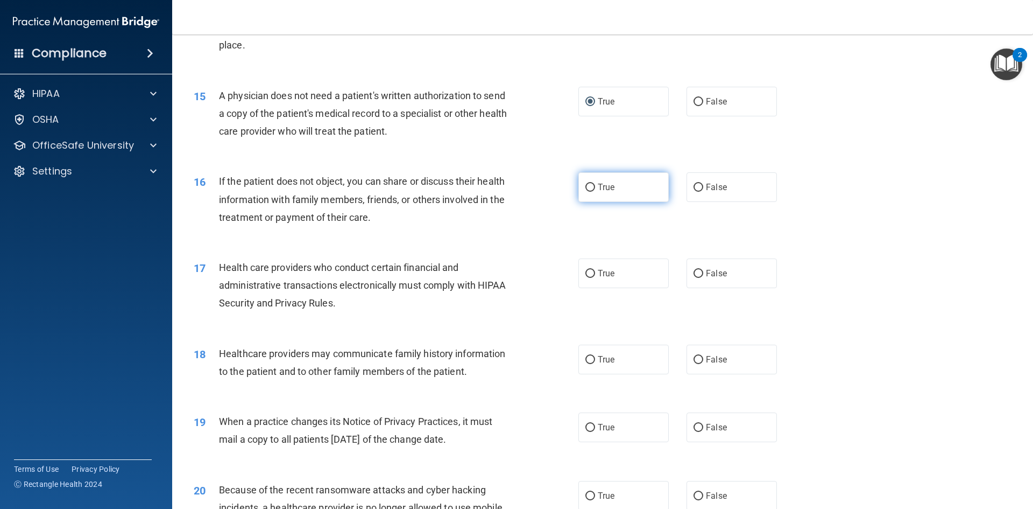
click at [588, 189] on input "True" at bounding box center [591, 188] width 10 height 8
radio input "true"
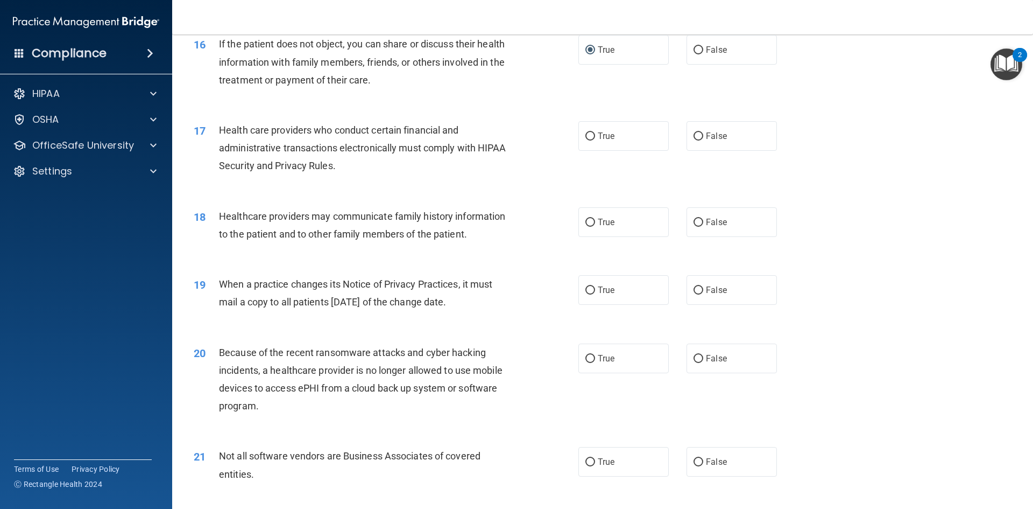
scroll to position [1292, 0]
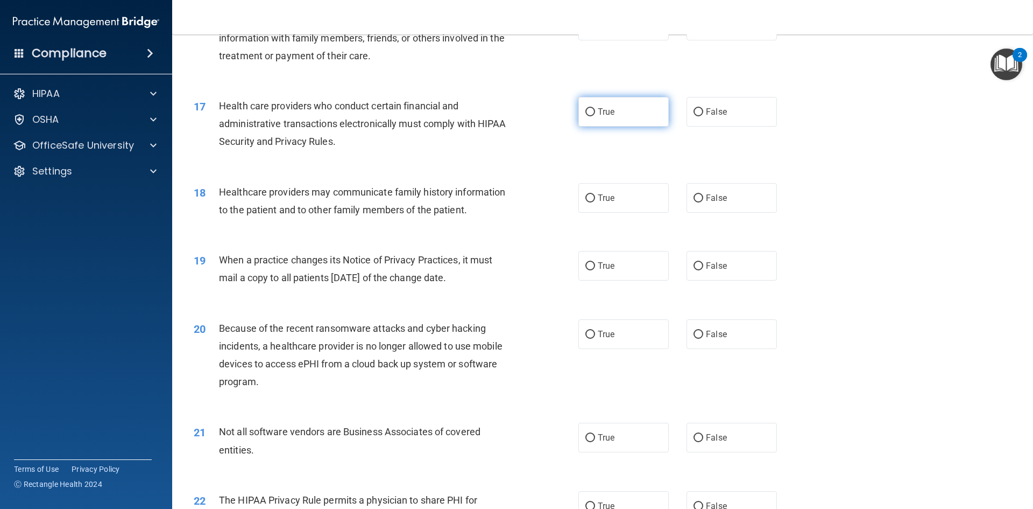
click at [586, 108] on input "True" at bounding box center [591, 112] width 10 height 8
radio input "true"
click at [694, 198] on input "False" at bounding box center [699, 198] width 10 height 8
radio input "true"
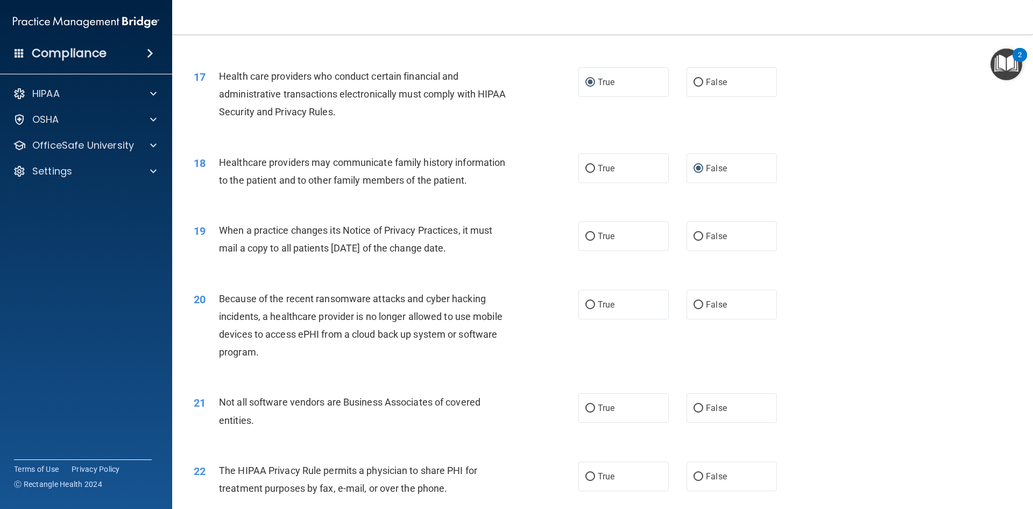
scroll to position [1346, 0]
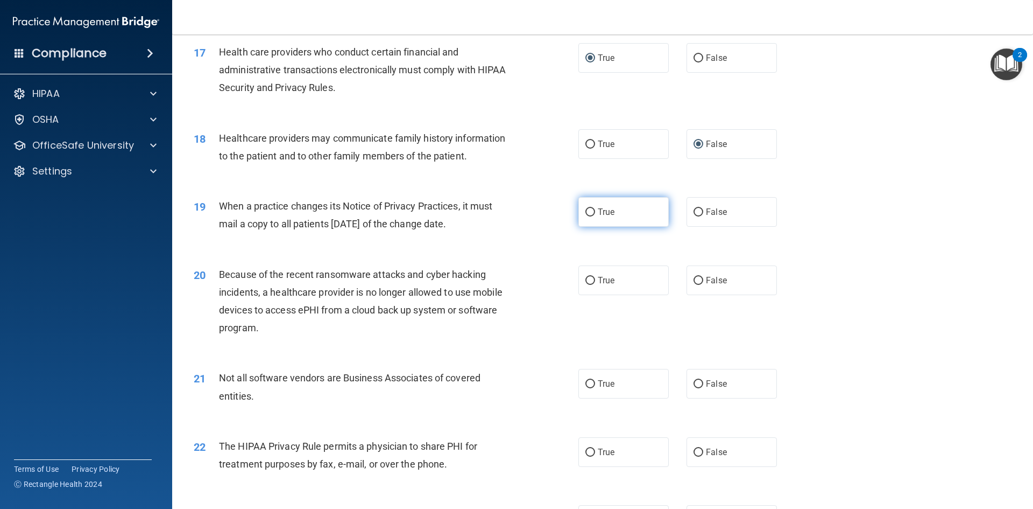
click at [614, 214] on label "True" at bounding box center [624, 212] width 90 height 30
click at [595, 214] on input "True" at bounding box center [591, 212] width 10 height 8
radio input "true"
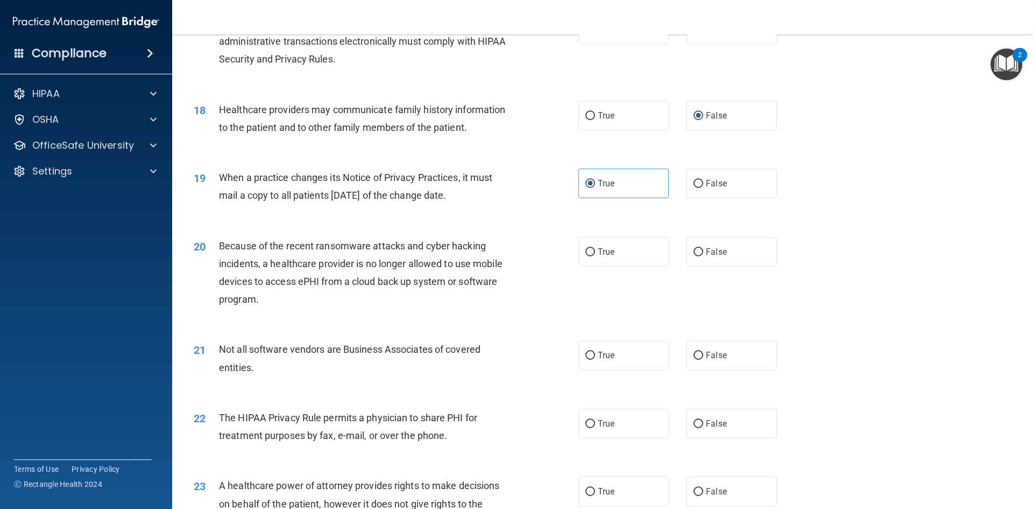
scroll to position [1399, 0]
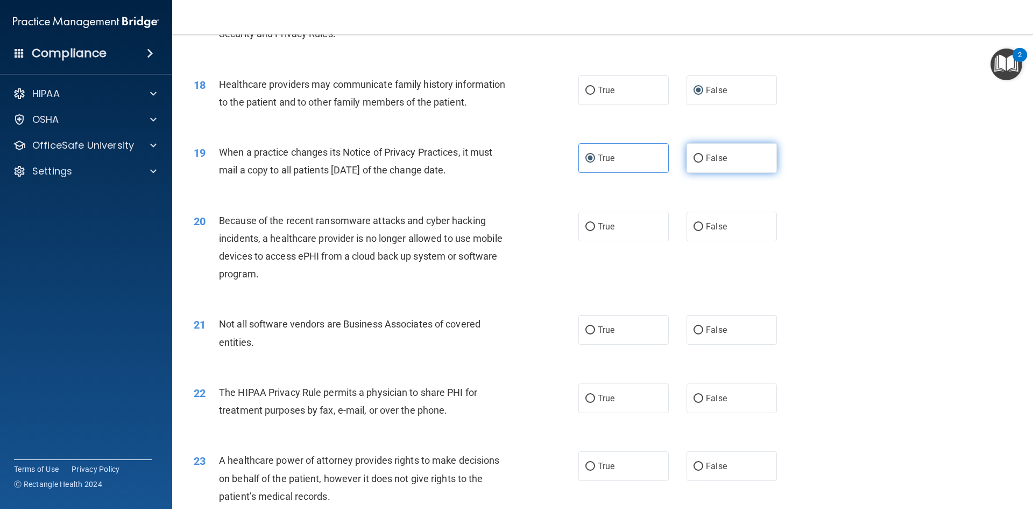
click at [694, 158] on input "False" at bounding box center [699, 158] width 10 height 8
radio input "true"
radio input "false"
click at [586, 225] on input "True" at bounding box center [591, 227] width 10 height 8
radio input "true"
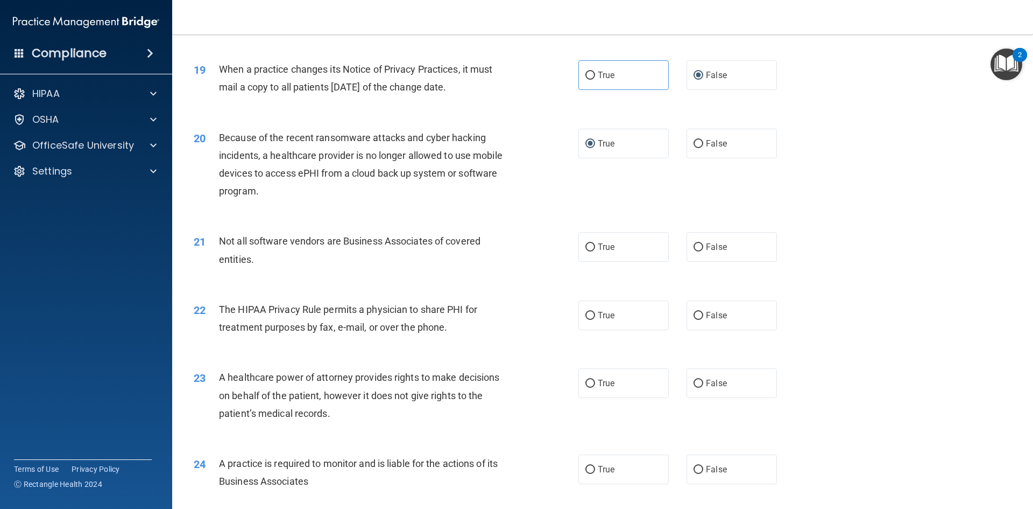
scroll to position [1507, 0]
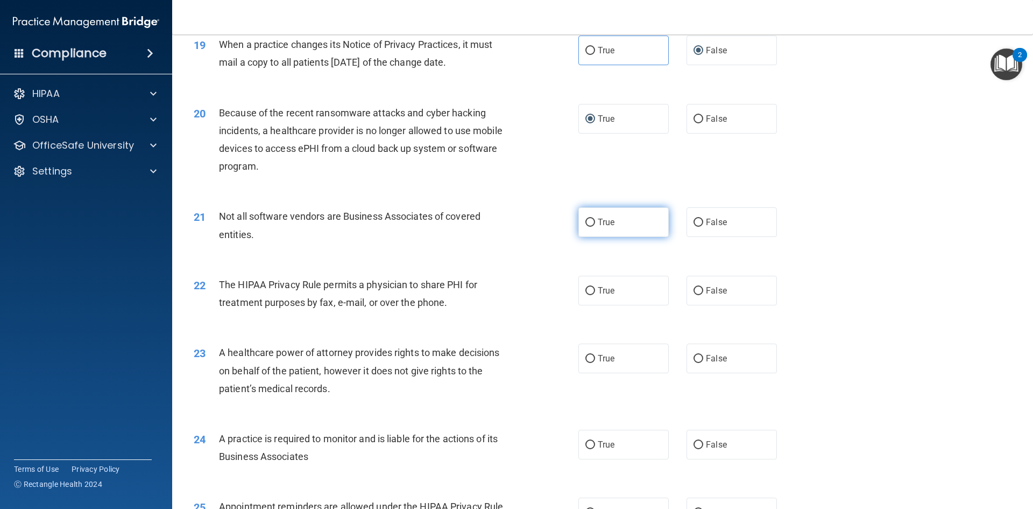
click at [586, 223] on input "True" at bounding box center [591, 223] width 10 height 8
radio input "true"
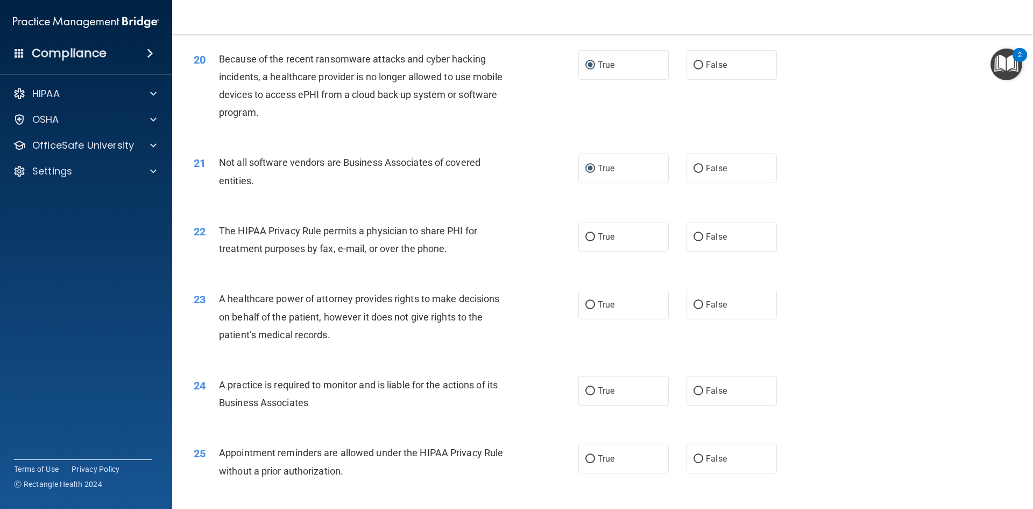
scroll to position [1615, 0]
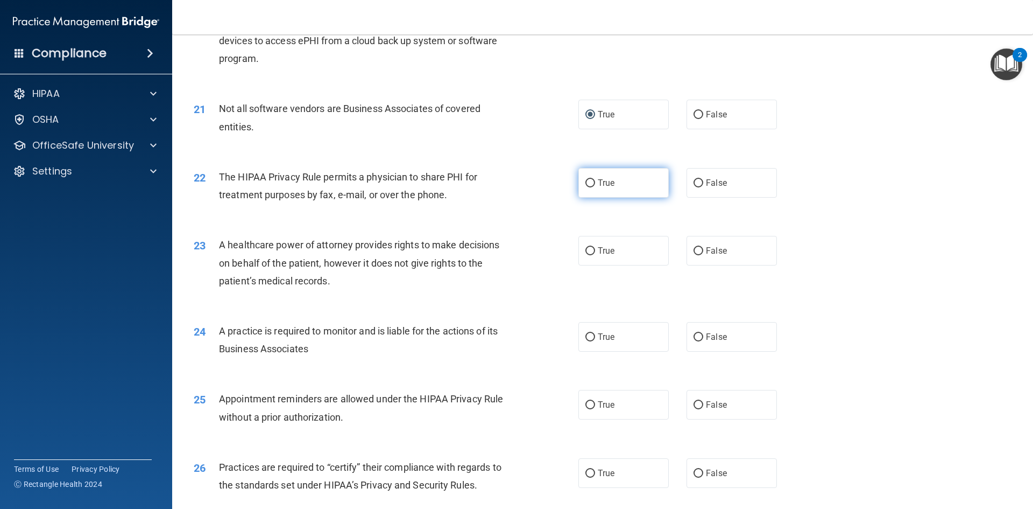
click at [586, 180] on input "True" at bounding box center [591, 183] width 10 height 8
radio input "true"
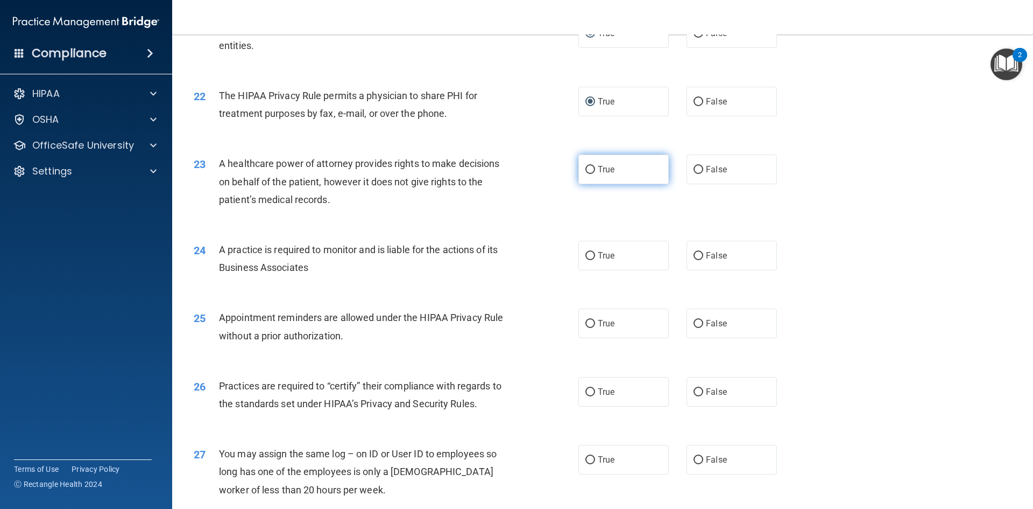
scroll to position [1722, 0]
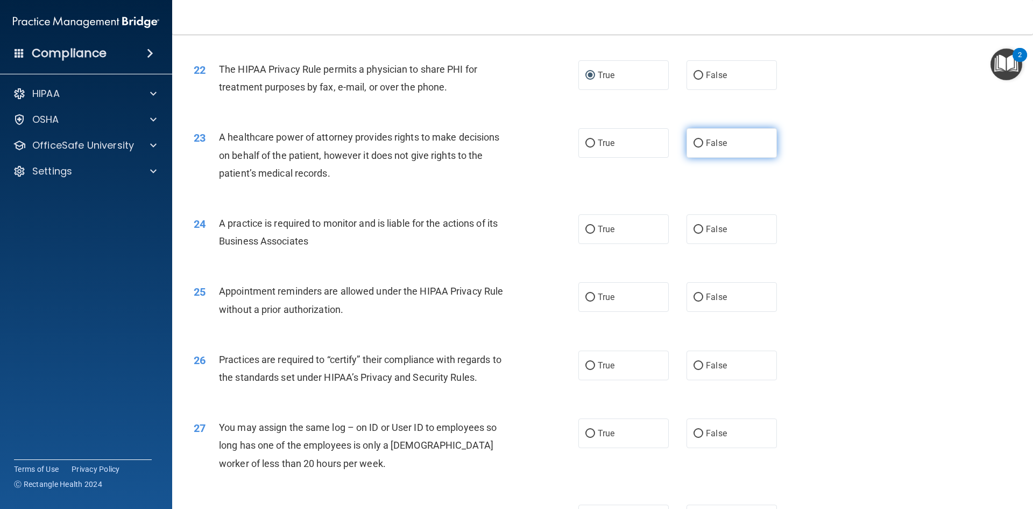
click at [694, 143] on input "False" at bounding box center [699, 143] width 10 height 8
radio input "true"
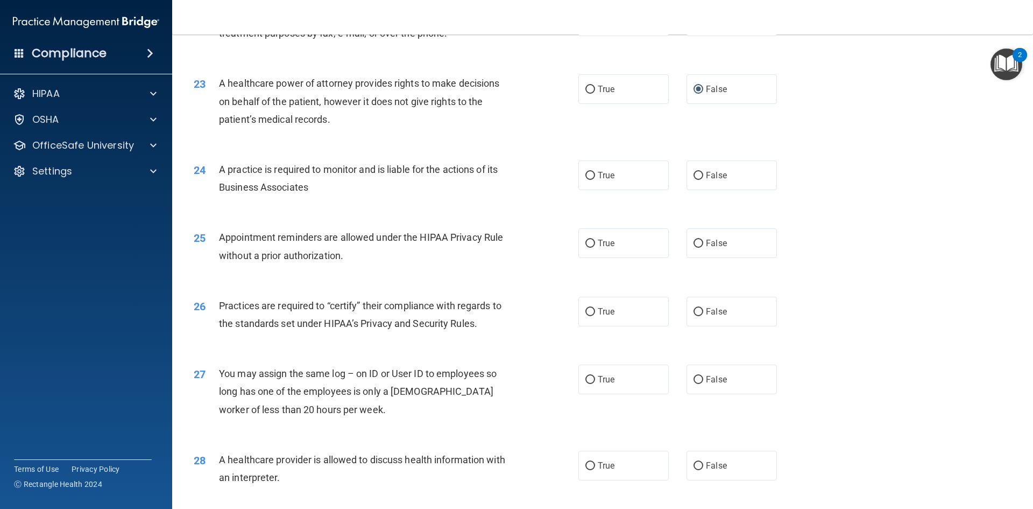
scroll to position [1830, 0]
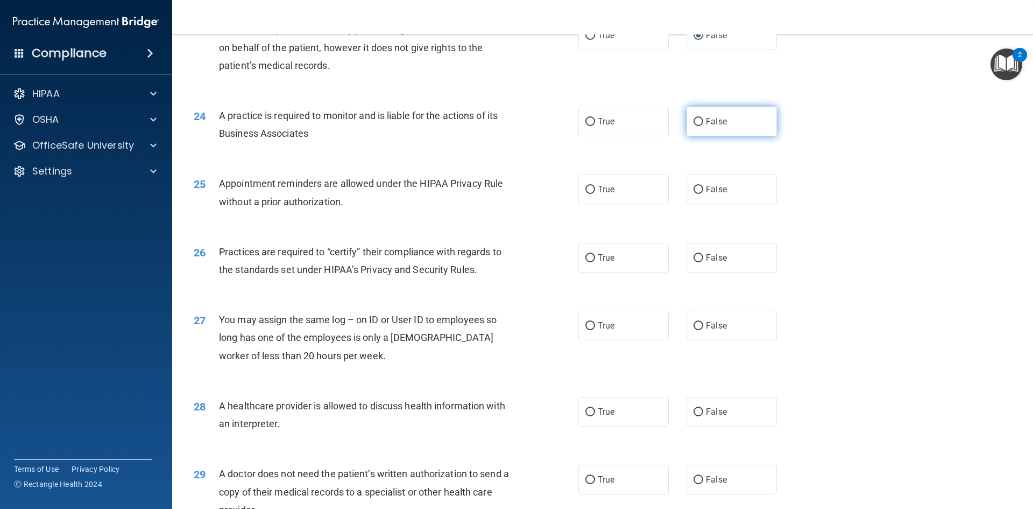
click at [694, 123] on input "False" at bounding box center [699, 122] width 10 height 8
radio input "true"
click at [587, 188] on input "True" at bounding box center [591, 190] width 10 height 8
radio input "true"
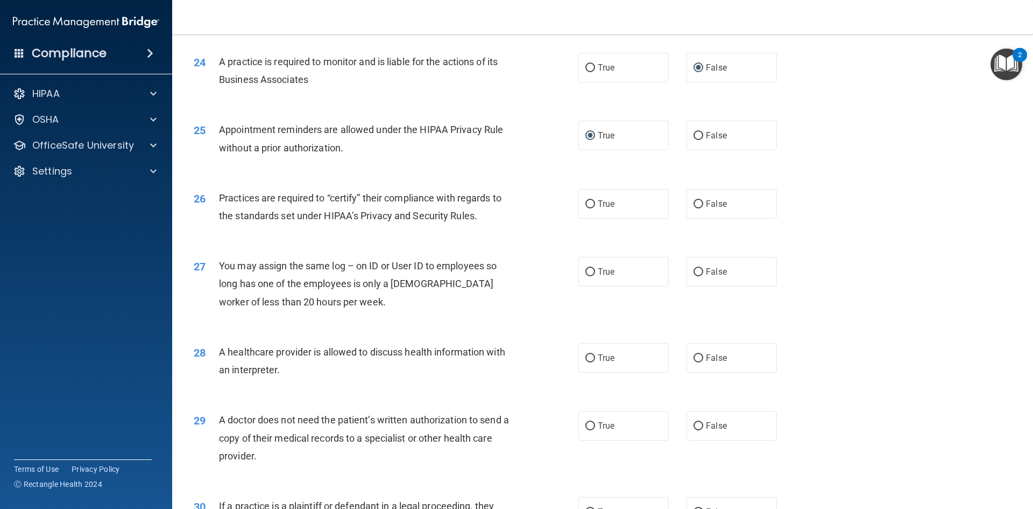
scroll to position [1938, 0]
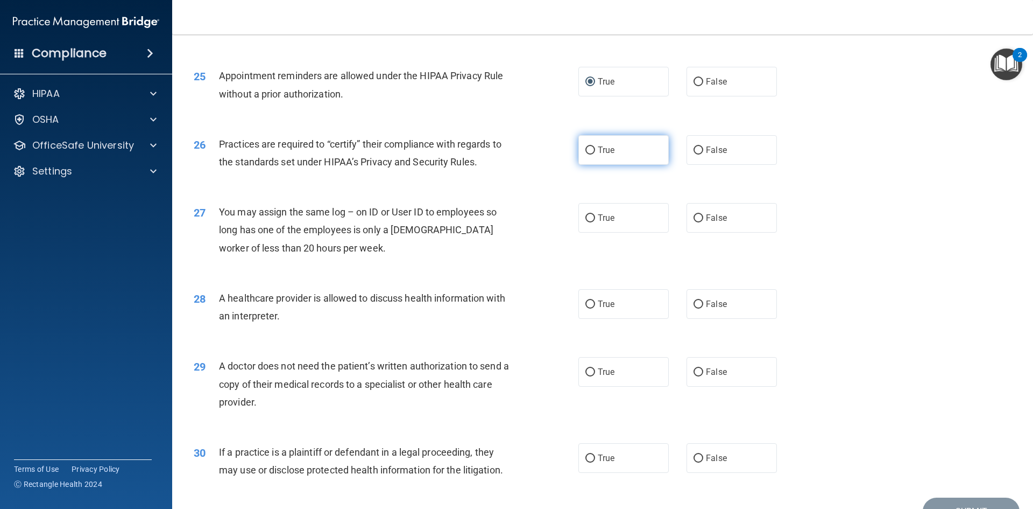
click at [598, 151] on span "True" at bounding box center [606, 150] width 17 height 10
click at [595, 151] on input "True" at bounding box center [591, 150] width 10 height 8
radio input "true"
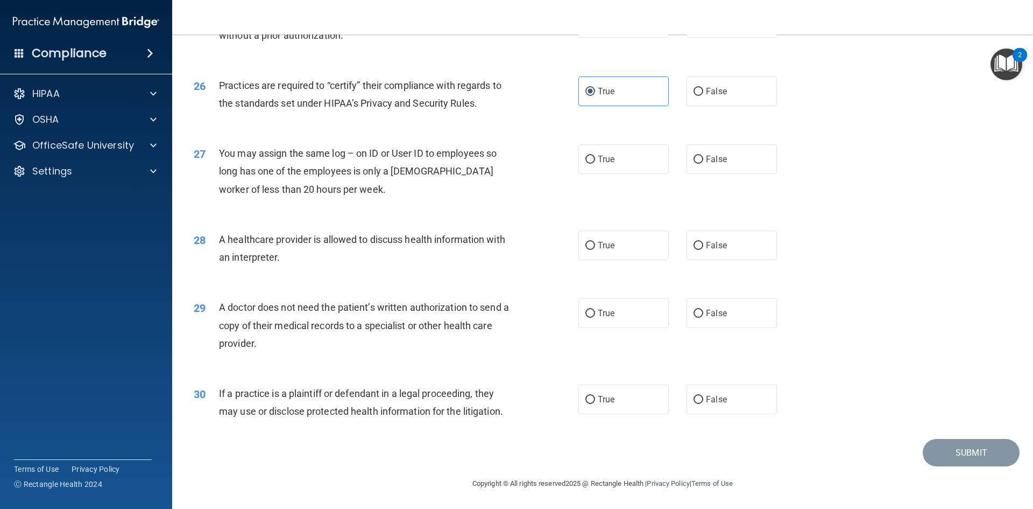
scroll to position [1997, 0]
click at [694, 159] on input "False" at bounding box center [699, 159] width 10 height 8
radio input "true"
click at [586, 246] on input "True" at bounding box center [591, 245] width 10 height 8
radio input "true"
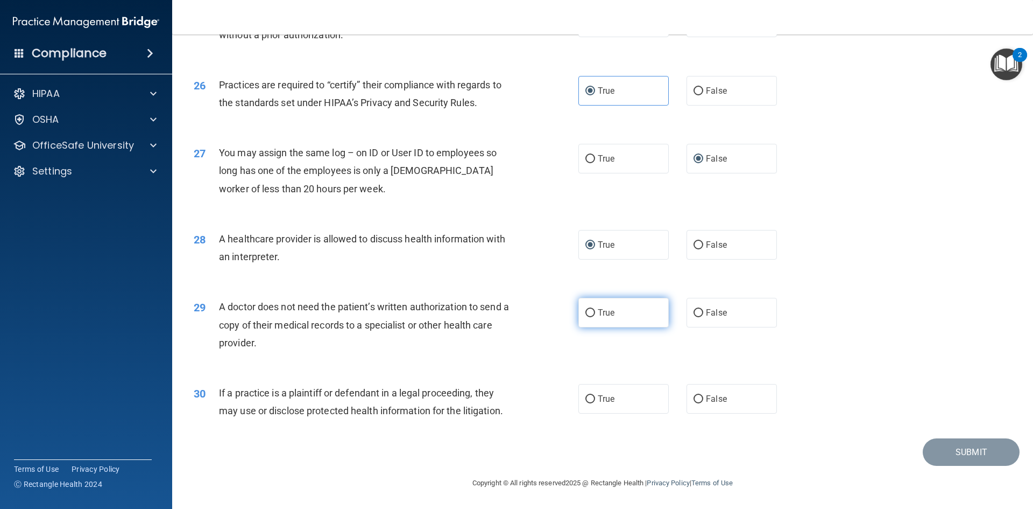
click at [587, 311] on input "True" at bounding box center [591, 313] width 10 height 8
radio input "true"
click at [587, 398] on input "True" at bounding box center [591, 399] width 10 height 8
radio input "true"
click at [952, 454] on button "Submit" at bounding box center [971, 451] width 97 height 27
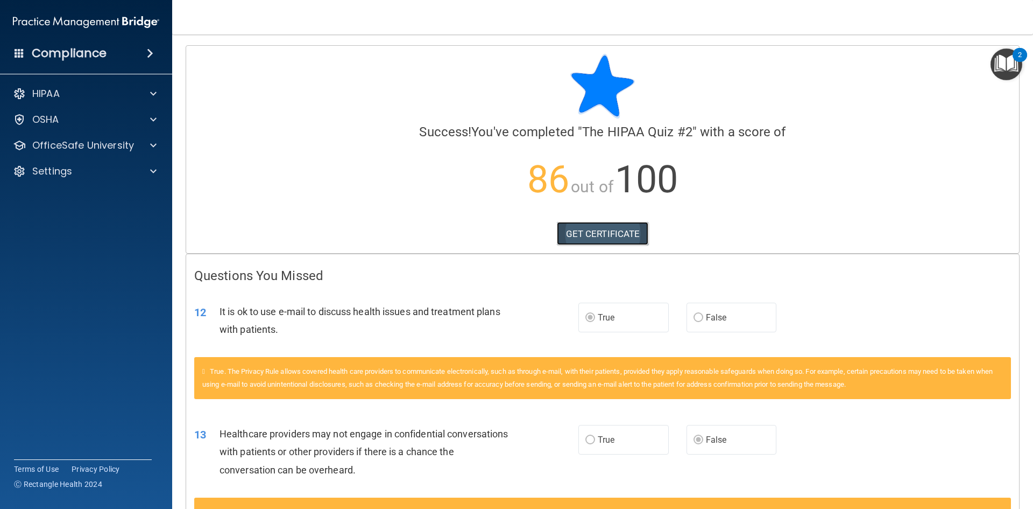
click at [600, 234] on link "GET CERTIFICATE" at bounding box center [603, 234] width 92 height 24
click at [149, 145] on div at bounding box center [151, 145] width 27 height 13
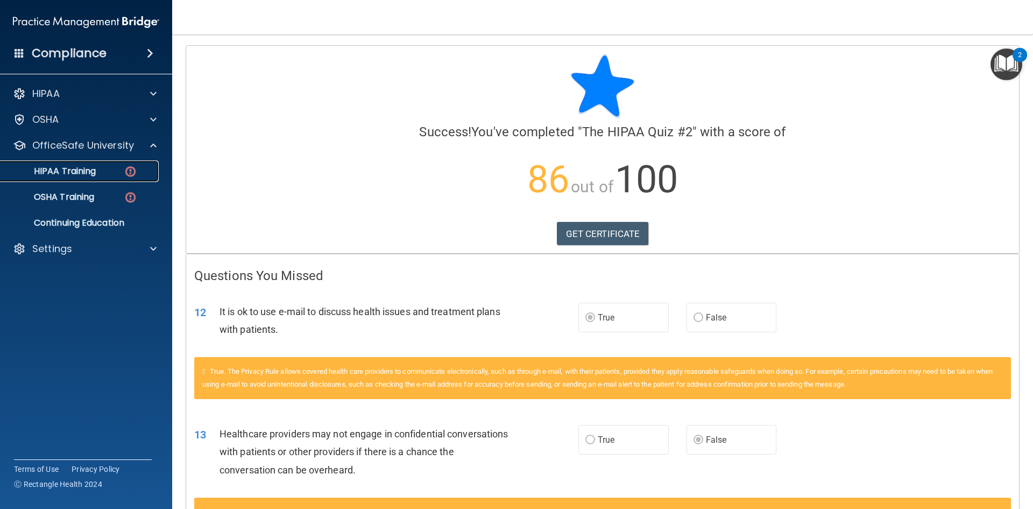
click at [117, 175] on div "HIPAA Training" at bounding box center [80, 171] width 147 height 11
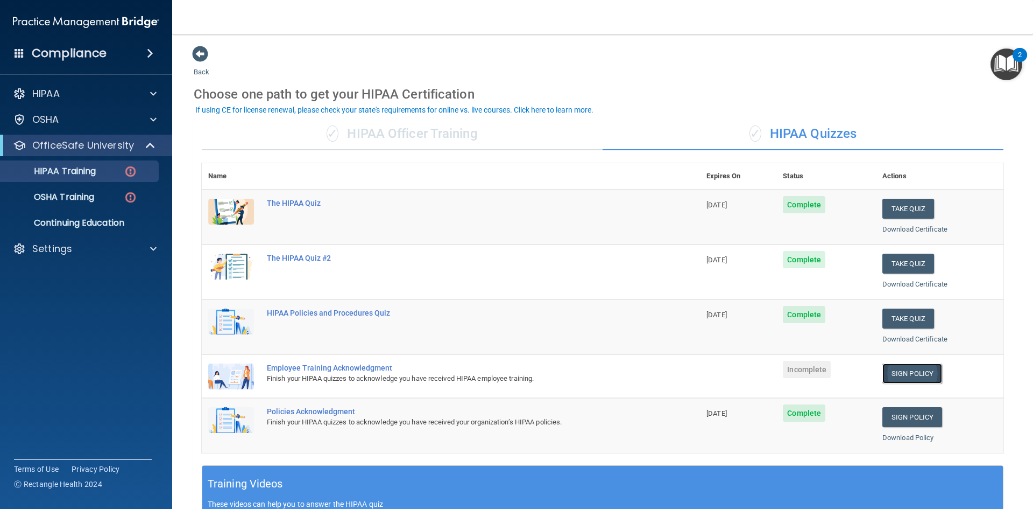
click at [911, 374] on link "Sign Policy" at bounding box center [913, 373] width 60 height 20
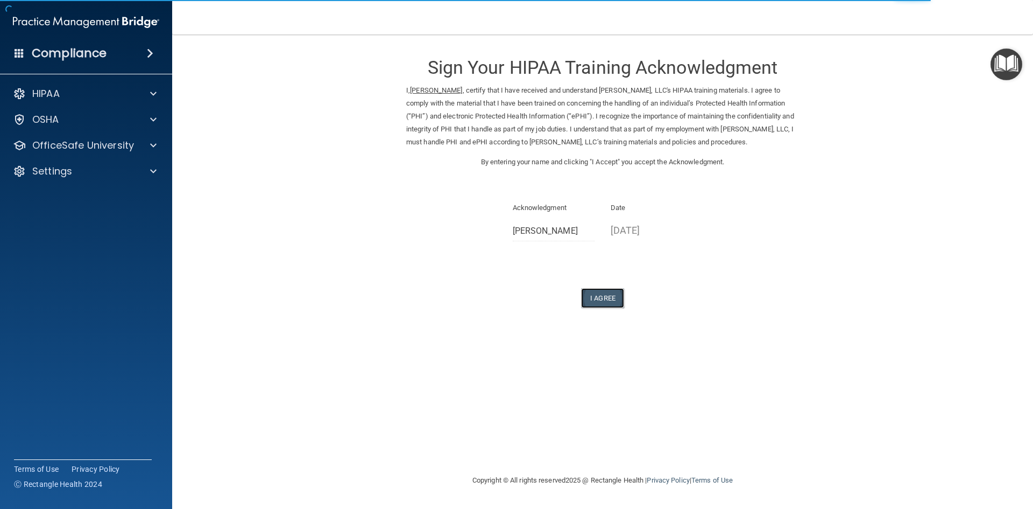
click at [607, 308] on button "I Agree" at bounding box center [602, 298] width 43 height 20
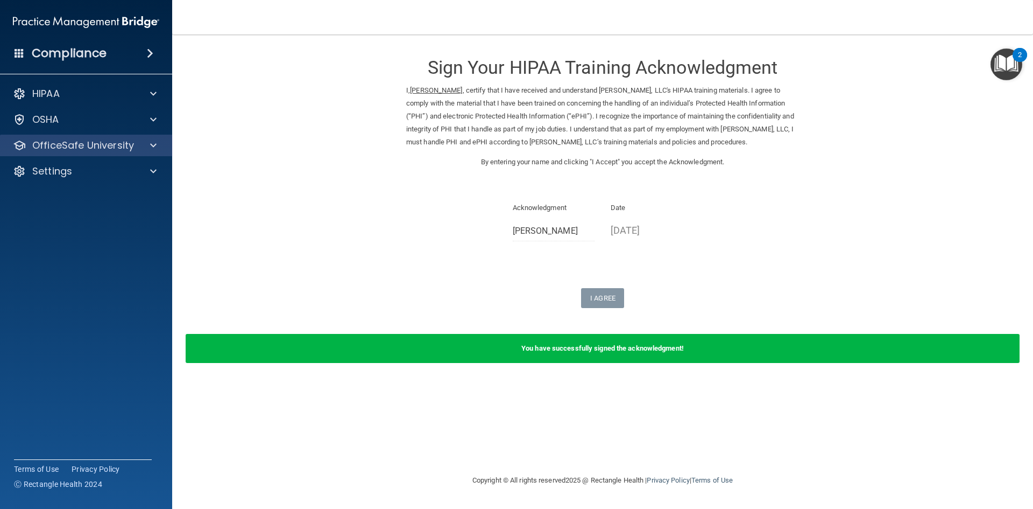
click at [165, 150] on div "OfficeSafe University" at bounding box center [86, 146] width 173 height 22
click at [151, 143] on span at bounding box center [153, 145] width 6 height 13
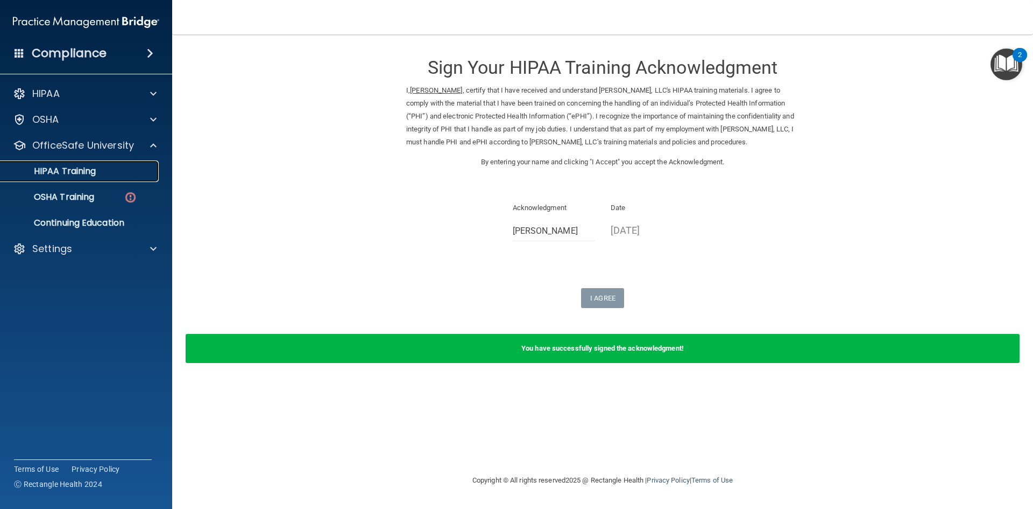
click at [125, 177] on link "HIPAA Training" at bounding box center [74, 171] width 170 height 22
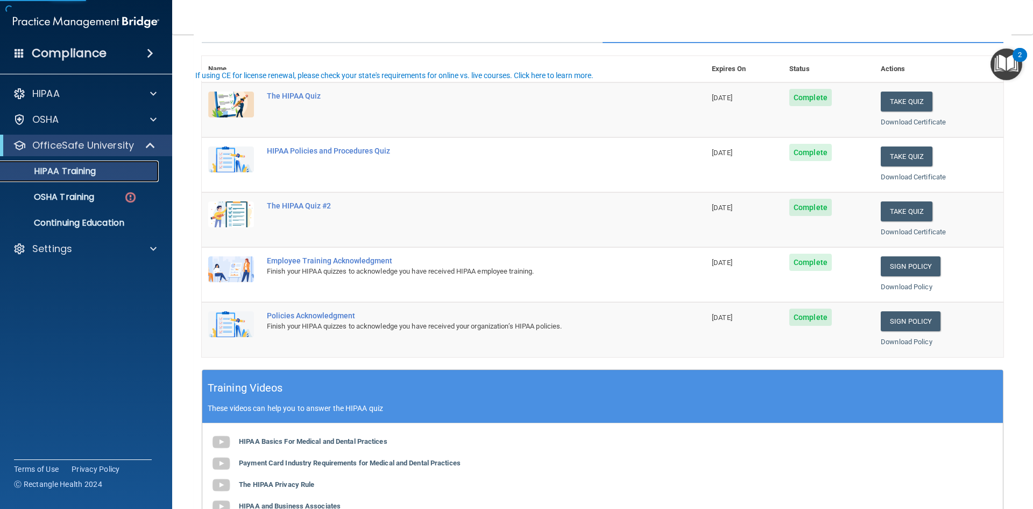
scroll to position [161, 0]
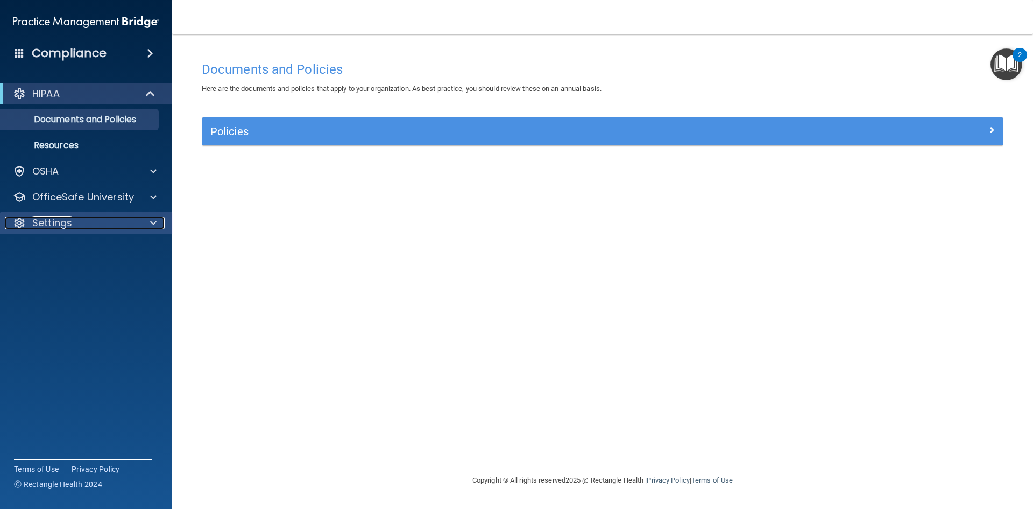
click at [154, 221] on span at bounding box center [153, 222] width 6 height 13
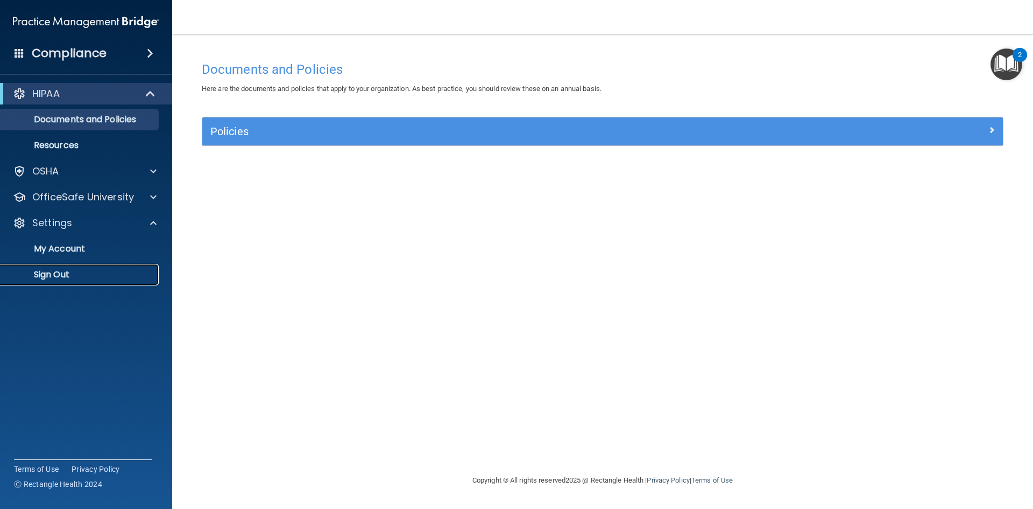
click at [115, 274] on p "Sign Out" at bounding box center [80, 274] width 147 height 11
